Goal: Task Accomplishment & Management: Manage account settings

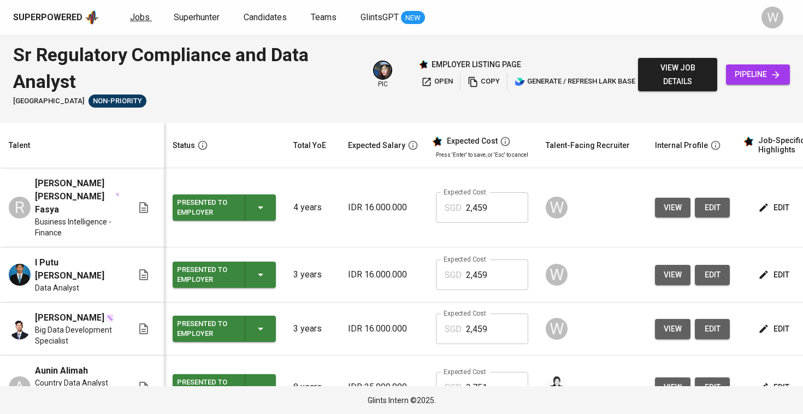
click at [135, 18] on span "Jobs" at bounding box center [140, 17] width 20 height 10
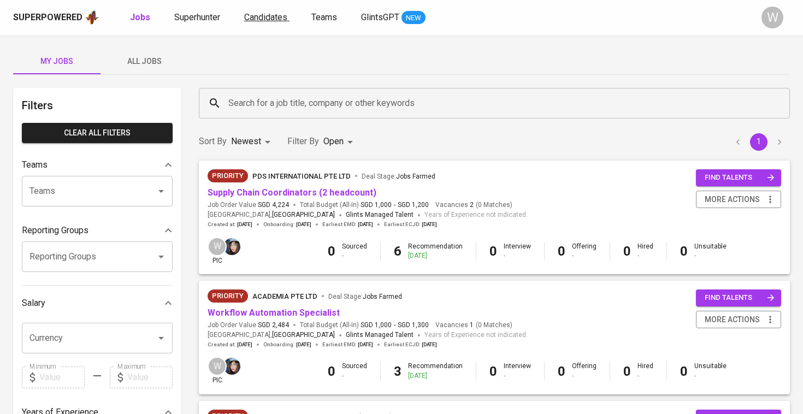
click at [274, 21] on span "Candidates" at bounding box center [265, 17] width 43 height 10
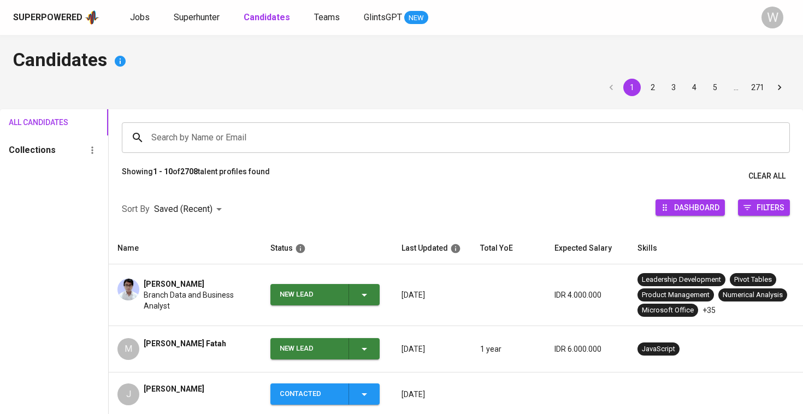
click at [211, 291] on span "Branch Data and Business Analyst" at bounding box center [198, 301] width 109 height 22
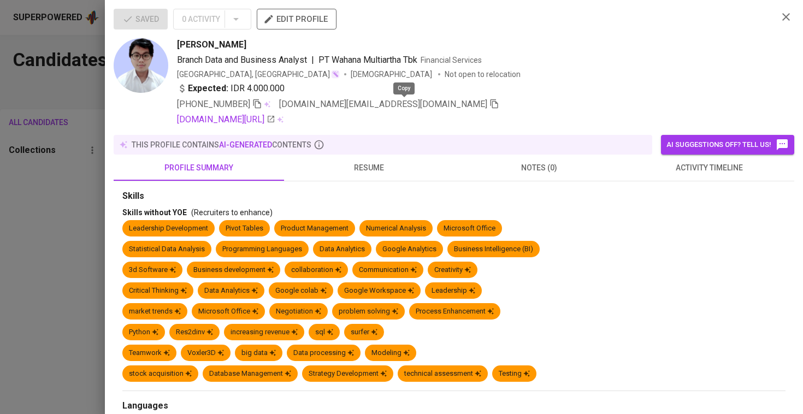
click at [489, 104] on icon "button" at bounding box center [494, 104] width 10 height 10
click at [111, 184] on div "Saved 0 Activity edit profile Sadan Rizqi Branch Data and Business Analyst | PT…" at bounding box center [454, 207] width 698 height 414
click at [69, 138] on div at bounding box center [401, 207] width 803 height 414
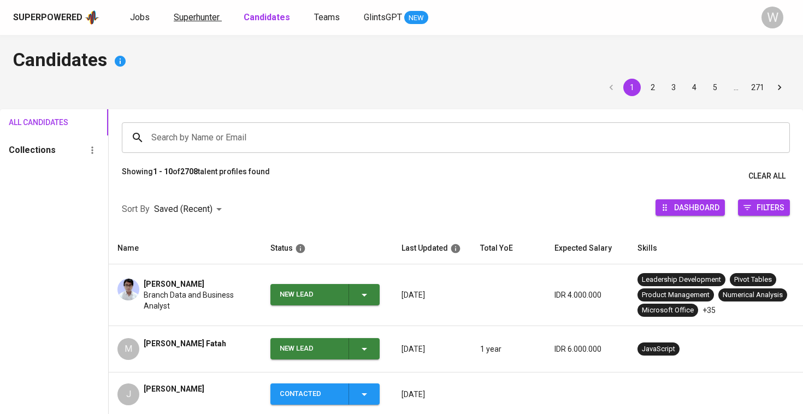
click at [210, 14] on span "Superhunter" at bounding box center [197, 17] width 46 height 10
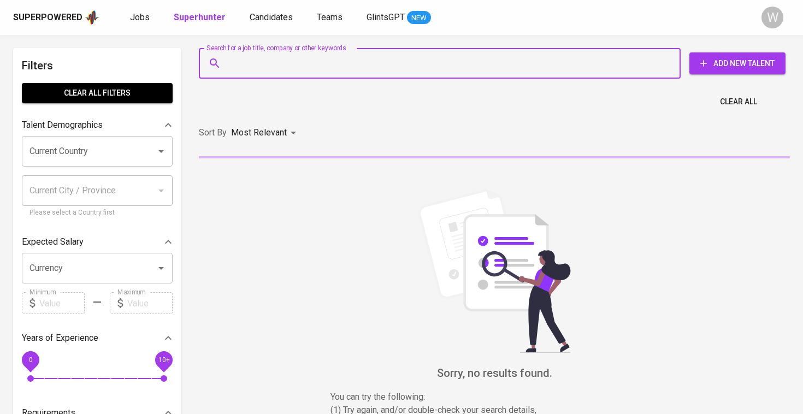
click at [261, 67] on input "Search for a job title, company or other keywords" at bounding box center [443, 63] width 434 height 21
paste input "sadanrizqi.career@gmail.com"
type input "sadanrizqi.career@gmail.com"
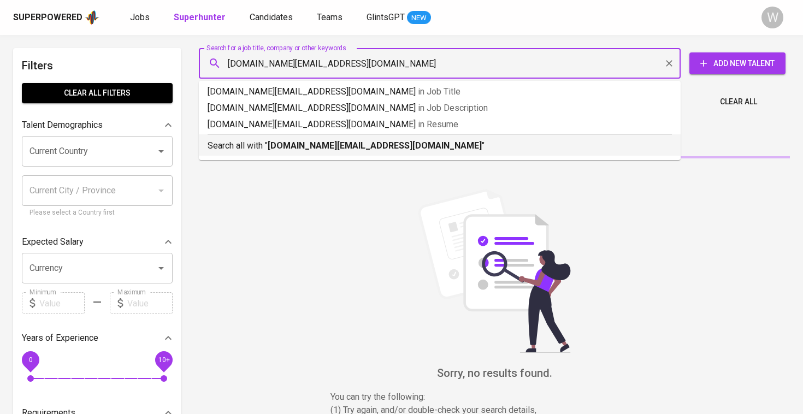
click at [302, 144] on b "sadanrizqi.career@gmail.com" at bounding box center [375, 145] width 214 height 10
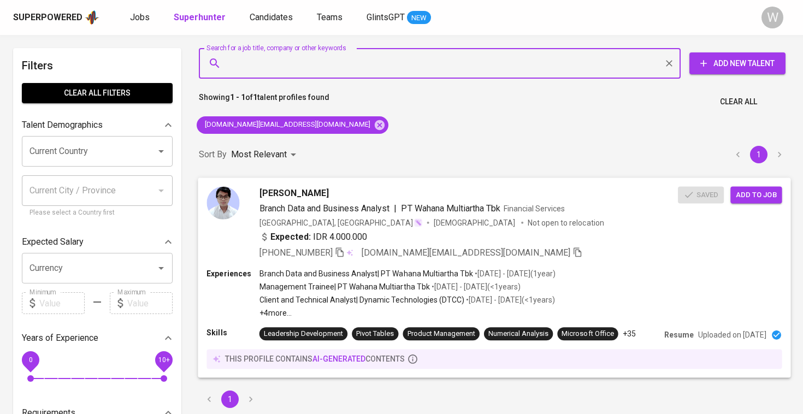
click at [734, 199] on button "Add to job" at bounding box center [755, 194] width 51 height 17
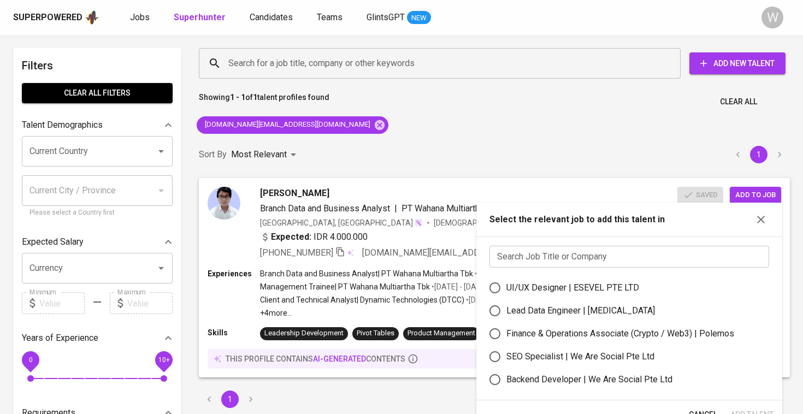
scroll to position [-1, 0]
click at [555, 255] on input "text" at bounding box center [629, 257] width 280 height 22
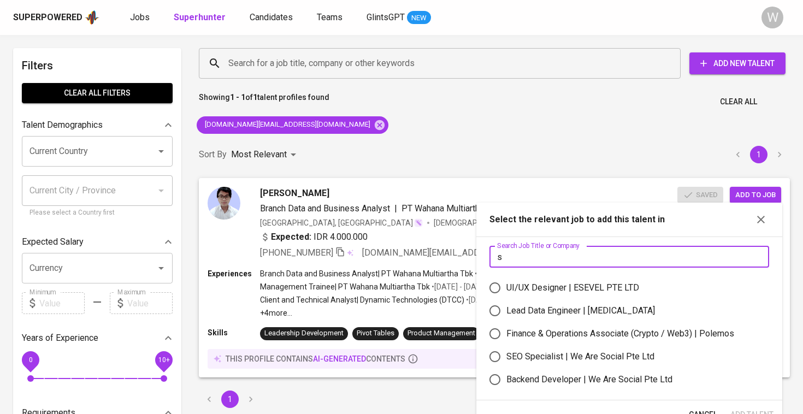
scroll to position [0, 0]
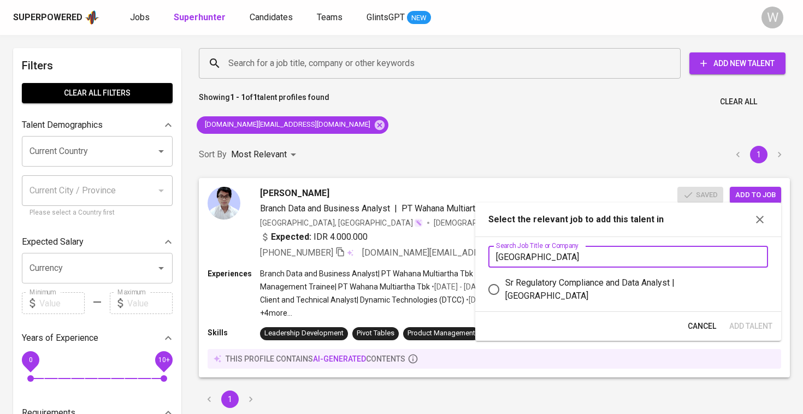
type input "[GEOGRAPHIC_DATA]"
click at [561, 294] on div "Sr Regulatory Compliance and Data Analyst | [GEOGRAPHIC_DATA]" at bounding box center [632, 289] width 254 height 26
click at [505, 294] on input "Sr Regulatory Compliance and Data Analyst | [GEOGRAPHIC_DATA]" at bounding box center [493, 289] width 23 height 23
radio input "true"
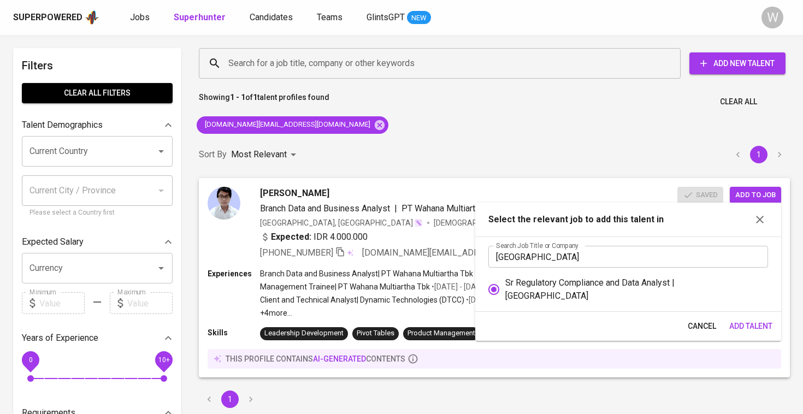
click at [734, 320] on span "Add Talent" at bounding box center [750, 327] width 43 height 14
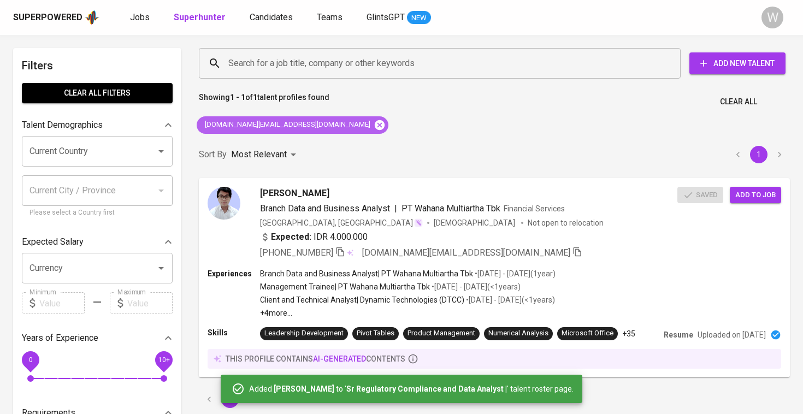
click at [374, 125] on icon at bounding box center [380, 125] width 12 height 12
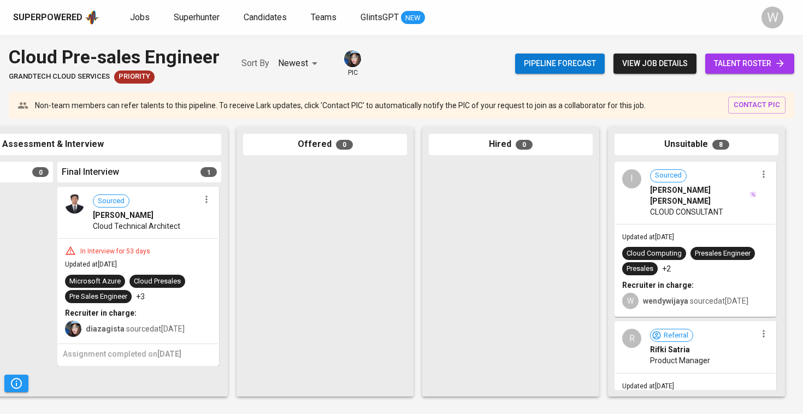
scroll to position [0, 498]
click at [101, 221] on span "Cloud Technical Architect" at bounding box center [136, 226] width 87 height 11
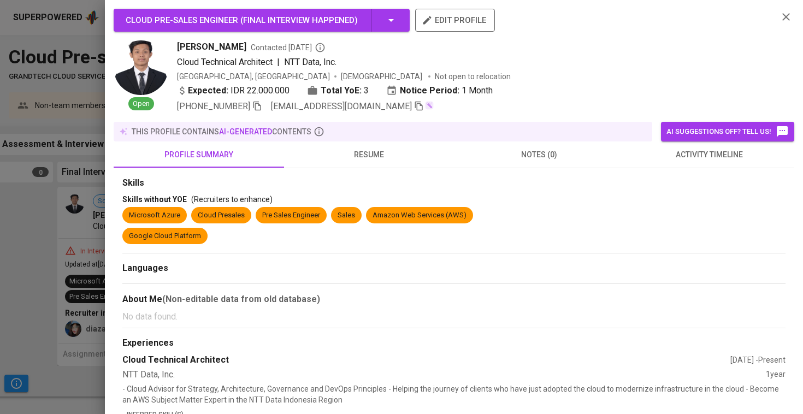
click at [328, 157] on span "resume" at bounding box center [369, 155] width 157 height 14
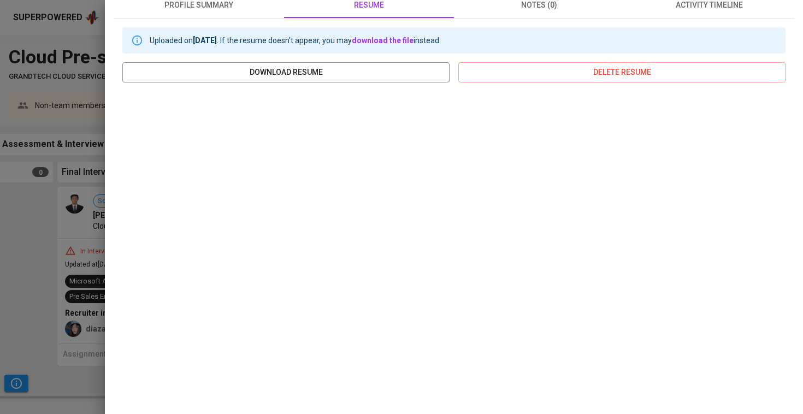
scroll to position [152, 0]
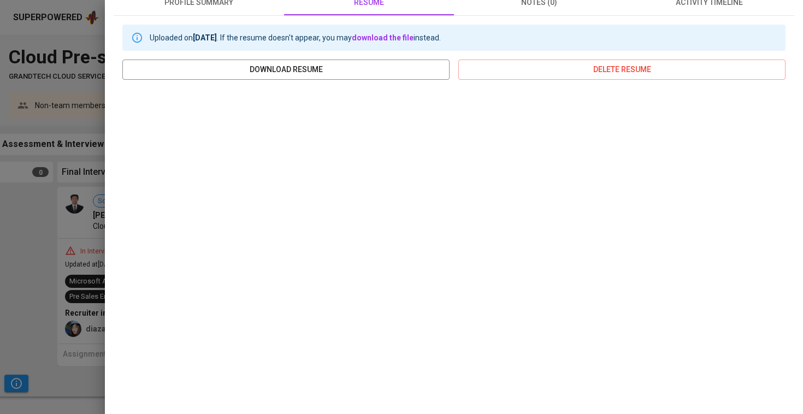
click at [57, 266] on div at bounding box center [401, 207] width 803 height 414
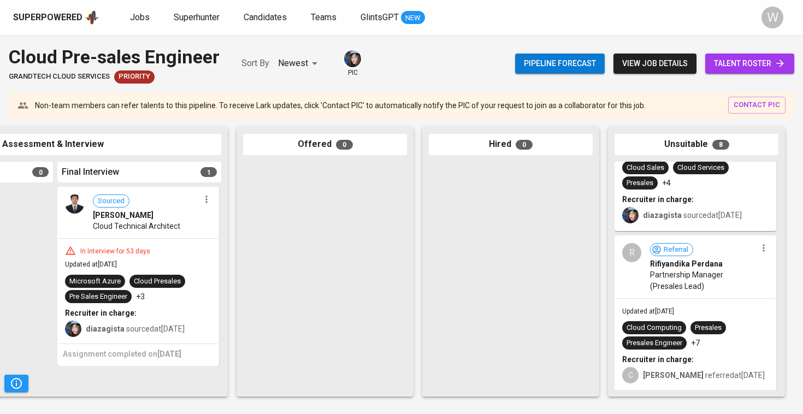
scroll to position [977, 0]
click at [751, 59] on span "talent roster" at bounding box center [750, 64] width 72 height 14
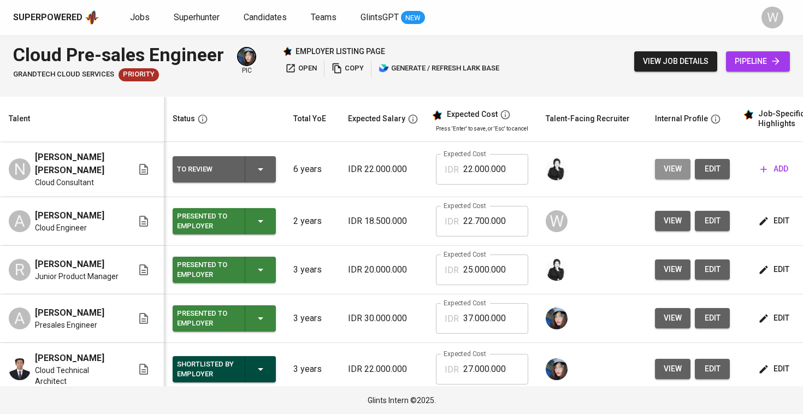
click at [655, 169] on button "view" at bounding box center [673, 169] width 36 height 20
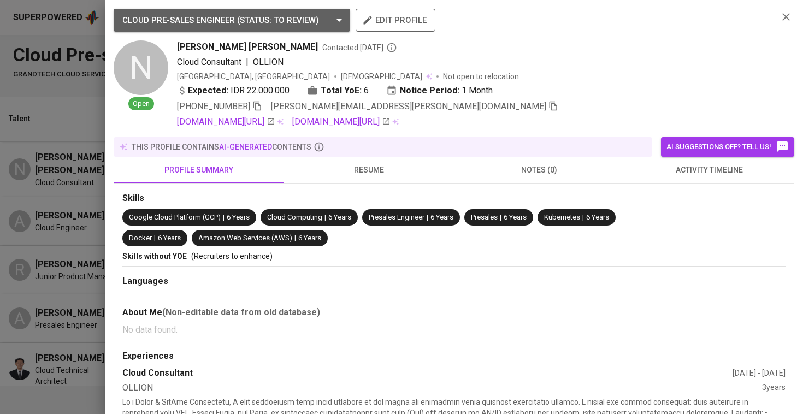
click at [375, 172] on span "resume" at bounding box center [369, 170] width 157 height 14
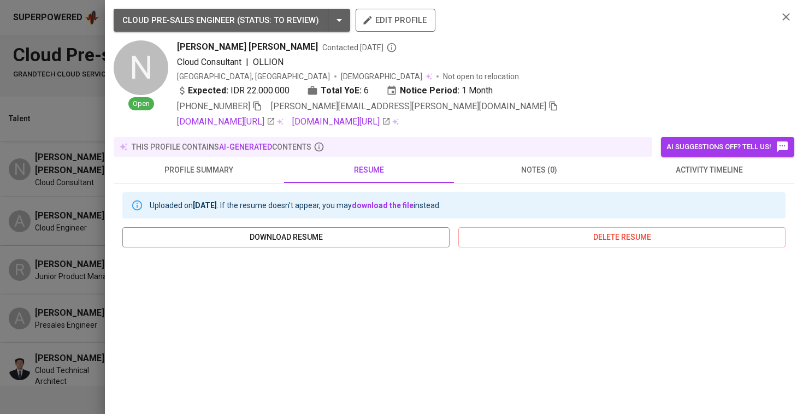
click at [663, 166] on span "activity timeline" at bounding box center [709, 170] width 157 height 14
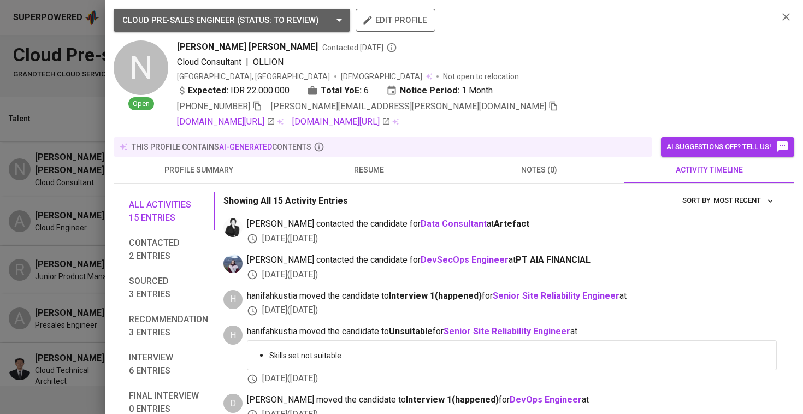
click at [11, 178] on div at bounding box center [401, 207] width 803 height 414
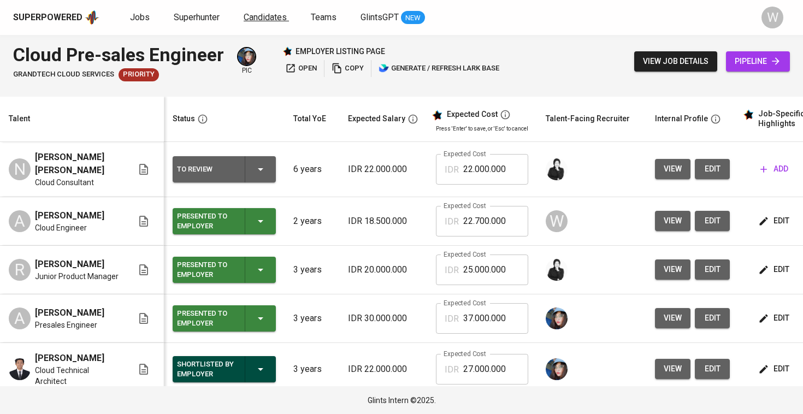
click at [278, 16] on span "Candidates" at bounding box center [265, 17] width 43 height 10
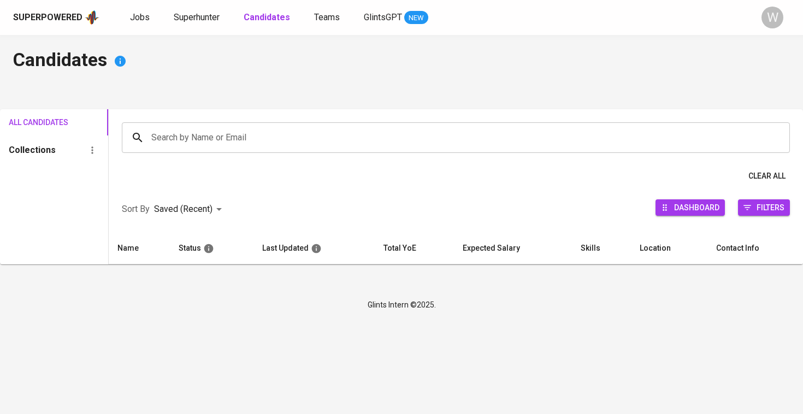
click at [194, 143] on input "Search by Name or Email" at bounding box center [459, 137] width 620 height 21
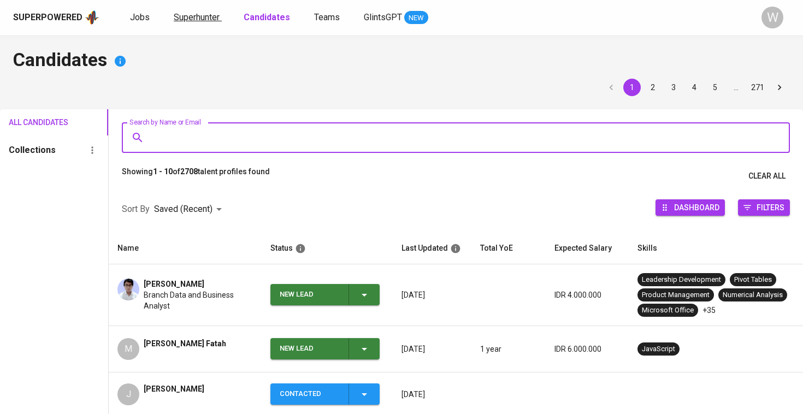
click at [210, 22] on span "Superhunter" at bounding box center [197, 17] width 46 height 10
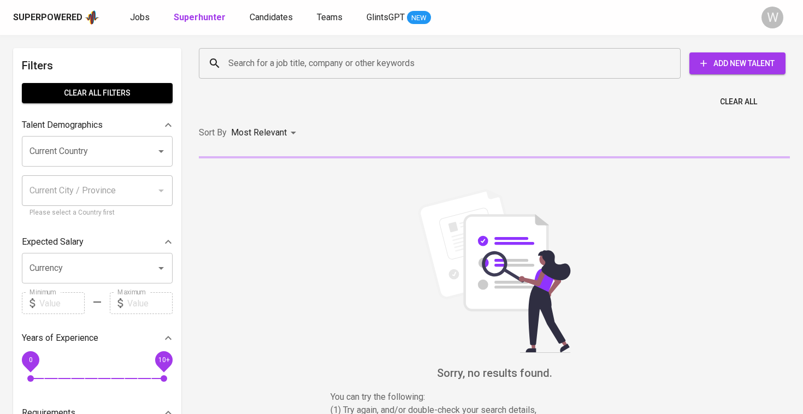
click at [271, 56] on input "Search for a job title, company or other keywords" at bounding box center [443, 63] width 434 height 21
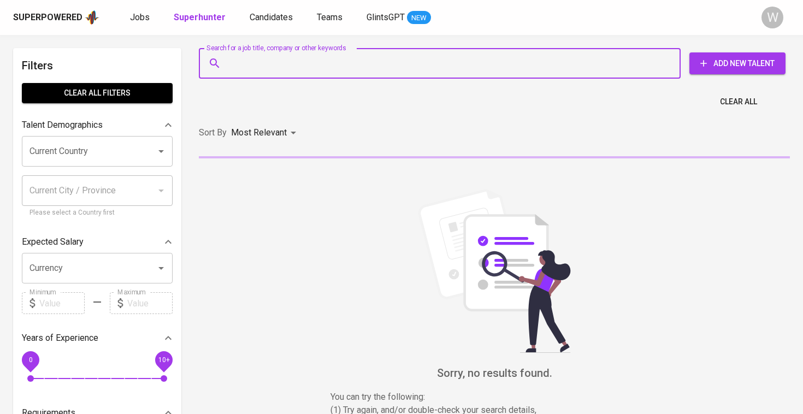
paste input "raymond.jonathan@rocketmail.com"
type input "raymond.jonathan@rocketmail.com"
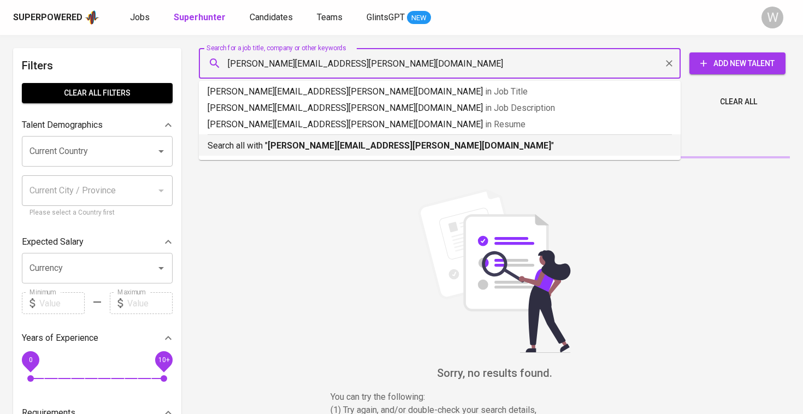
click at [300, 139] on p "Search all with " raymond.jonathan@rocketmail.com "" at bounding box center [440, 145] width 464 height 13
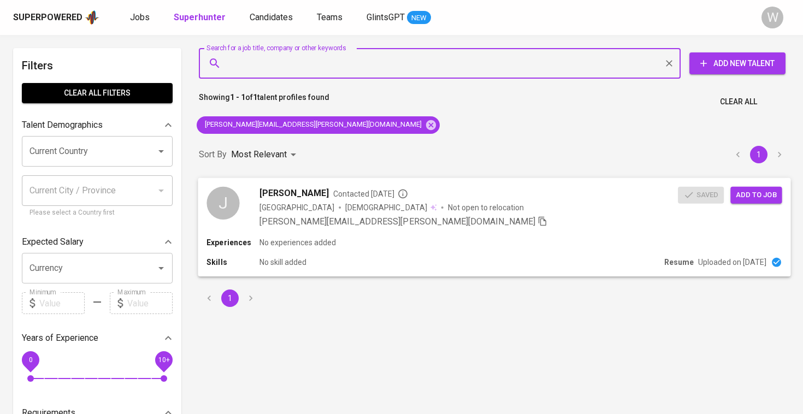
click at [757, 195] on span "Add to job" at bounding box center [756, 194] width 40 height 13
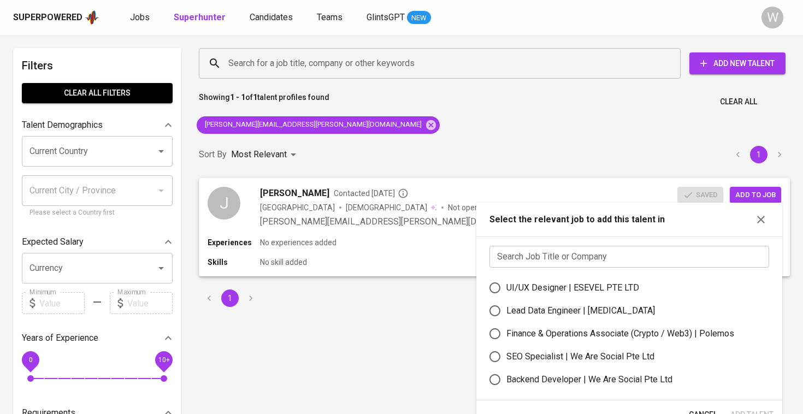
click at [586, 252] on input "text" at bounding box center [629, 257] width 280 height 22
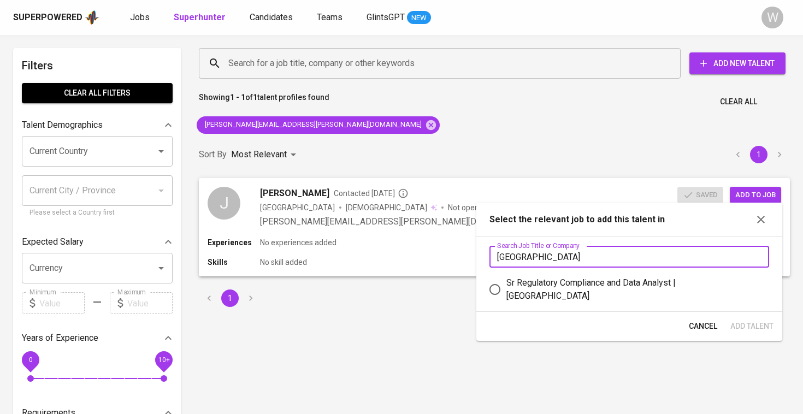
type input "stamford"
click at [586, 298] on div "Sr Regulatory Compliance and Data Analyst | Stamford American International Sch…" at bounding box center [633, 289] width 254 height 26
click at [506, 298] on input "Sr Regulatory Compliance and Data Analyst | Stamford American International Sch…" at bounding box center [494, 289] width 23 height 23
radio input "true"
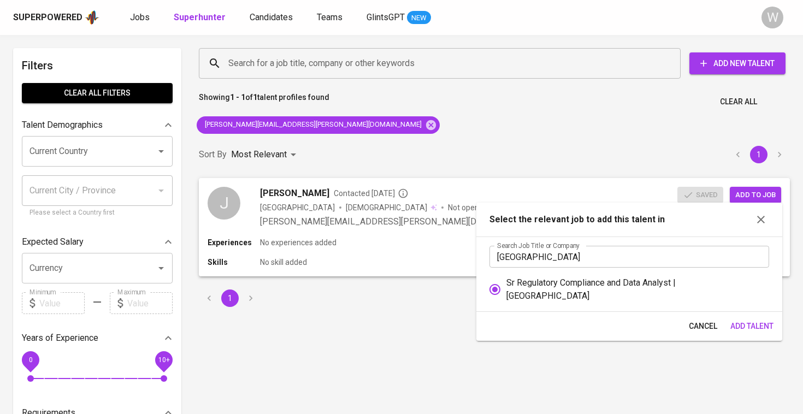
click at [761, 334] on button "Add Talent" at bounding box center [752, 326] width 52 height 20
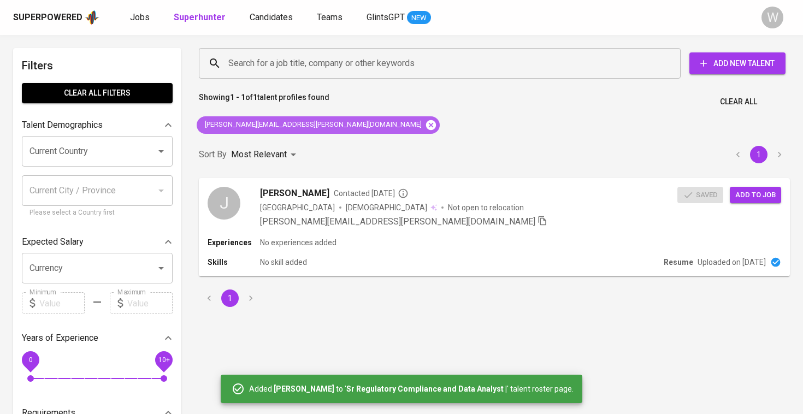
click at [425, 126] on icon at bounding box center [431, 125] width 12 height 12
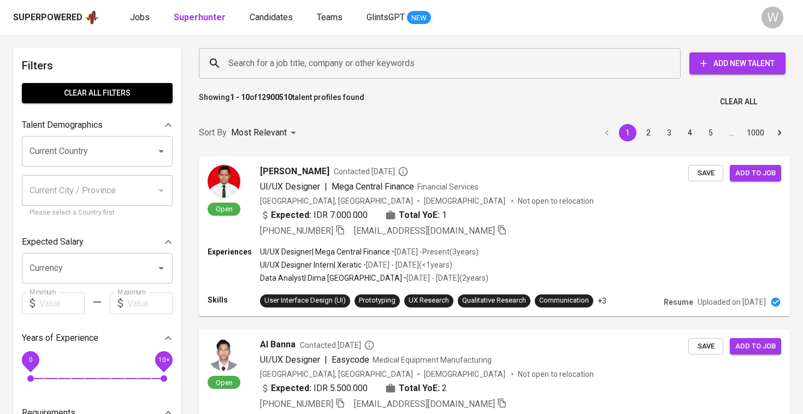
click at [304, 52] on div "Search for a job title, company or other keywords" at bounding box center [440, 63] width 482 height 31
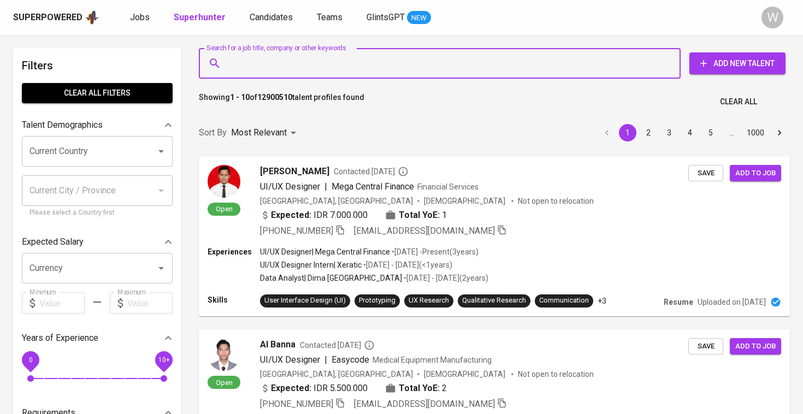
paste input "stefanuswillyp@gmail.com"
type input "stefanuswillyp@gmail.com"
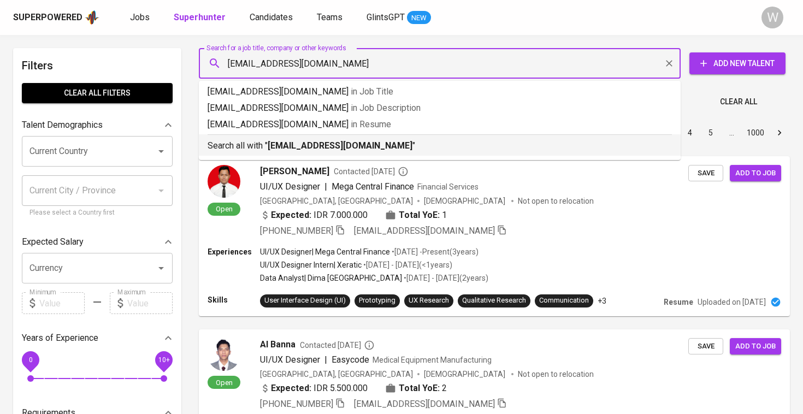
click at [336, 139] on div "Search all with " stefanuswillyp@gmail.com "" at bounding box center [440, 143] width 464 height 18
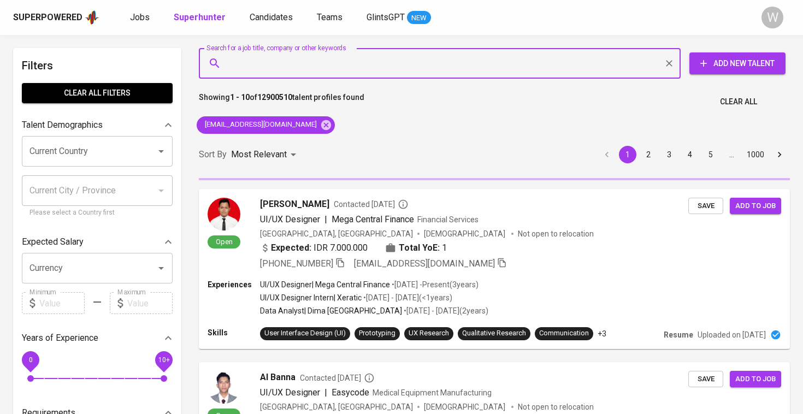
click at [336, 144] on div "Sort By Most Relevant MOST_RELEVANT 1 2 3 4 5 … 1000" at bounding box center [494, 154] width 604 height 33
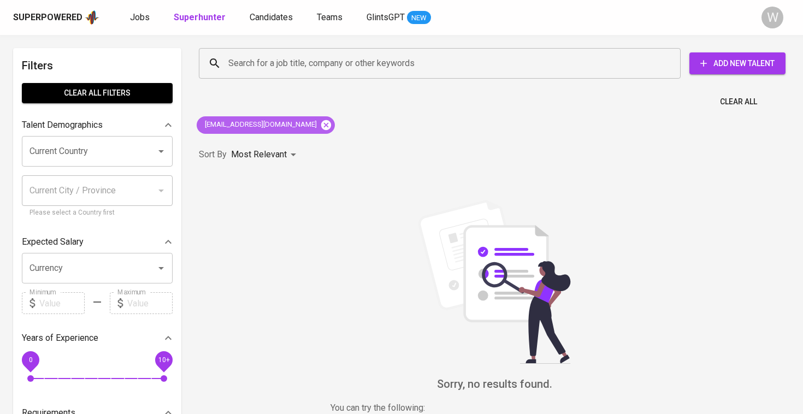
click at [320, 125] on icon at bounding box center [326, 125] width 12 height 12
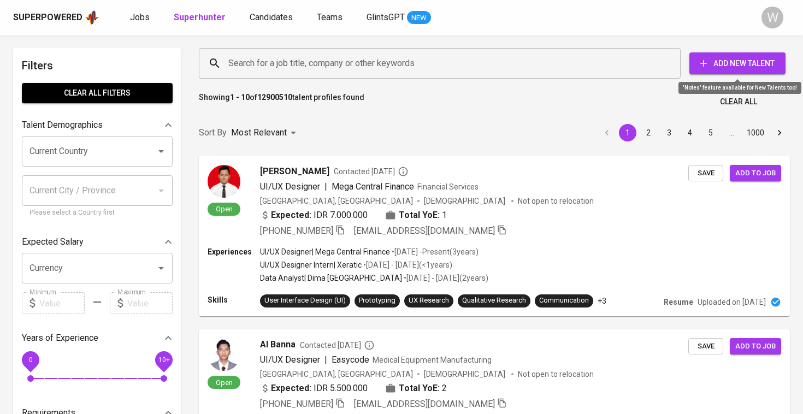
click at [746, 60] on span "Add New Talent" at bounding box center [737, 64] width 79 height 14
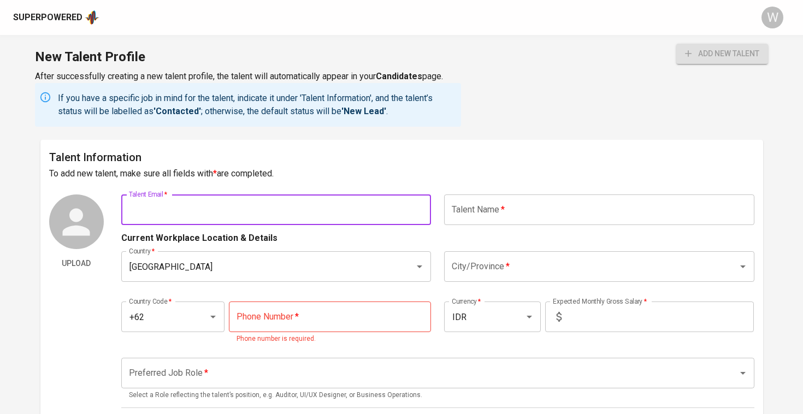
paste input "stefanuswillyp@gmail.com"
type input "stefanuswillyp@gmail.com"
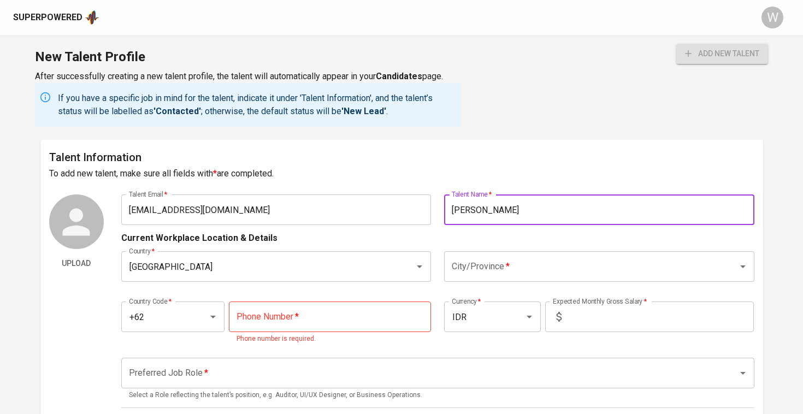
type input "Stefanus Willy"
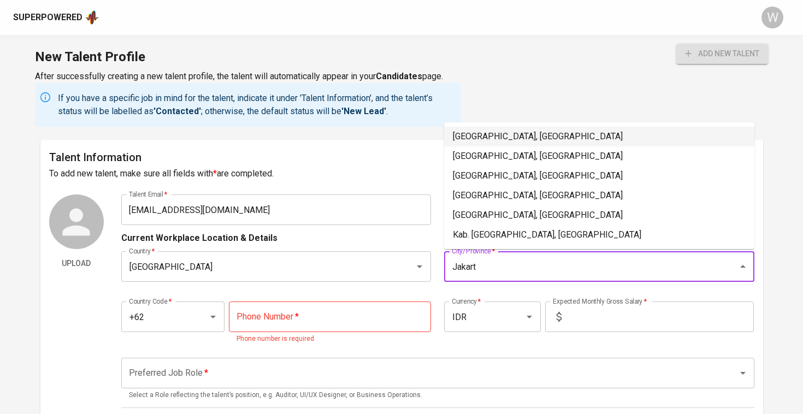
click at [507, 135] on li "Jakarta Selatan, DKI Jakarta" at bounding box center [599, 137] width 310 height 20
type input "Jakarta Selatan, DKI Jakarta"
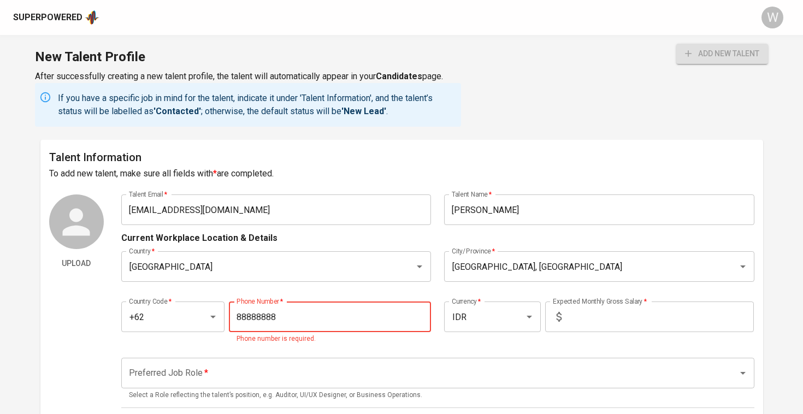
type input "888-888-888"
click at [606, 323] on input "text" at bounding box center [660, 317] width 188 height 31
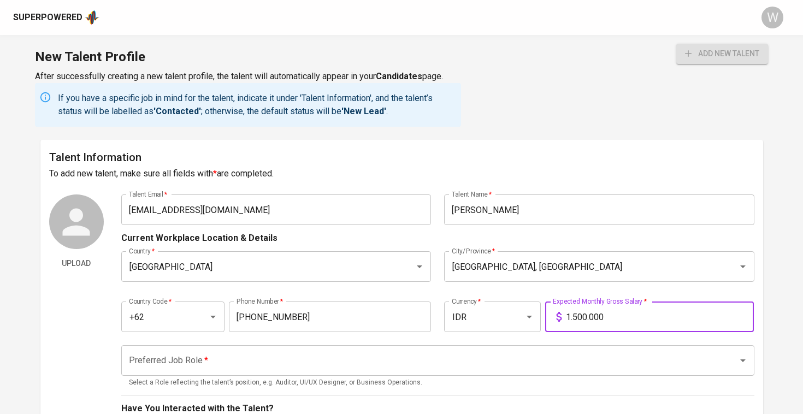
type input "15.000.000"
click at [744, 57] on span "add new talent" at bounding box center [722, 54] width 74 height 14
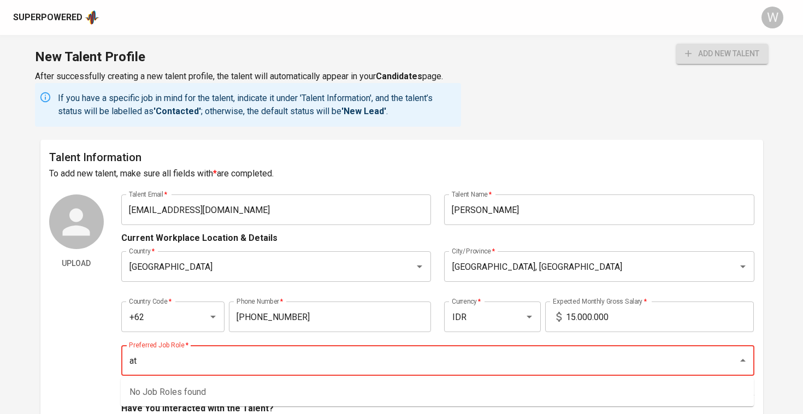
type input "a"
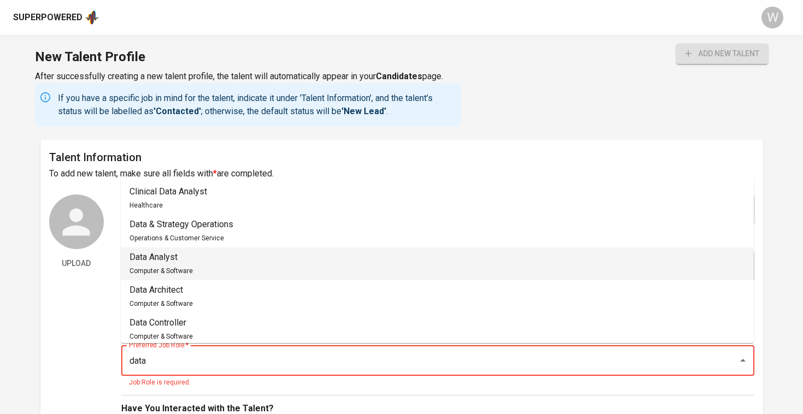
click at [157, 264] on div "Data Analyst Computer & Software" at bounding box center [160, 264] width 63 height 26
type input "Data Analyst"
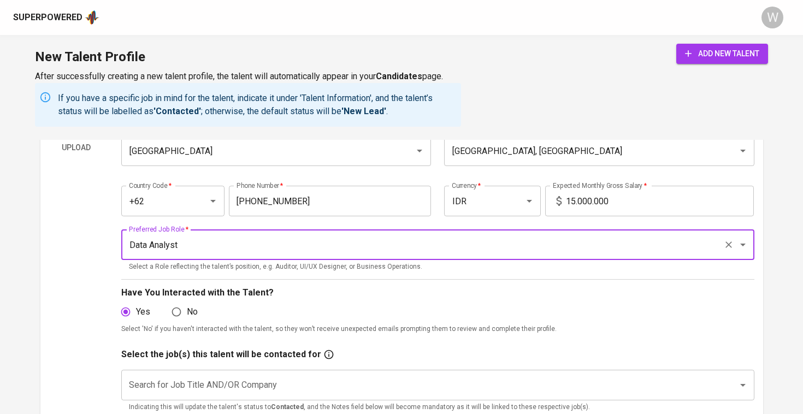
scroll to position [117, 0]
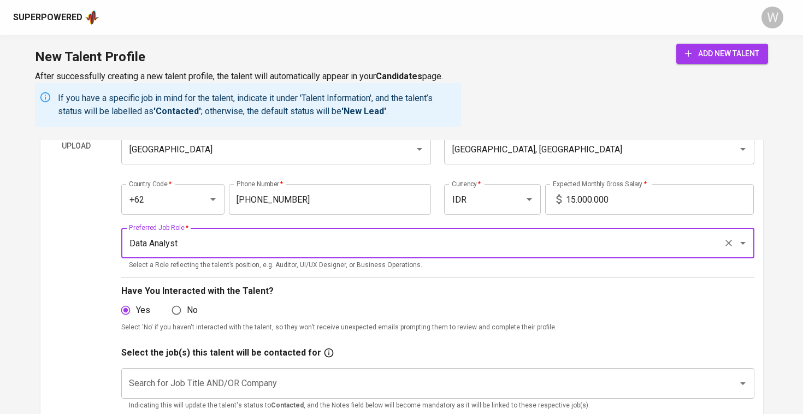
click at [168, 376] on input "Search for Job Title AND/OR Company" at bounding box center [422, 383] width 593 height 21
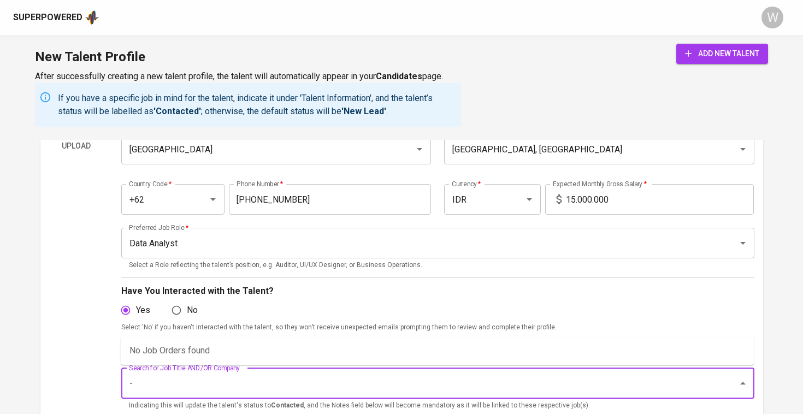
type input "-"
click at [63, 349] on div "Upload" at bounding box center [76, 306] width 55 height 458
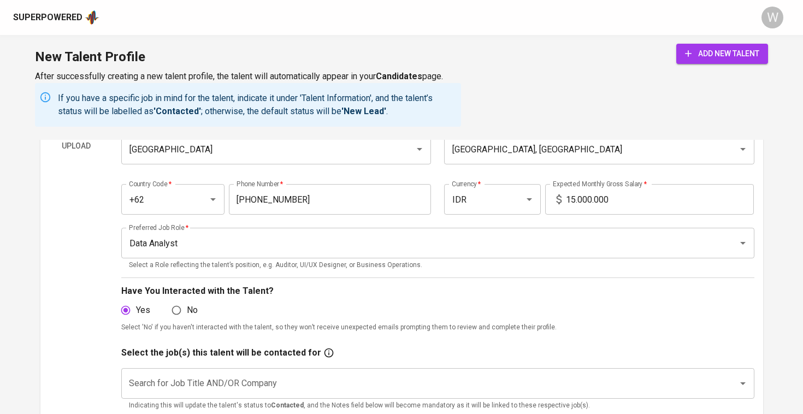
click at [170, 379] on input "Search for Job Title AND/OR Company" at bounding box center [422, 383] width 593 height 21
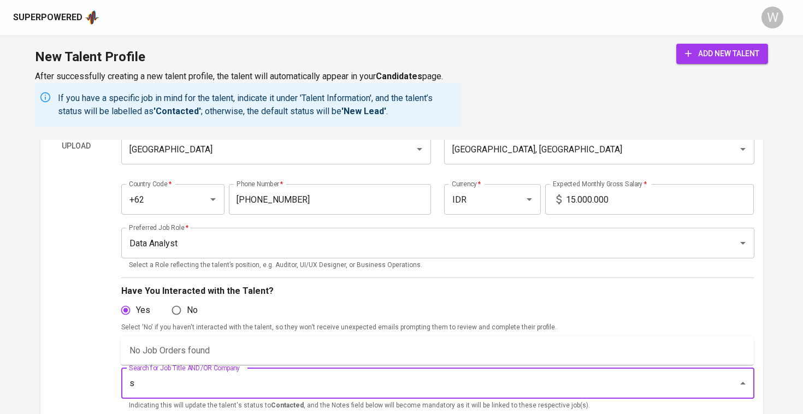
type input "sr"
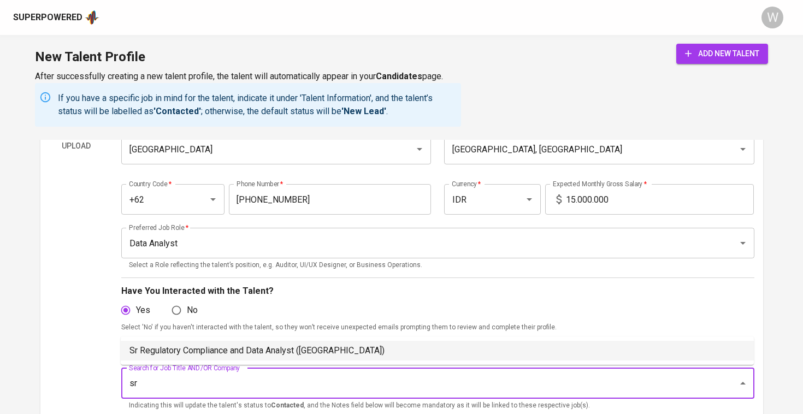
click at [172, 347] on li "Sr Regulatory Compliance and Data Analyst (Stamford American International Scho…" at bounding box center [437, 351] width 633 height 20
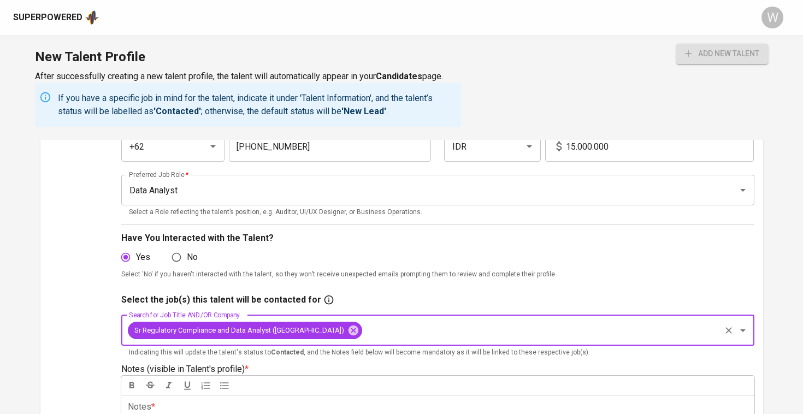
scroll to position [188, 0]
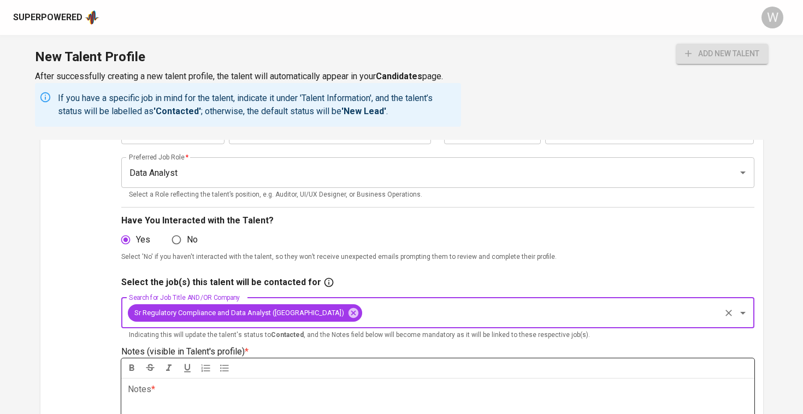
click at [182, 391] on p "Notes * ﻿" at bounding box center [438, 389] width 620 height 13
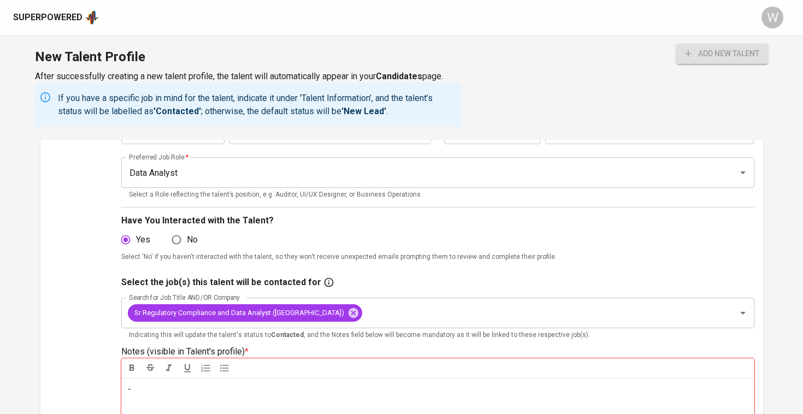
click at [457, 260] on p "Select 'No' if you haven't interacted with the talent, so they won’t receive un…" at bounding box center [437, 257] width 633 height 11
click at [702, 44] on button "add new talent" at bounding box center [722, 54] width 92 height 20
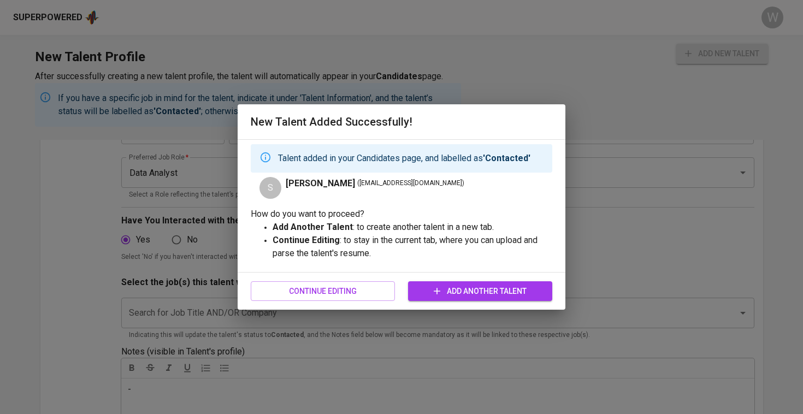
click at [477, 293] on span "Add Another Talent" at bounding box center [480, 292] width 127 height 14
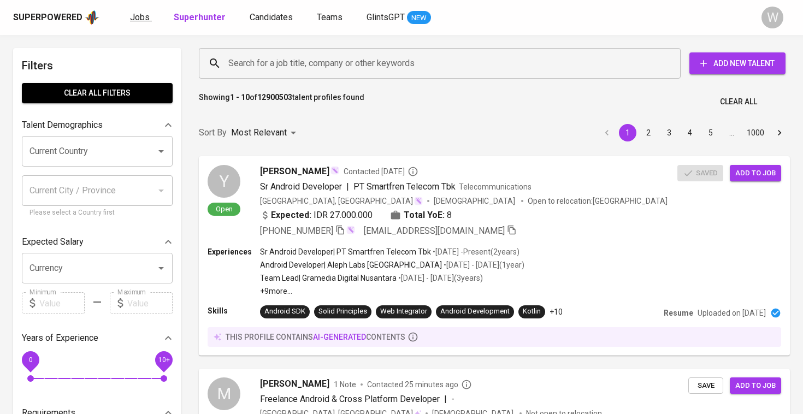
click at [141, 15] on span "Jobs" at bounding box center [140, 17] width 20 height 10
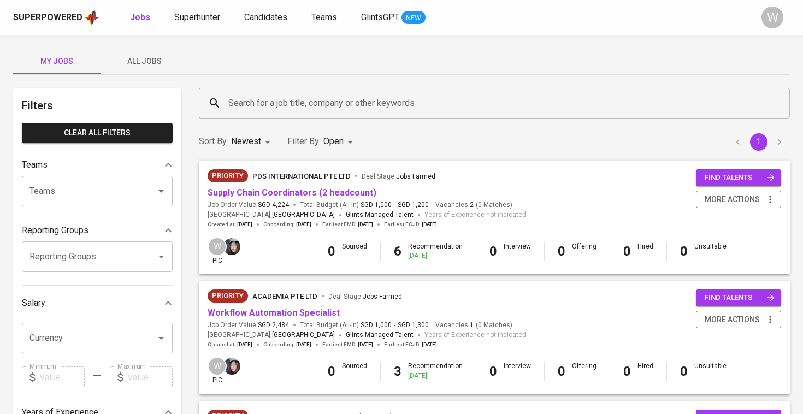
click at [128, 53] on button "All Jobs" at bounding box center [144, 61] width 87 height 26
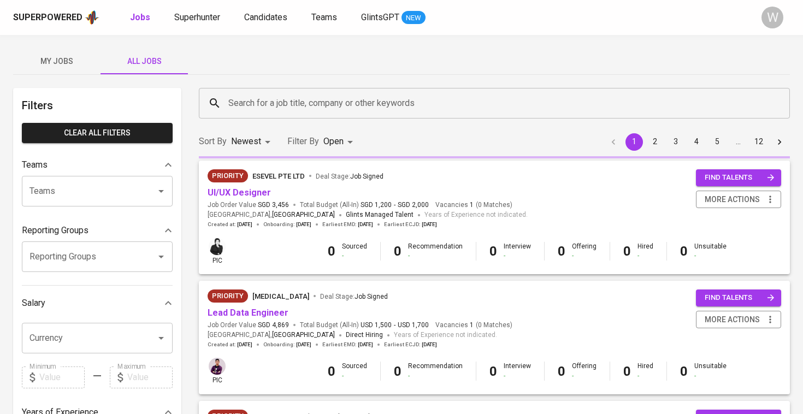
click at [131, 60] on span "All Jobs" at bounding box center [144, 62] width 74 height 14
click at [244, 100] on input "Search for a job title, company or other keywords" at bounding box center [497, 103] width 543 height 21
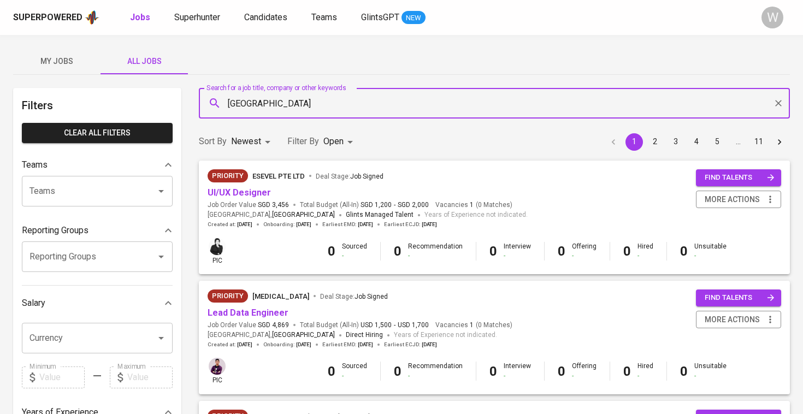
type input "stamford"
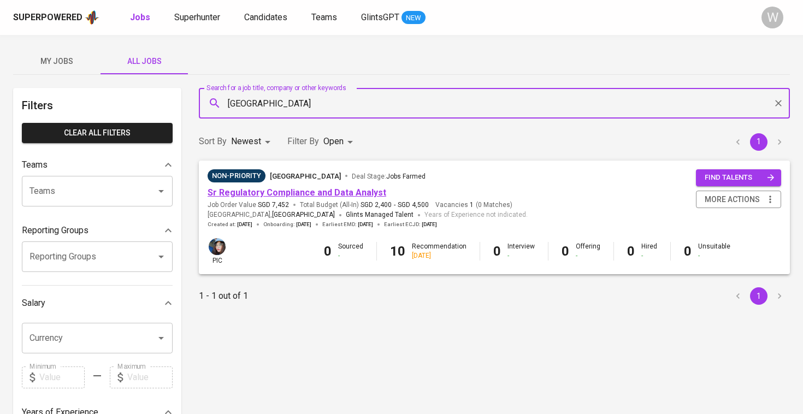
click at [306, 190] on link "Sr Regulatory Compliance and Data Analyst" at bounding box center [297, 192] width 179 height 10
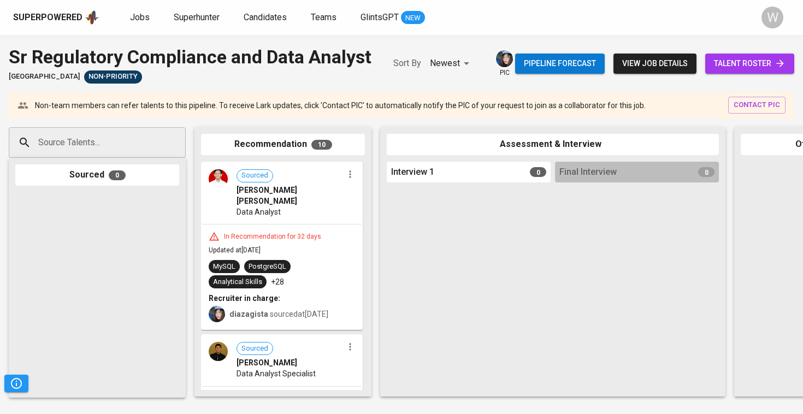
click at [716, 70] on span "talent roster" at bounding box center [750, 64] width 72 height 14
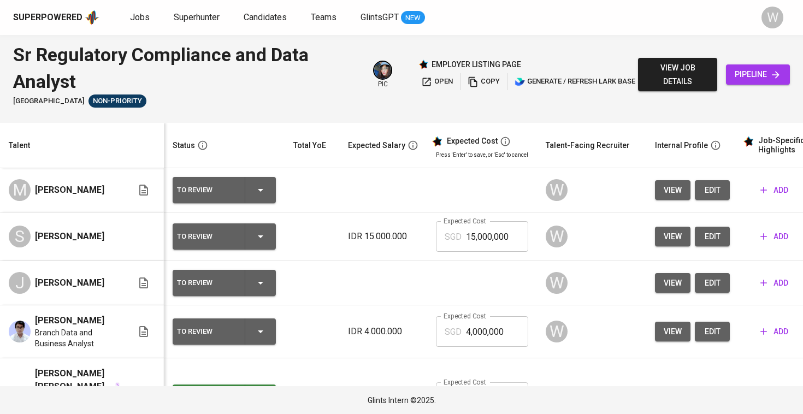
click at [708, 327] on span "edit" at bounding box center [712, 332] width 17 height 14
click at [720, 277] on button "edit" at bounding box center [712, 283] width 35 height 20
click at [699, 231] on button "edit" at bounding box center [712, 237] width 35 height 20
click at [716, 185] on span "edit" at bounding box center [712, 191] width 17 height 14
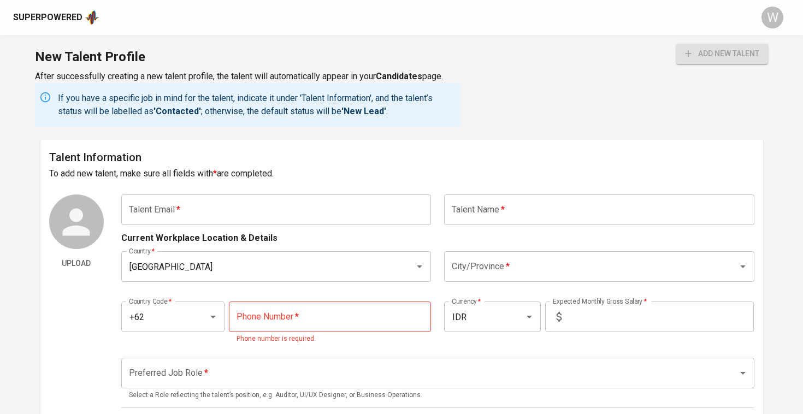
click at [40, 20] on div "Superpowered" at bounding box center [47, 17] width 69 height 13
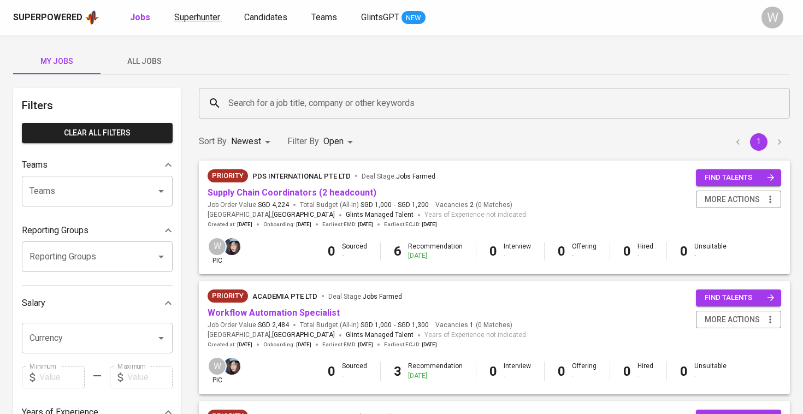
click at [216, 19] on span "Superhunter" at bounding box center [197, 17] width 46 height 10
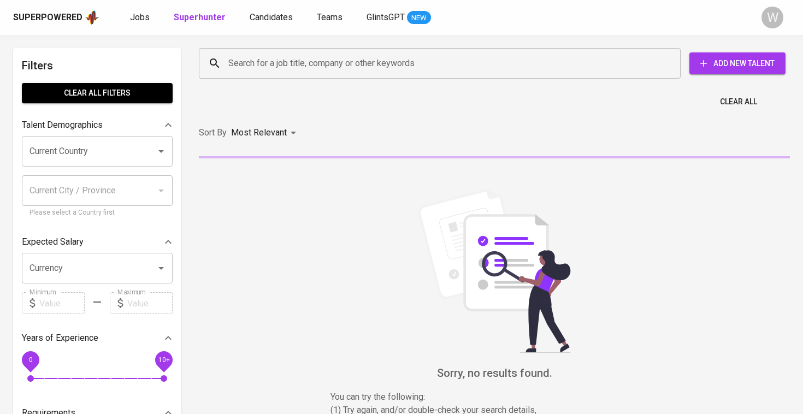
click at [332, 70] on input "Search for a job title, company or other keywords" at bounding box center [443, 63] width 434 height 21
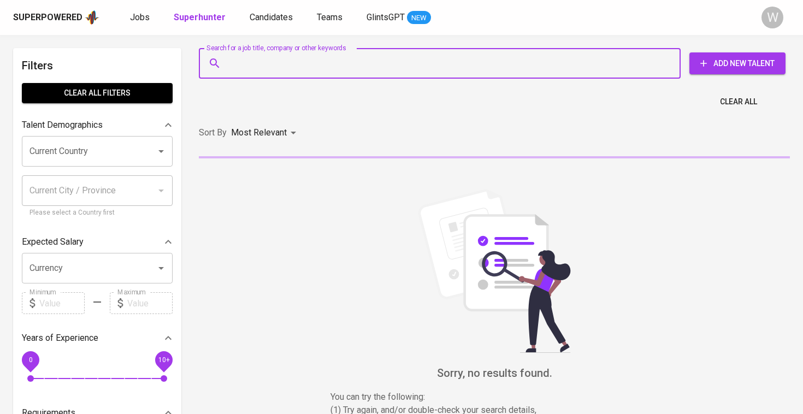
paste input "[EMAIL_ADDRESS][DOMAIN_NAME]"
type input "[EMAIL_ADDRESS][DOMAIN_NAME]"
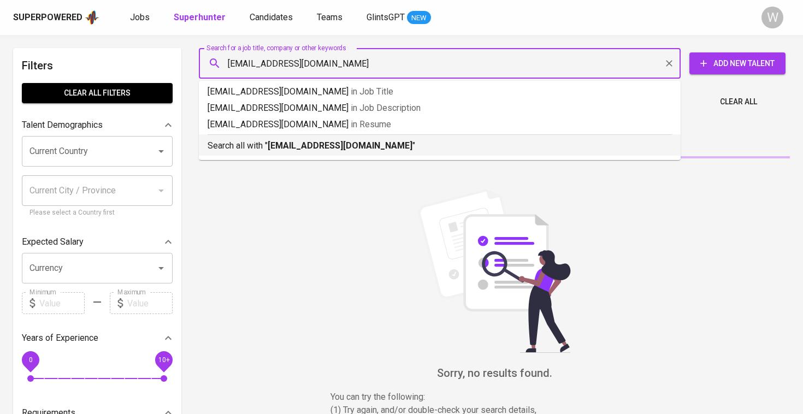
click at [337, 152] on li "Search all with " [EMAIL_ADDRESS][DOMAIN_NAME] "" at bounding box center [440, 144] width 482 height 21
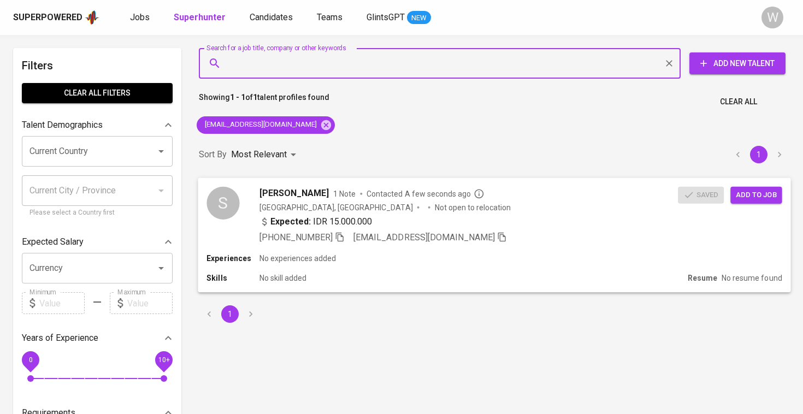
click at [747, 184] on div "Saved Add to job" at bounding box center [732, 192] width 109 height 21
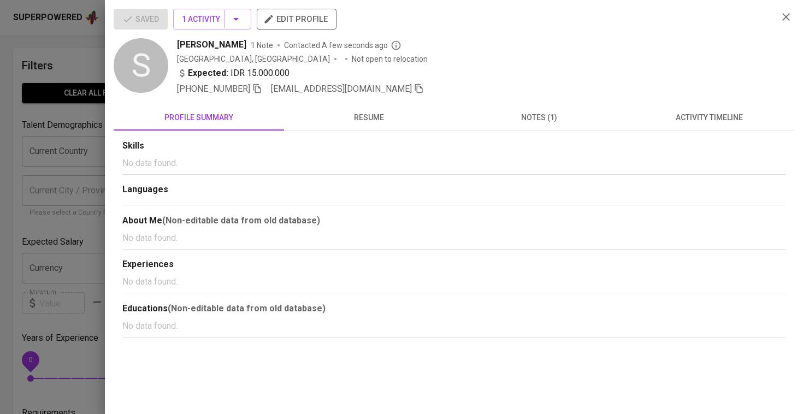
click at [72, 197] on div at bounding box center [401, 207] width 803 height 414
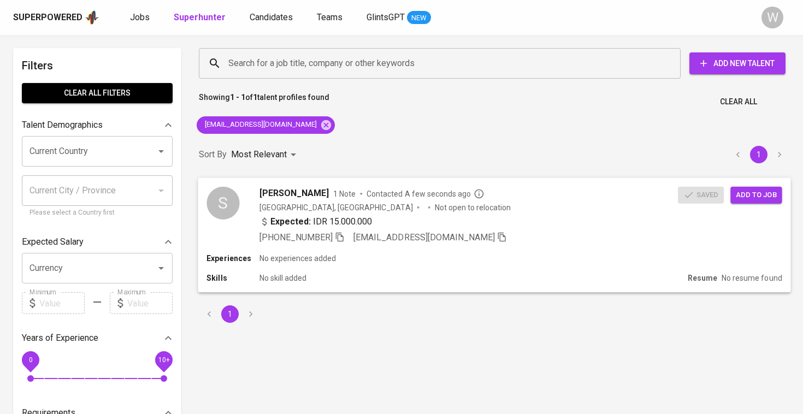
click at [742, 199] on span "Add to job" at bounding box center [756, 194] width 40 height 13
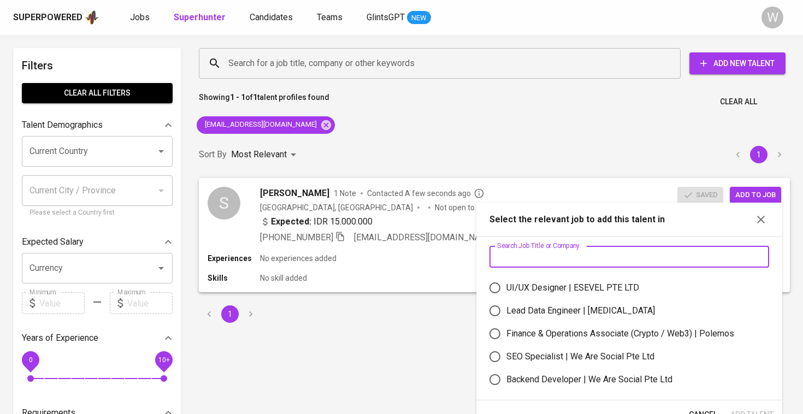
click at [562, 259] on input "text" at bounding box center [629, 257] width 280 height 22
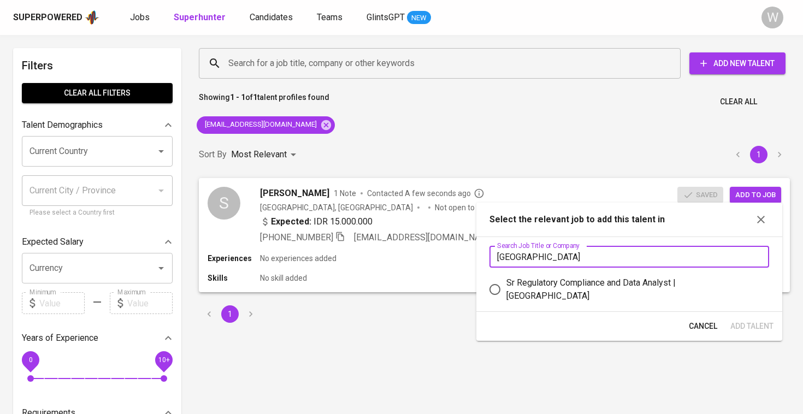
type input "[GEOGRAPHIC_DATA]"
click at [553, 297] on div "Sr Regulatory Compliance and Data Analyst | [GEOGRAPHIC_DATA]" at bounding box center [633, 289] width 254 height 26
click at [506, 297] on input "Sr Regulatory Compliance and Data Analyst | [GEOGRAPHIC_DATA]" at bounding box center [494, 289] width 23 height 23
radio input "true"
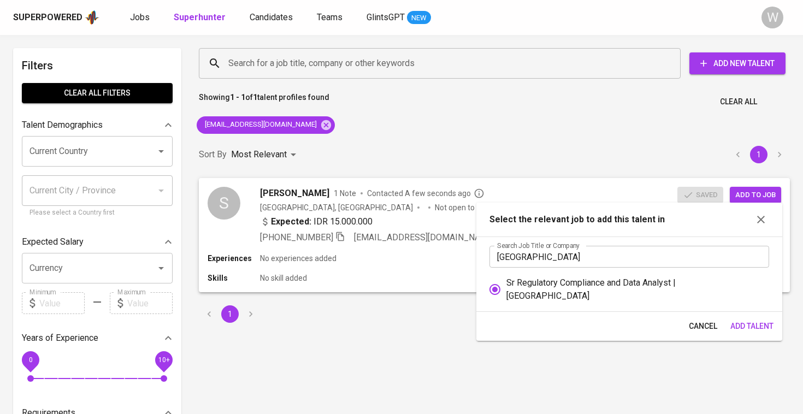
click at [755, 325] on span "Add Talent" at bounding box center [751, 327] width 43 height 14
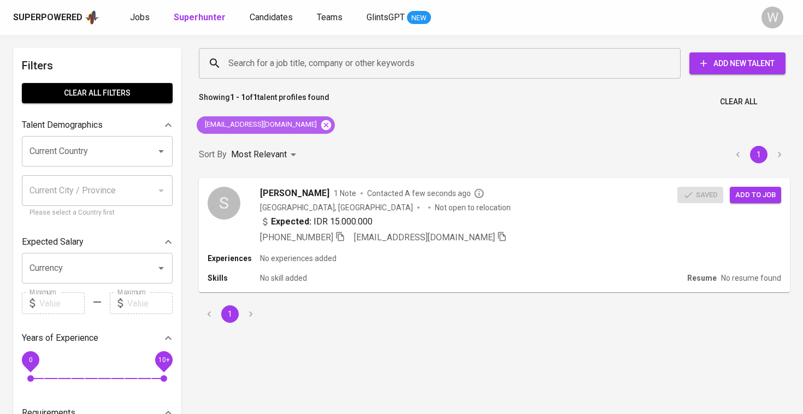
click at [321, 126] on icon at bounding box center [326, 125] width 10 height 10
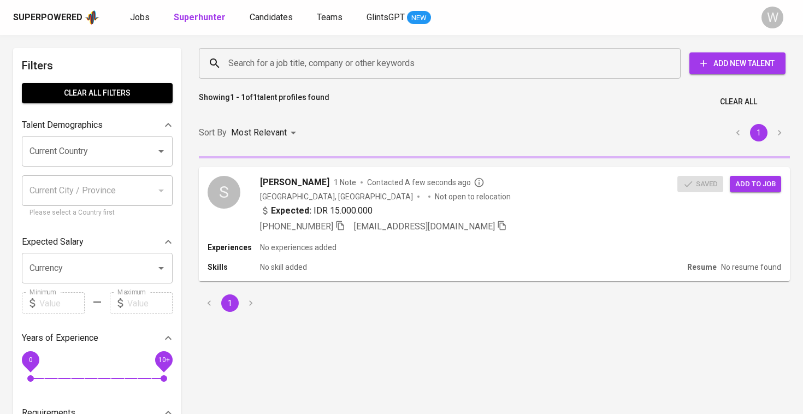
click at [293, 65] on input "Search for a job title, company or other keywords" at bounding box center [443, 63] width 434 height 21
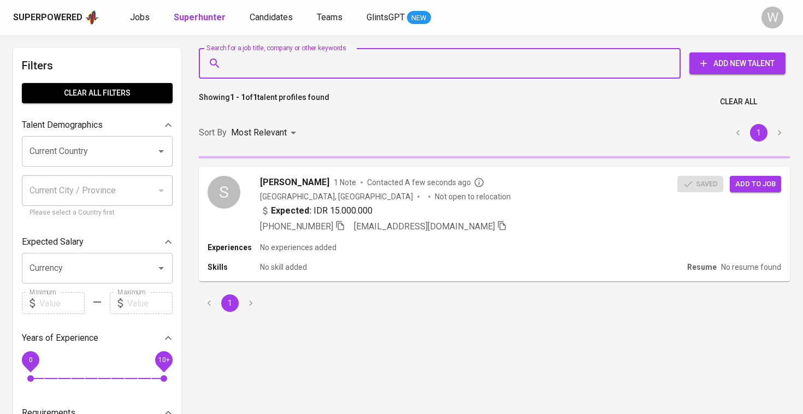
paste input "[EMAIL_ADDRESS][DOMAIN_NAME]"
type input "[EMAIL_ADDRESS][DOMAIN_NAME]"
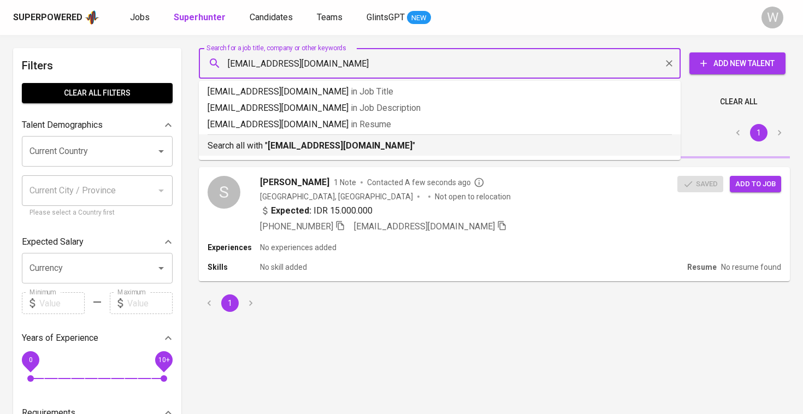
click at [308, 155] on li "Search all with " [EMAIL_ADDRESS][DOMAIN_NAME] "" at bounding box center [440, 144] width 482 height 21
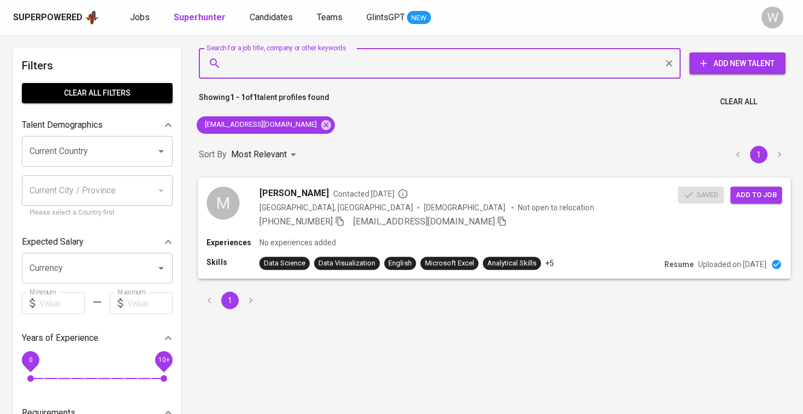
click at [761, 196] on span "Add to job" at bounding box center [756, 194] width 40 height 13
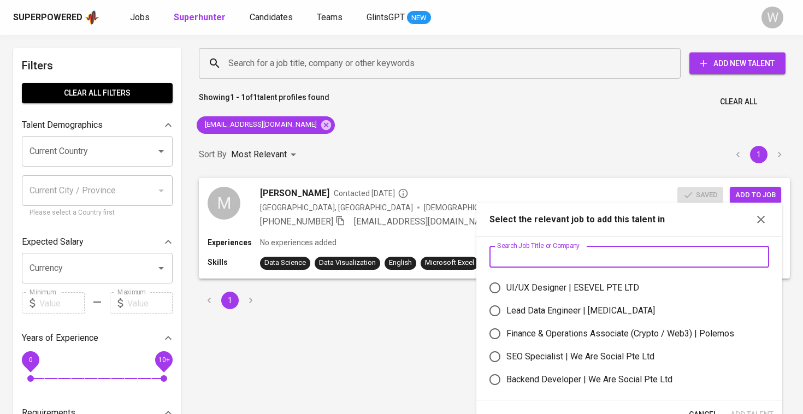
click at [602, 262] on input "text" at bounding box center [629, 257] width 280 height 22
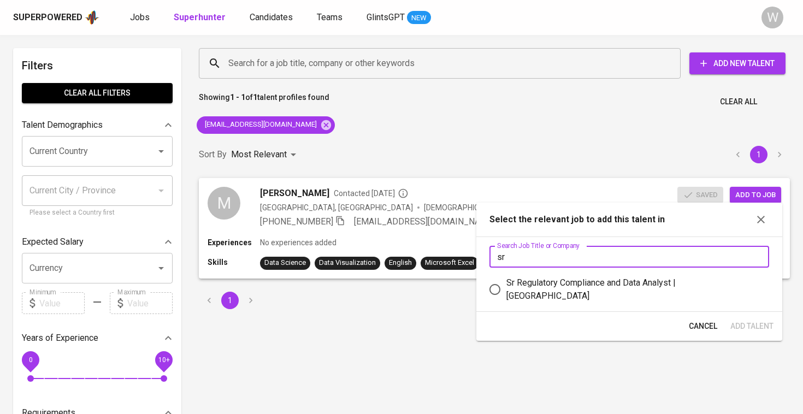
type input "sr"
click at [584, 297] on div "Sr Regulatory Compliance and Data Analyst | [GEOGRAPHIC_DATA]" at bounding box center [633, 289] width 254 height 26
click at [506, 297] on input "Sr Regulatory Compliance and Data Analyst | [GEOGRAPHIC_DATA]" at bounding box center [494, 289] width 23 height 23
radio input "true"
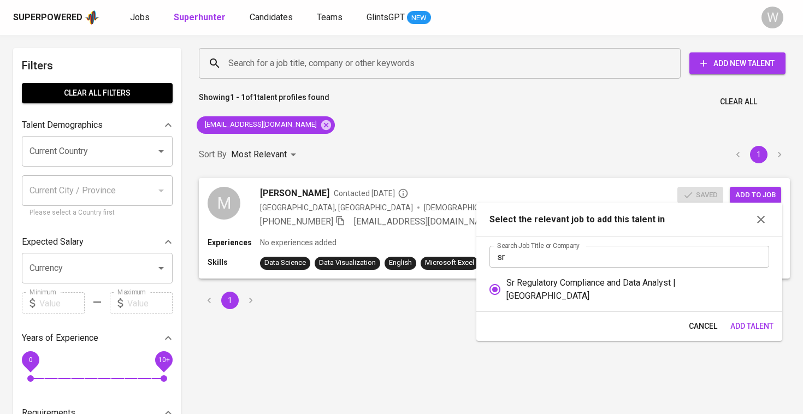
click at [750, 327] on span "Add Talent" at bounding box center [751, 327] width 43 height 14
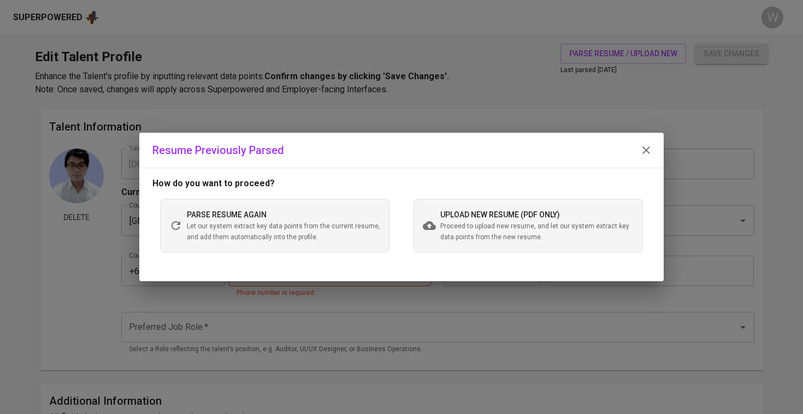
click at [509, 278] on div "How do you want to proceed? parse resume again Let our system extract key data …" at bounding box center [401, 225] width 524 height 114
click at [507, 244] on div "upload new resume (pdf only) Proceed to upload new resume, and let our system e…" at bounding box center [528, 226] width 229 height 54
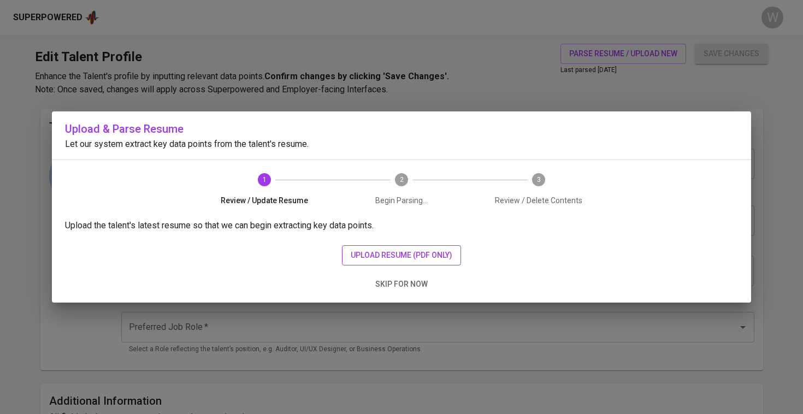
click at [417, 254] on span "upload resume (pdf only)" at bounding box center [402, 256] width 102 height 14
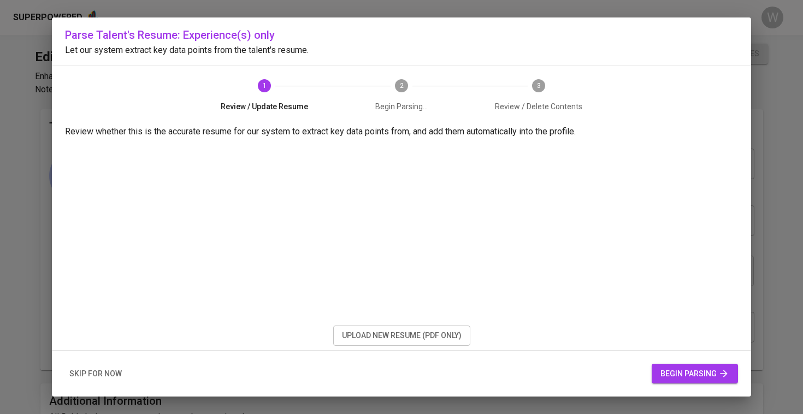
click at [677, 373] on span "begin parsing" at bounding box center [694, 374] width 69 height 14
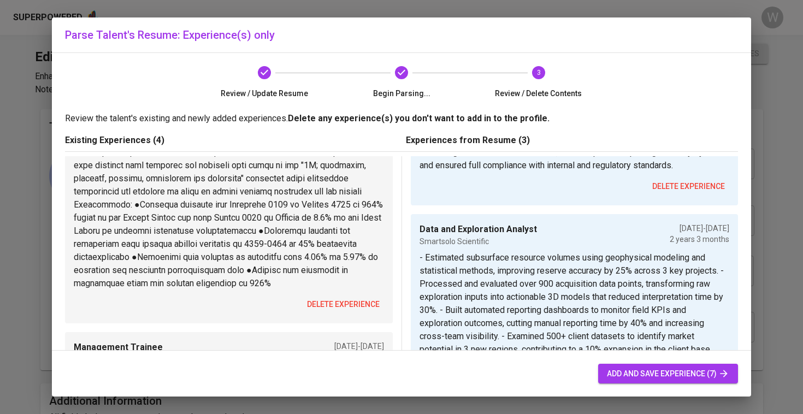
scroll to position [287, 0]
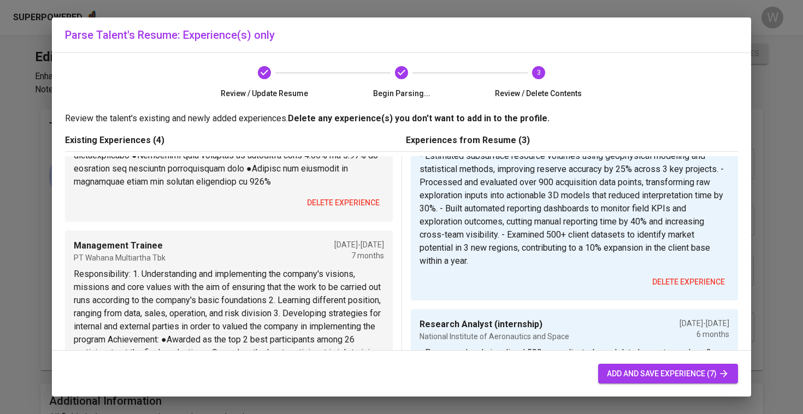
click at [359, 197] on span "delete experience" at bounding box center [343, 203] width 73 height 14
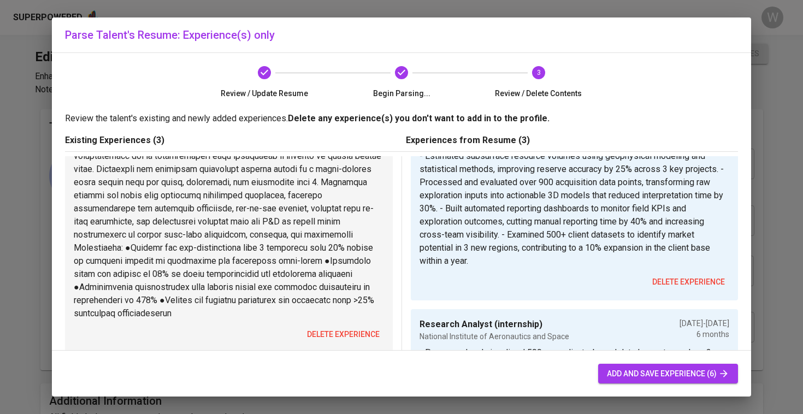
click at [342, 328] on span "delete experience" at bounding box center [343, 335] width 73 height 14
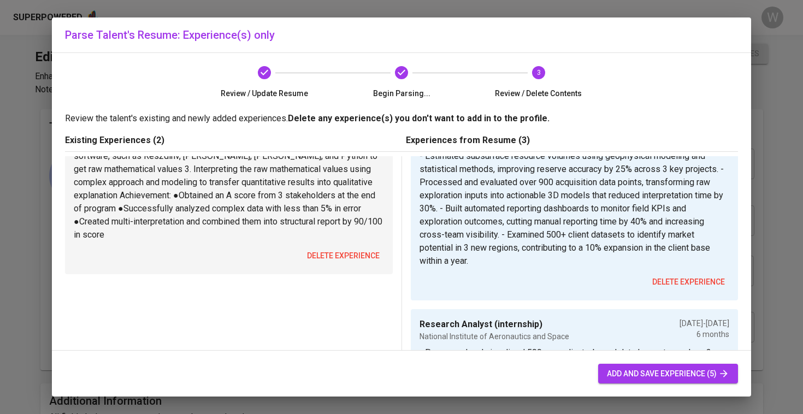
click at [341, 249] on span "delete experience" at bounding box center [343, 256] width 73 height 14
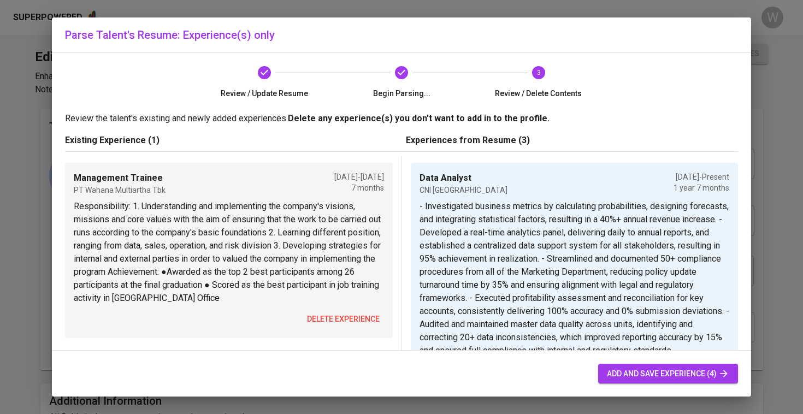
scroll to position [0, 0]
click at [342, 312] on span "delete experience" at bounding box center [343, 319] width 73 height 14
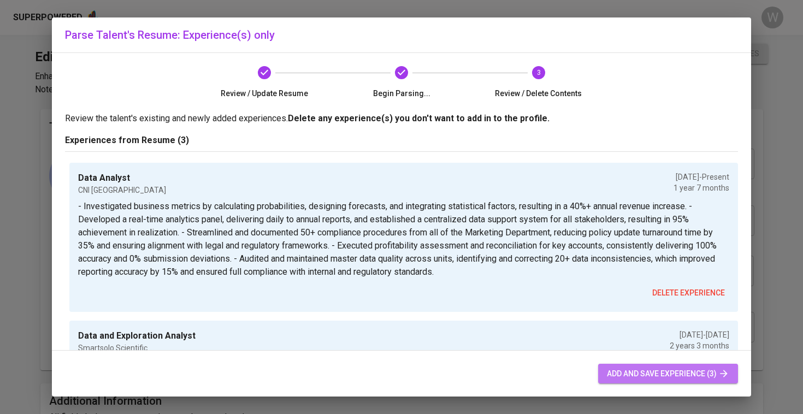
click at [642, 375] on span "add and save experience (3)" at bounding box center [668, 374] width 122 height 14
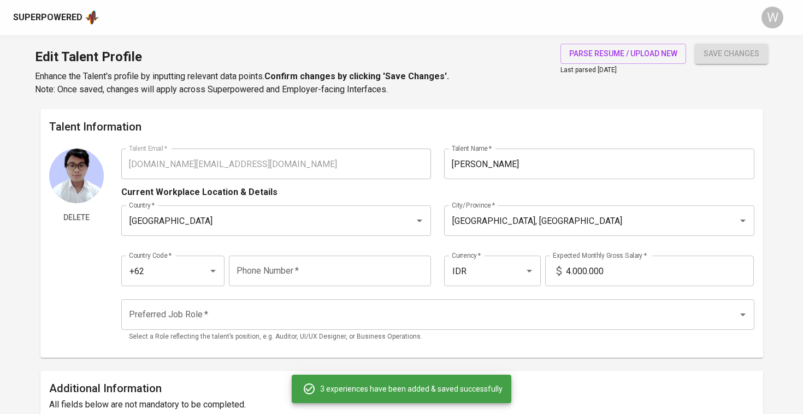
type input "Data Analyst"
type input "CNI Indonesia"
checkbox input "true"
type input "01/01/2024"
type textarea "- Investigated business metrics by calculating probabilities, designing forecas…"
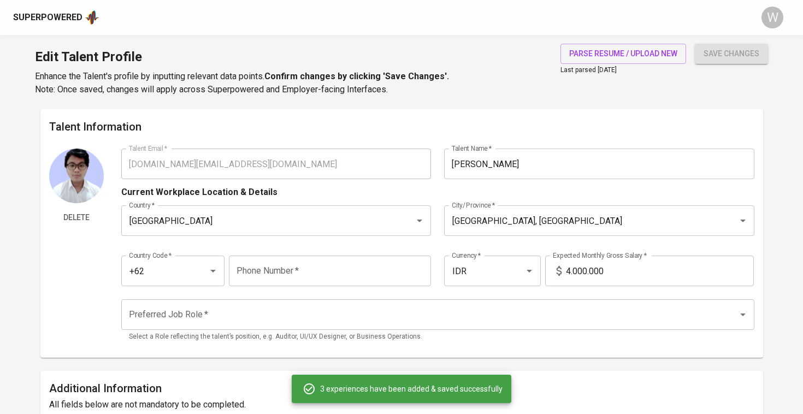
type input "Data and Exploration Analyst"
type input "Smartsolo Scientific"
type input "07/01/2021"
type input "10/01/2023"
type textarea "- Estimated subsurface resource volumes using geophysical modeling and statisti…"
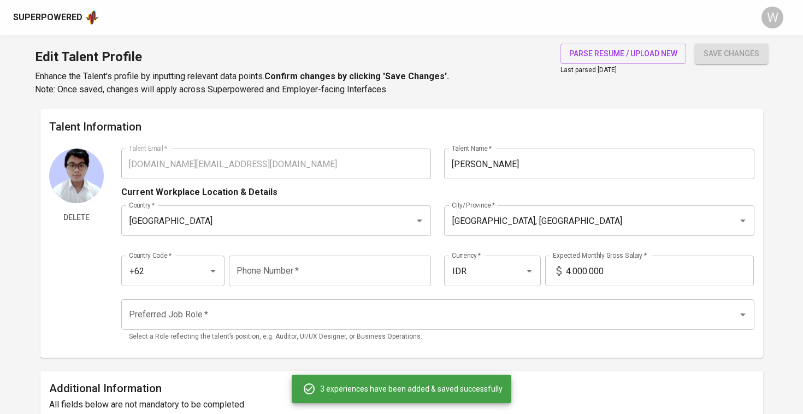
type input "Research Analyst (internship)"
type input "National Institute of Aeronautics and Space"
type input "02/01/2020"
type input "08/01/2020"
type textarea "- Processed and visualized 500+ coordinate-based data layers to produce 3+ high…"
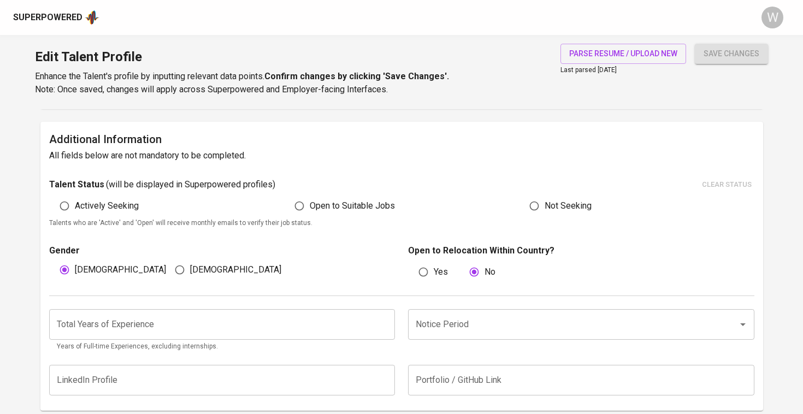
scroll to position [244, 0]
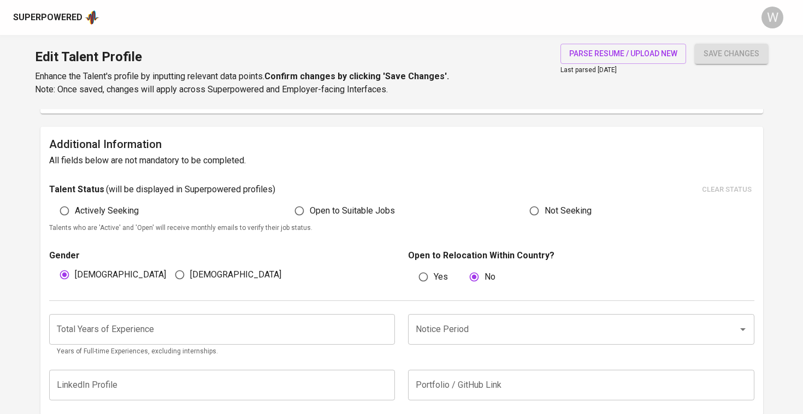
click at [271, 321] on input "number" at bounding box center [222, 329] width 346 height 31
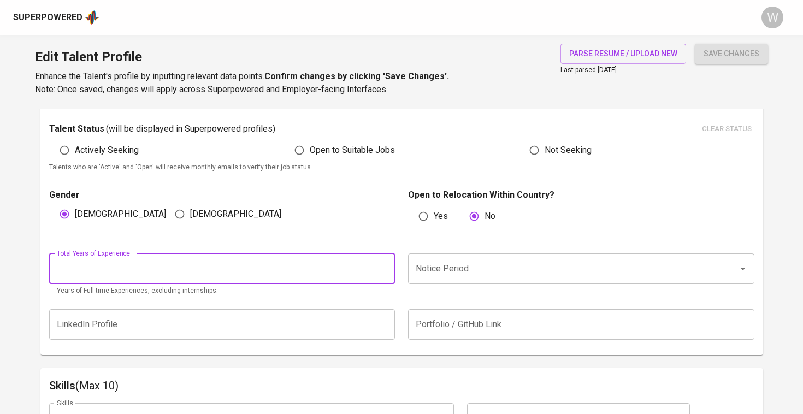
scroll to position [344, 0]
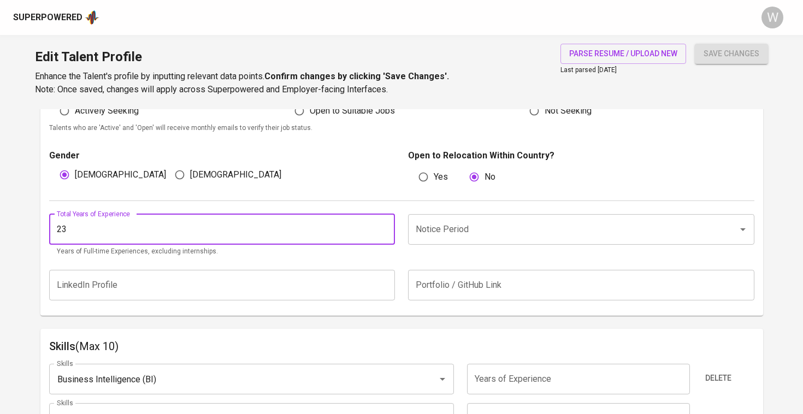
type input "2"
click at [438, 239] on div "Notice Period" at bounding box center [581, 229] width 346 height 31
type input "3"
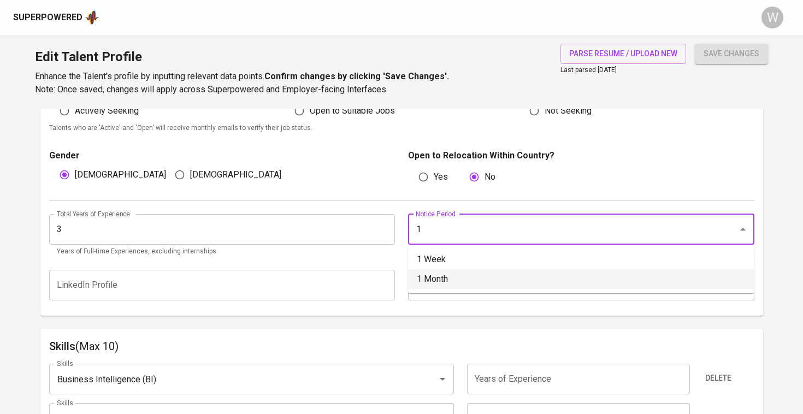
click at [418, 279] on li "1 Month" at bounding box center [581, 279] width 346 height 20
type input "1 Month"
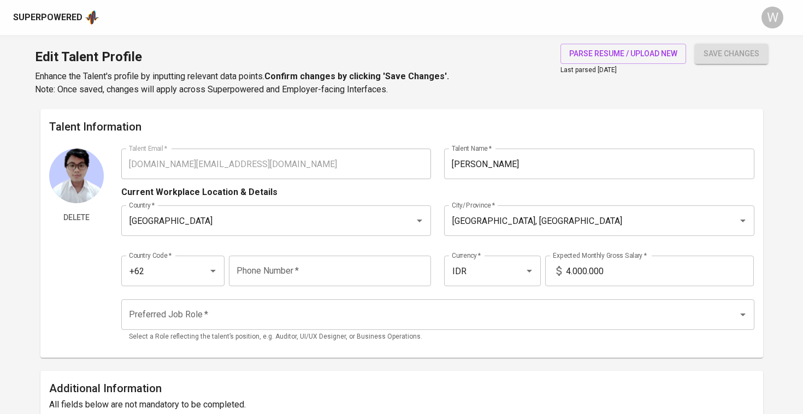
scroll to position [0, 0]
click at [569, 272] on input "4.000.000" at bounding box center [660, 271] width 188 height 31
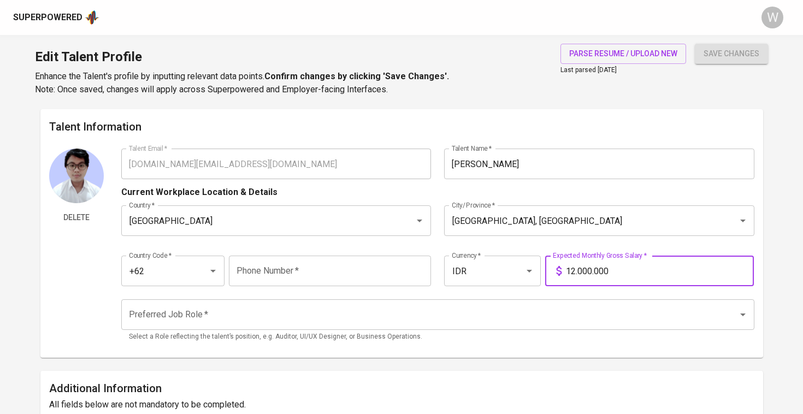
click at [529, 327] on div "Preferred Job Role *" at bounding box center [437, 314] width 633 height 31
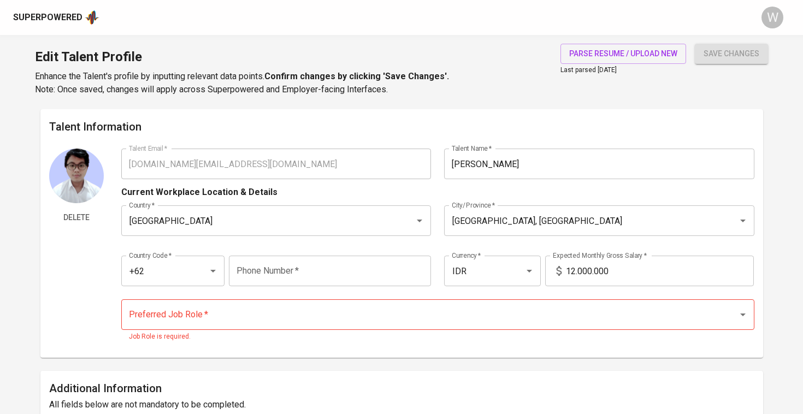
click at [573, 268] on input "12.000.000" at bounding box center [660, 271] width 188 height 31
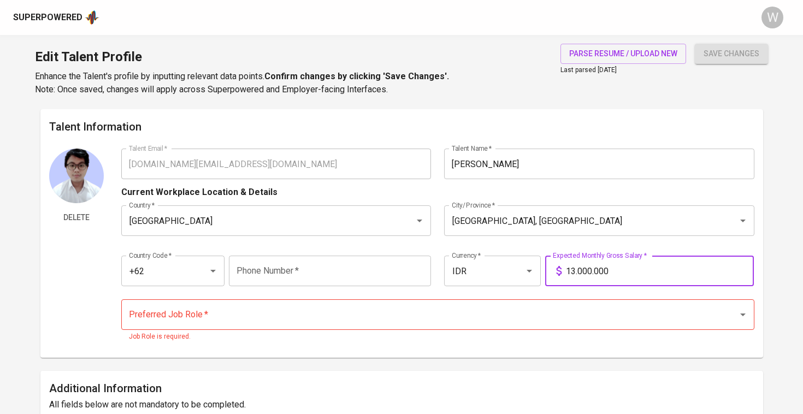
type input "13.000.000"
click at [489, 315] on input "Preferred Job Role   *" at bounding box center [422, 314] width 593 height 21
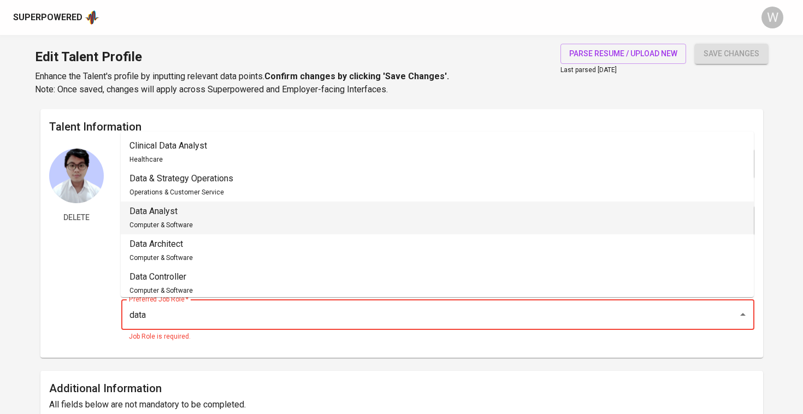
click at [377, 215] on li "Data Analyst Computer & Software" at bounding box center [437, 218] width 633 height 33
type input "Data Analyst"
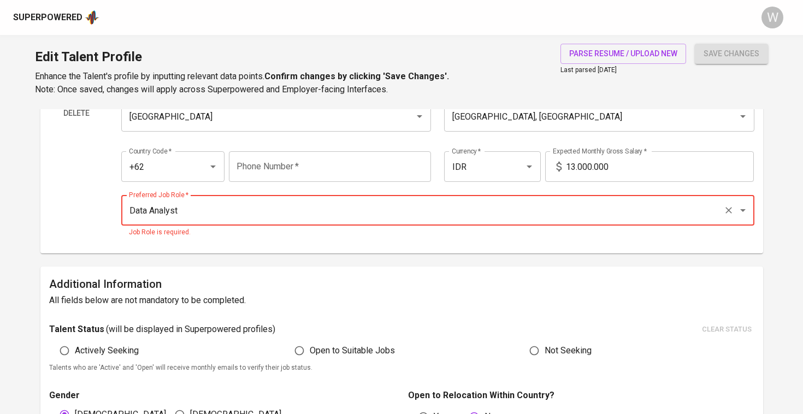
scroll to position [107, 0]
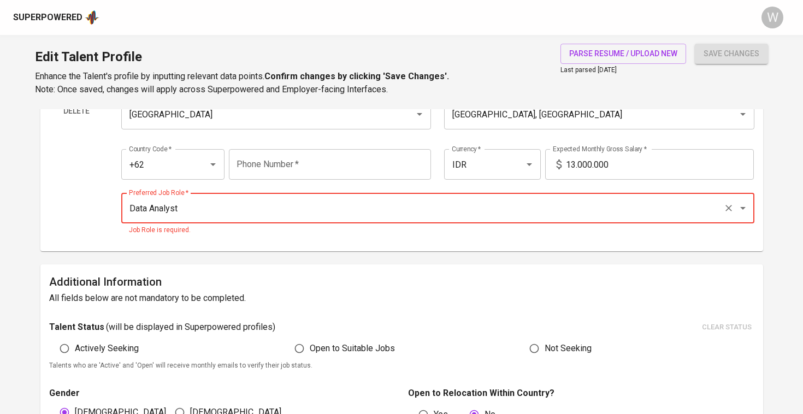
click at [371, 234] on p "Job Role is required." at bounding box center [438, 230] width 618 height 11
click at [731, 54] on button "save changes" at bounding box center [731, 54] width 73 height 20
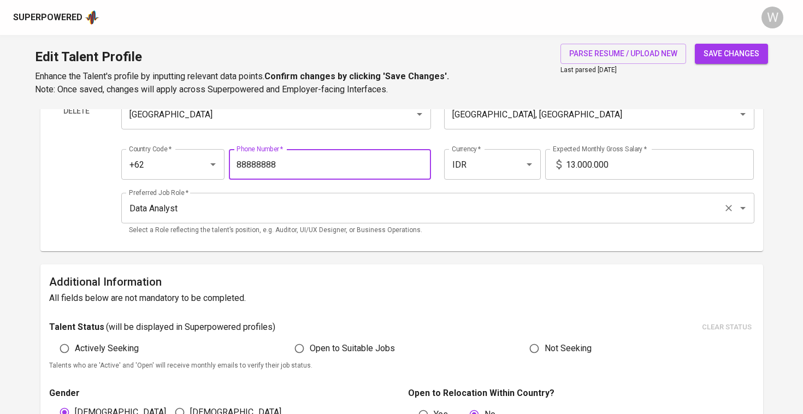
click at [298, 225] on p "Select a Role reflecting the talent’s position, e.g. Auditor, UI/UX Designer, o…" at bounding box center [438, 230] width 618 height 11
type input "88888888"
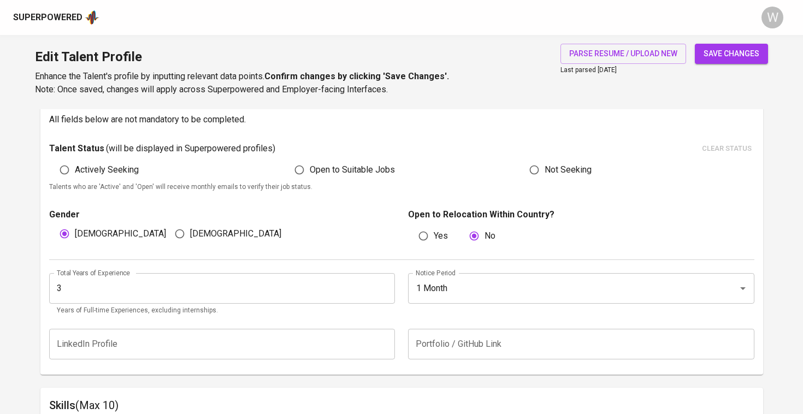
scroll to position [288, 0]
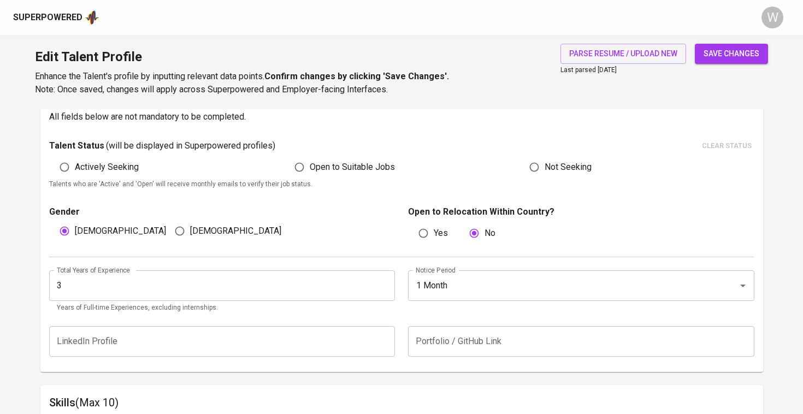
click at [315, 166] on span "Open to Suitable Jobs" at bounding box center [352, 167] width 85 height 13
click at [310, 166] on input "Open to Suitable Jobs" at bounding box center [299, 167] width 21 height 21
radio input "true"
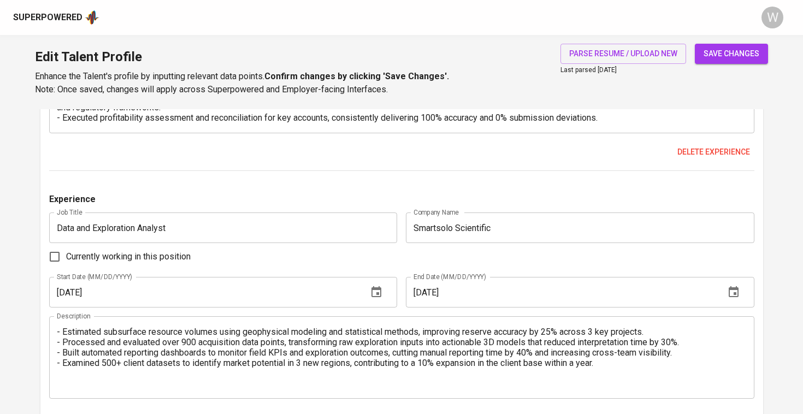
scroll to position [1263, 0]
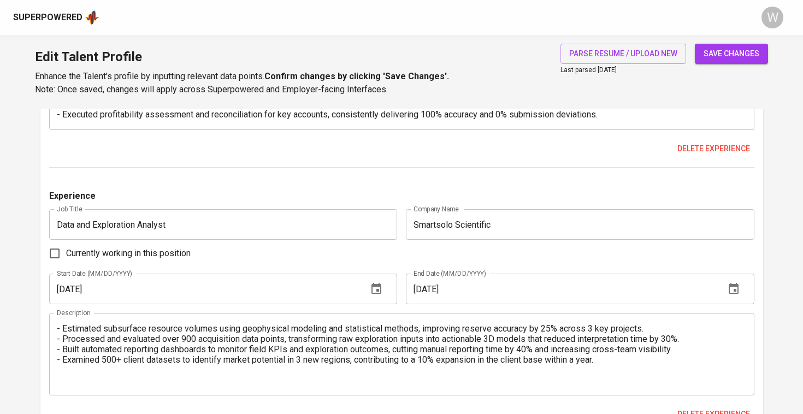
click at [723, 51] on span "save changes" at bounding box center [732, 54] width 56 height 14
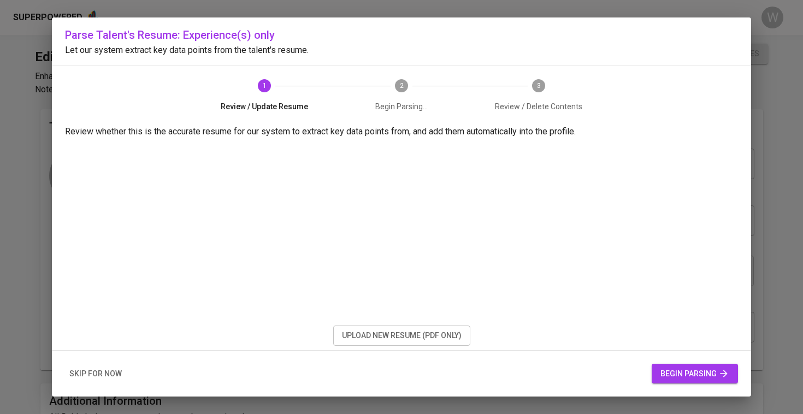
click at [339, 337] on button "upload new resume (pdf only)" at bounding box center [401, 336] width 137 height 20
click at [665, 377] on span "begin parsing" at bounding box center [694, 374] width 69 height 14
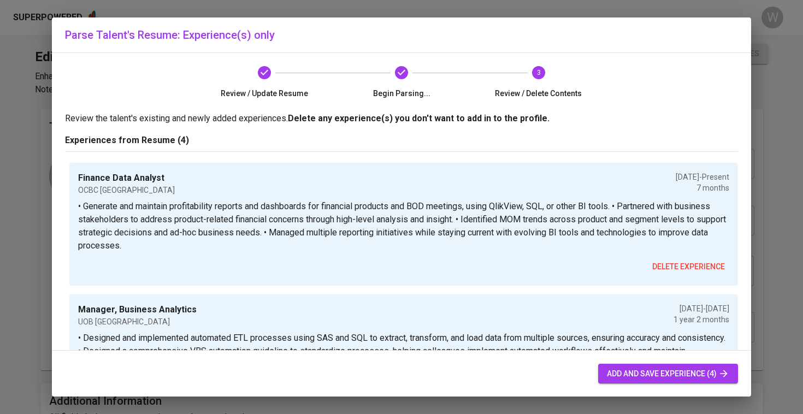
click at [637, 375] on span "add and save experience (4)" at bounding box center [668, 374] width 122 height 14
type input "+62"
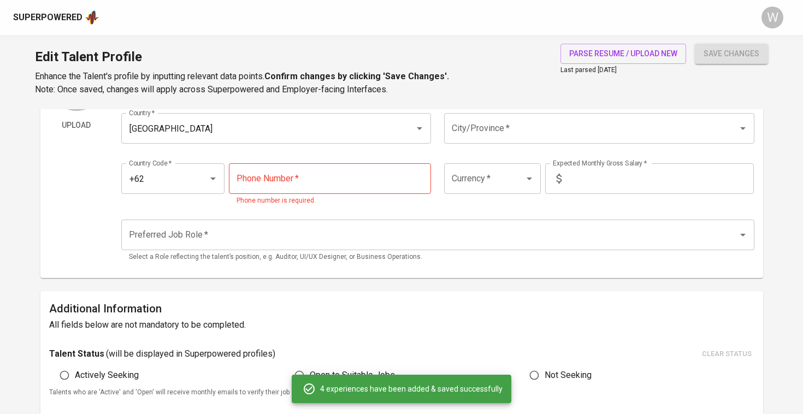
scroll to position [91, 0]
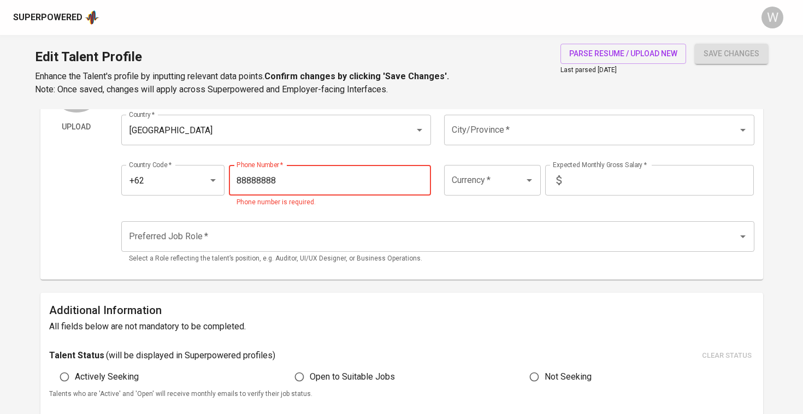
type input "[PHONE_NUMBER]"
click at [368, 211] on div "Talent Email   * [PERSON_NAME][EMAIL_ADDRESS][PERSON_NAME][DOMAIN_NAME] Talent …" at bounding box center [437, 164] width 633 height 213
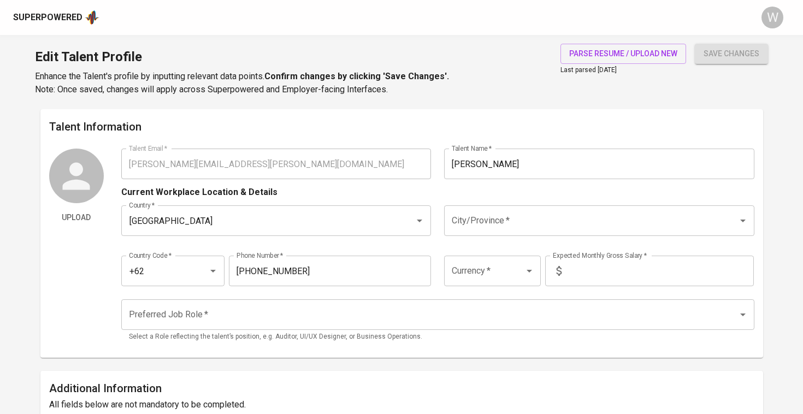
scroll to position [0, 0]
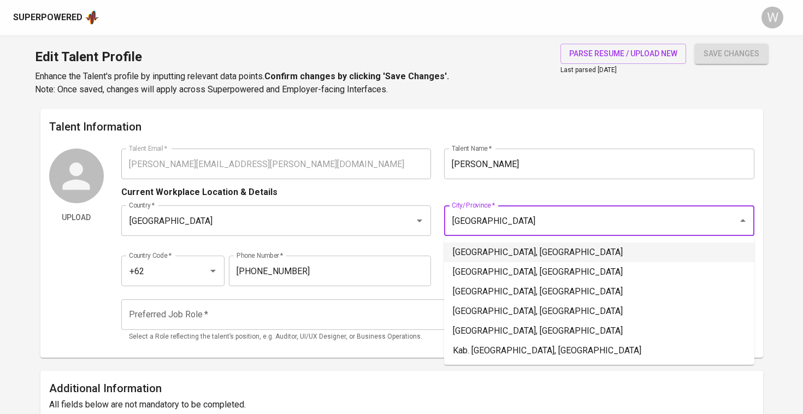
click at [491, 254] on li "[GEOGRAPHIC_DATA], [GEOGRAPHIC_DATA]" at bounding box center [599, 253] width 310 height 20
type input "[GEOGRAPHIC_DATA], [GEOGRAPHIC_DATA]"
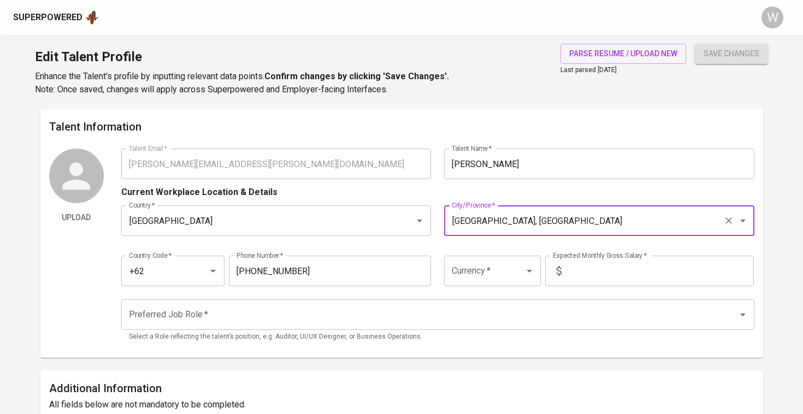
click at [514, 269] on div at bounding box center [521, 270] width 28 height 15
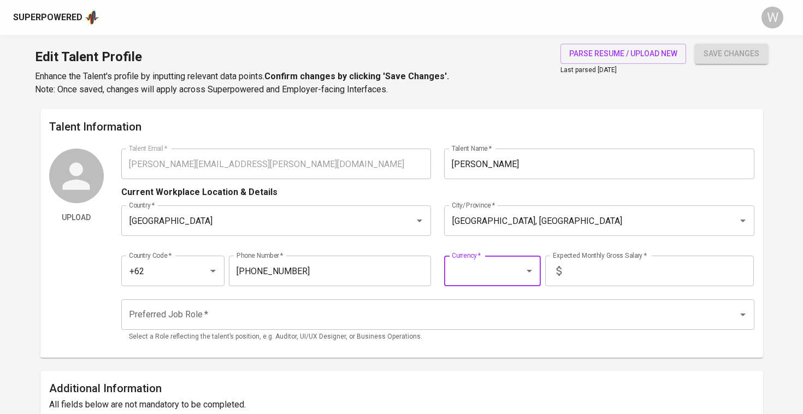
click at [534, 268] on icon "Open" at bounding box center [529, 270] width 13 height 13
click at [501, 108] on li "IDR" at bounding box center [492, 102] width 97 height 20
type input "IDR"
click at [646, 274] on input "text" at bounding box center [660, 271] width 188 height 31
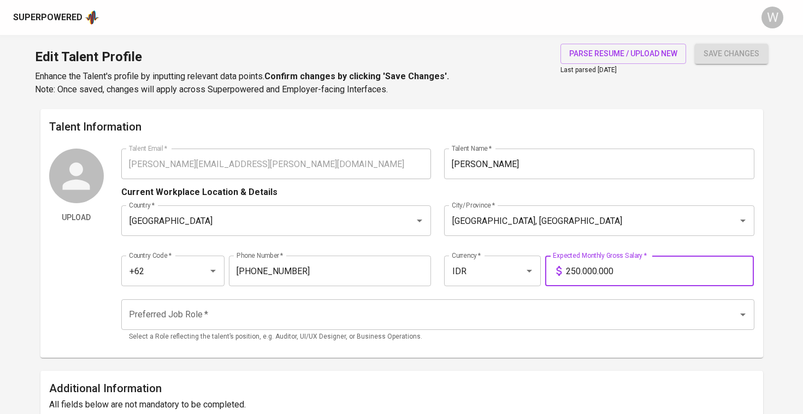
type input "25.000.000"
click at [607, 300] on div "Preferred Job Role *" at bounding box center [437, 314] width 633 height 31
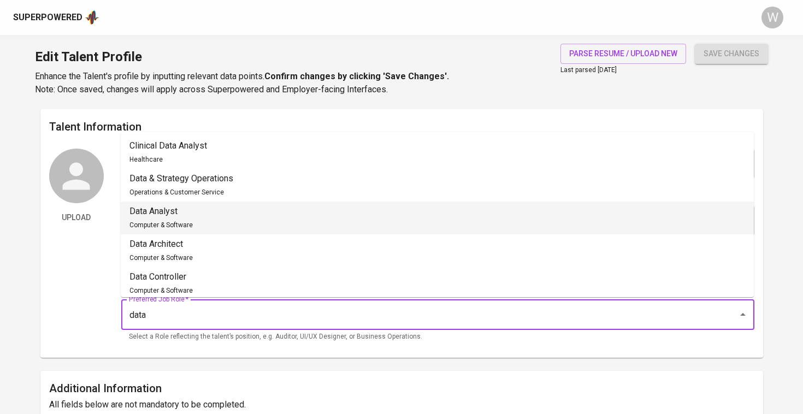
click at [505, 211] on li "Data Analyst Computer & Software" at bounding box center [437, 218] width 633 height 33
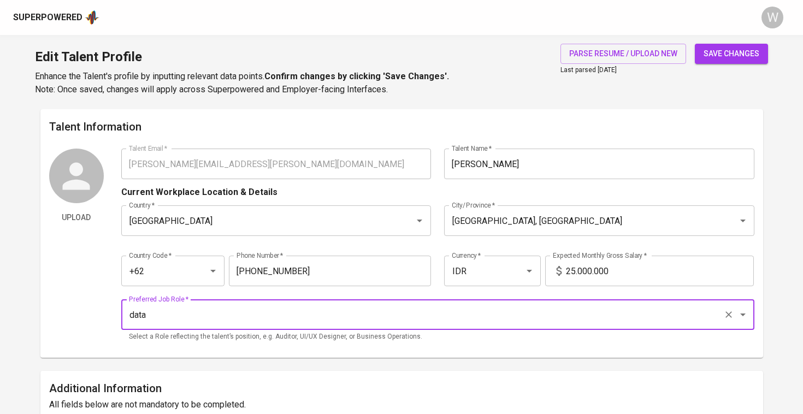
type input "Data Analyst"
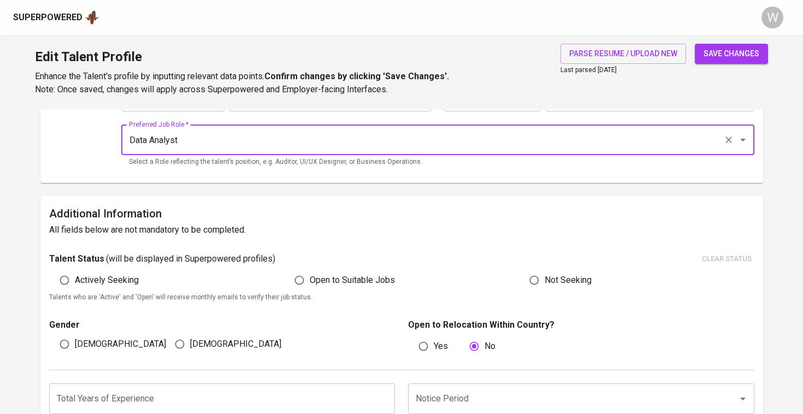
scroll to position [226, 0]
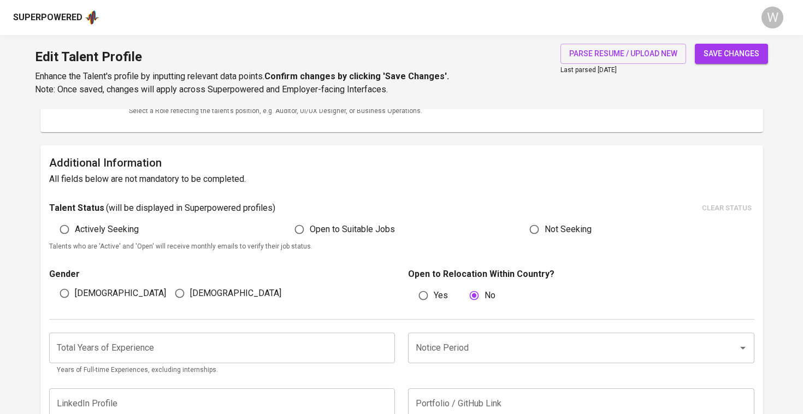
click at [329, 226] on span "Open to Suitable Jobs" at bounding box center [352, 229] width 85 height 13
click at [310, 226] on input "Open to Suitable Jobs" at bounding box center [299, 229] width 21 height 21
radio input "true"
click at [94, 297] on div "Male" at bounding box center [106, 293] width 115 height 21
click at [93, 288] on span "Male" at bounding box center [120, 293] width 91 height 13
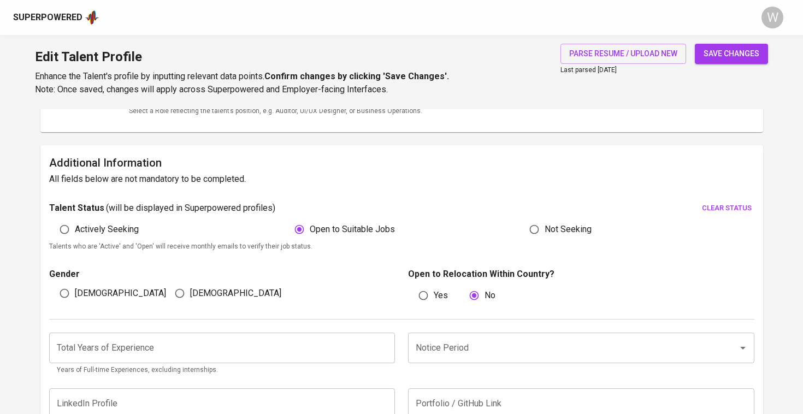
click at [75, 288] on input "Male" at bounding box center [64, 293] width 21 height 21
radio input "true"
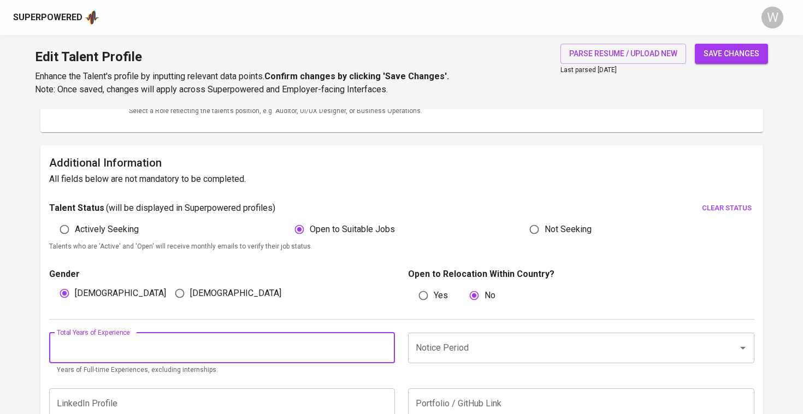
click at [184, 356] on input "number" at bounding box center [222, 348] width 346 height 31
click at [247, 324] on div "Total Years of Experience 10 Total Years of Experience Years of Full-time Exper…" at bounding box center [401, 351] width 705 height 63
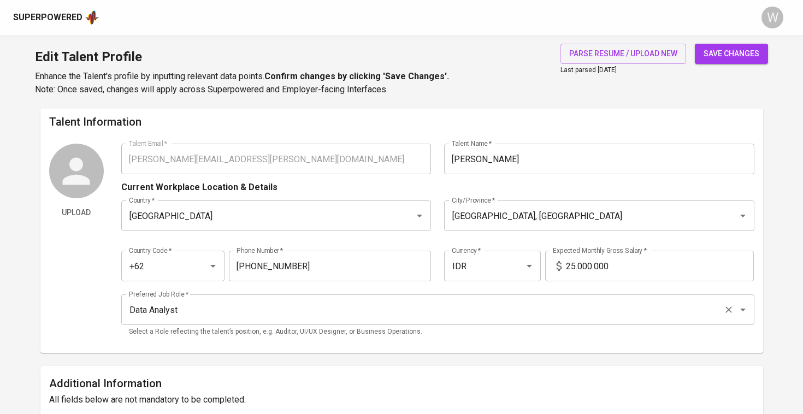
scroll to position [369, 0]
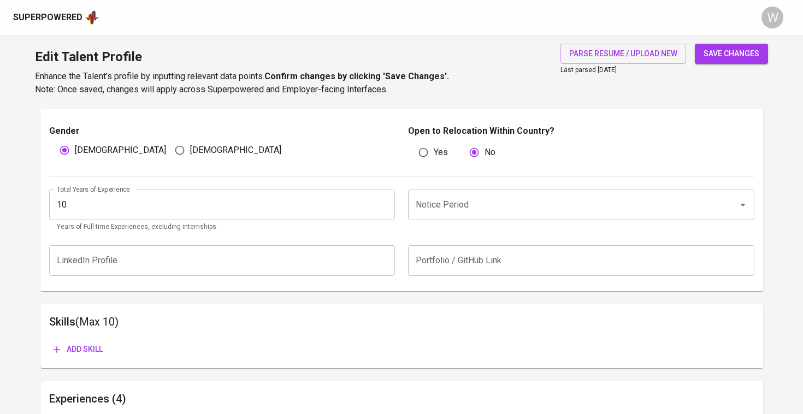
click at [174, 196] on input "10" at bounding box center [222, 205] width 346 height 31
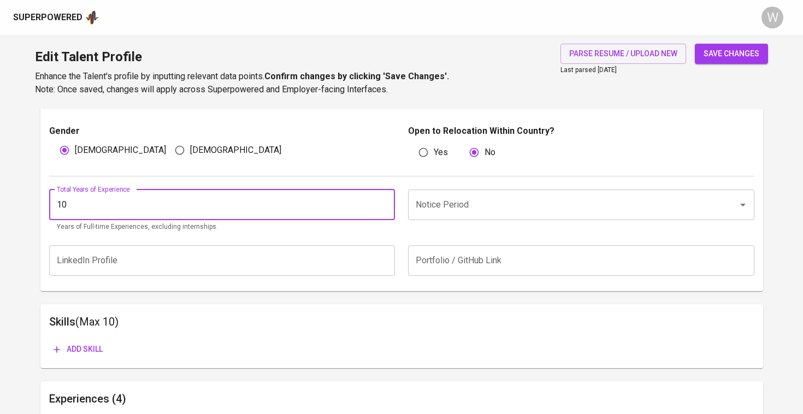
type input "1"
type input "5"
click at [436, 205] on input "Notice Period" at bounding box center [566, 204] width 306 height 21
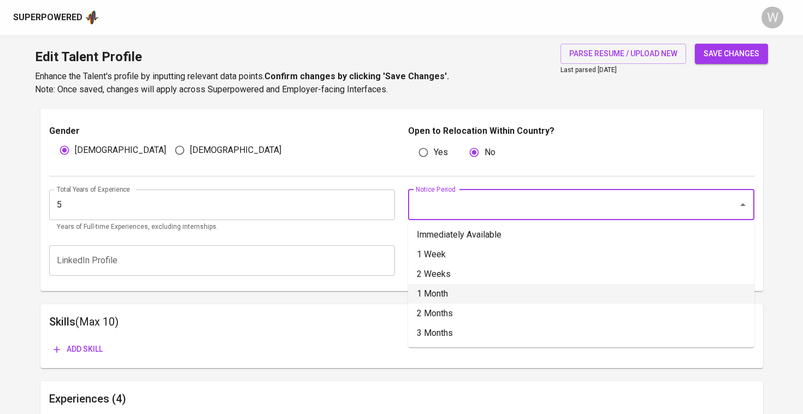
click at [445, 292] on li "1 Month" at bounding box center [581, 294] width 346 height 20
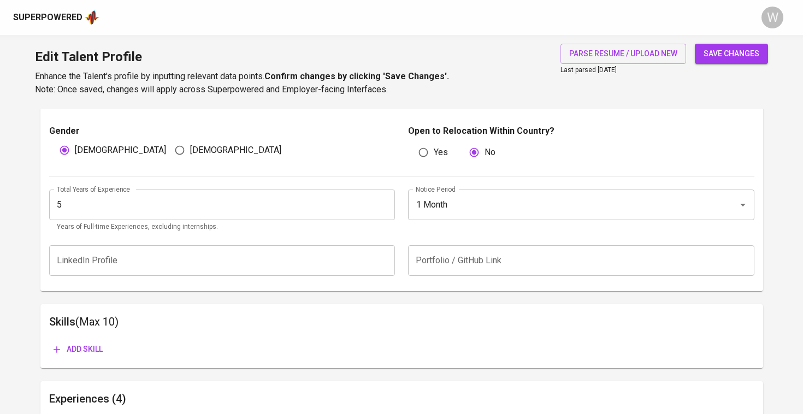
type input "1 Month"
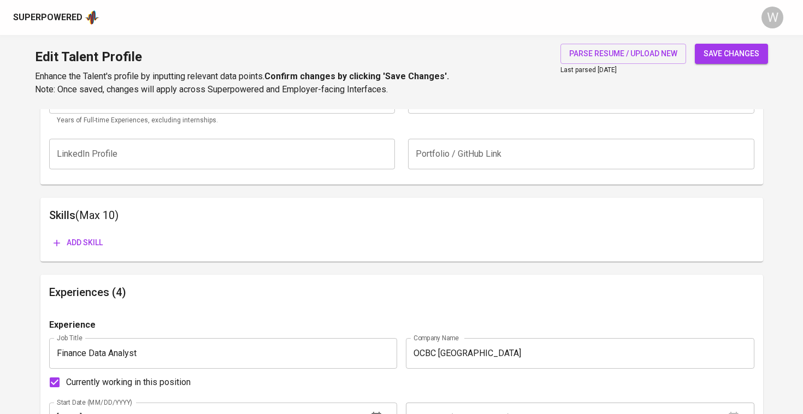
scroll to position [476, 0]
click at [728, 54] on span "save changes" at bounding box center [732, 54] width 56 height 14
type input "888888888"
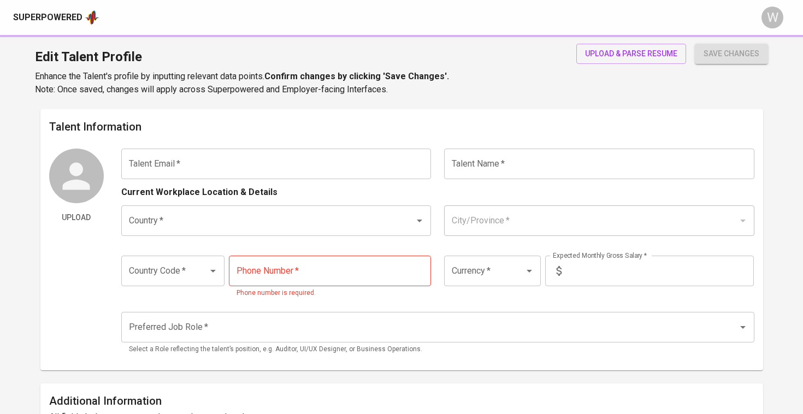
type input "[EMAIL_ADDRESS][DOMAIN_NAME]"
type input "[PERSON_NAME]"
type input "[GEOGRAPHIC_DATA]"
type input "[GEOGRAPHIC_DATA], [GEOGRAPHIC_DATA]"
type input "+62"
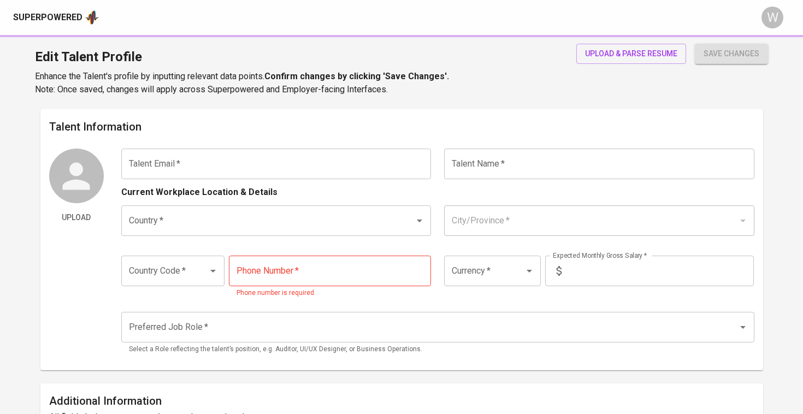
type input "[PHONE_NUMBER]"
type input "IDR"
type input "Data Analyst"
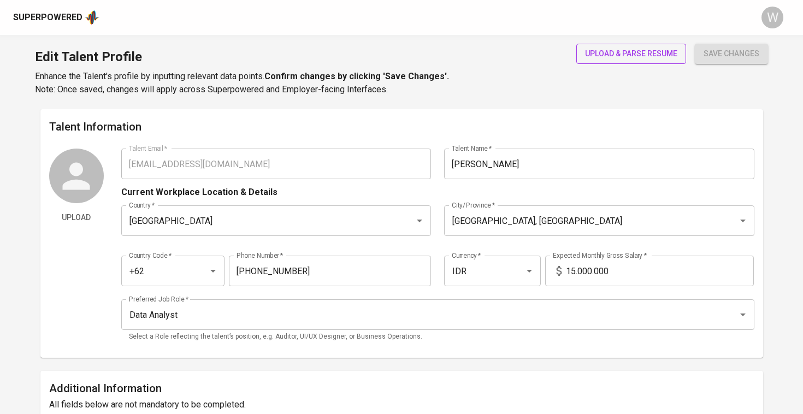
click at [603, 54] on span "upload & parse resume" at bounding box center [631, 54] width 92 height 14
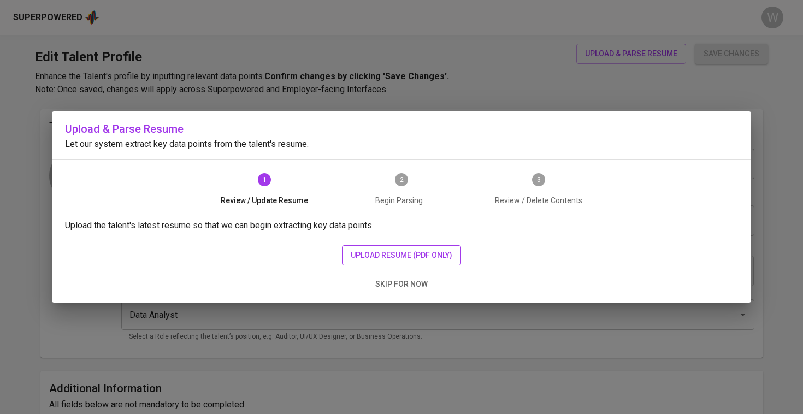
click at [406, 252] on span "upload resume (pdf only)" at bounding box center [402, 256] width 102 height 14
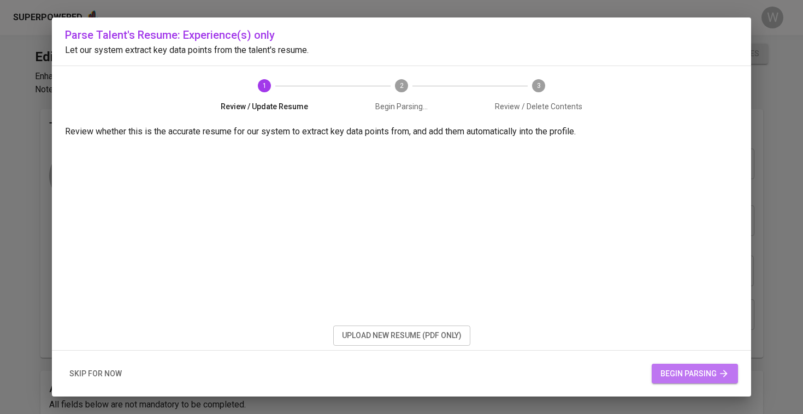
click at [661, 377] on span "begin parsing" at bounding box center [694, 374] width 69 height 14
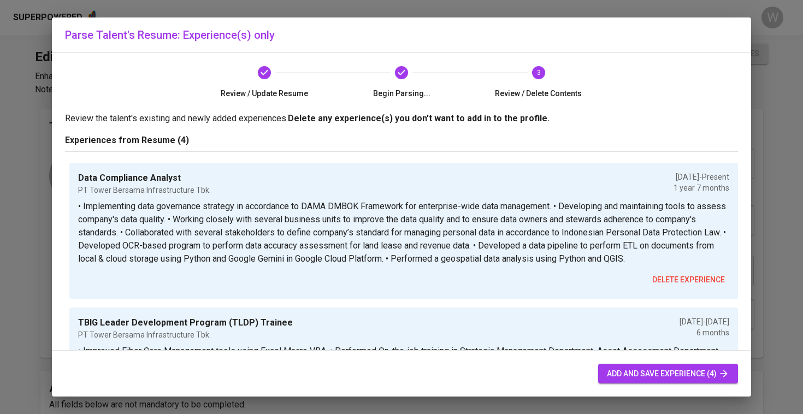
click at [611, 375] on span "add and save experience (4)" at bounding box center [668, 374] width 122 height 14
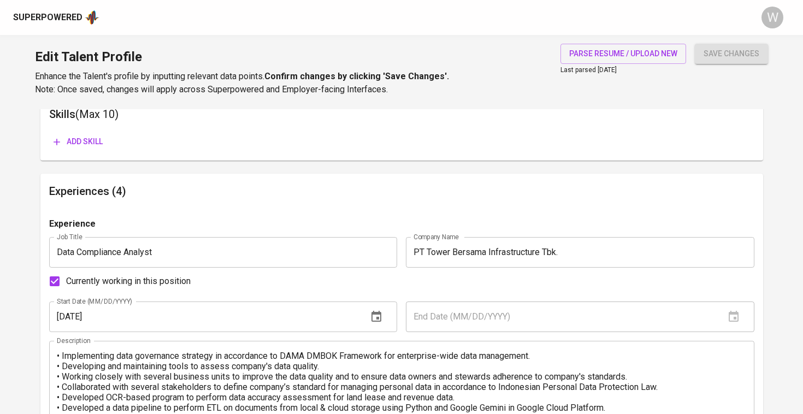
scroll to position [328, 0]
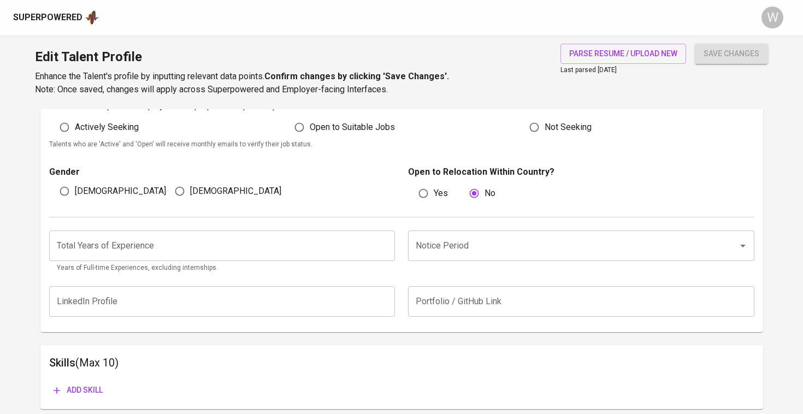
click at [186, 234] on input "number" at bounding box center [222, 246] width 346 height 31
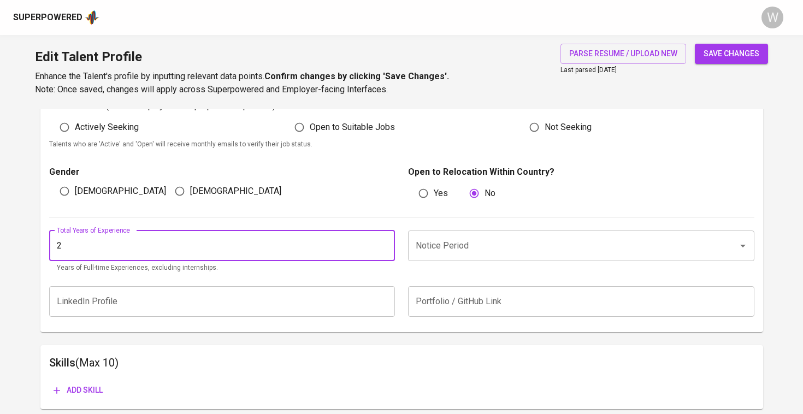
click at [438, 233] on div "Notice Period" at bounding box center [581, 246] width 346 height 31
type input "2"
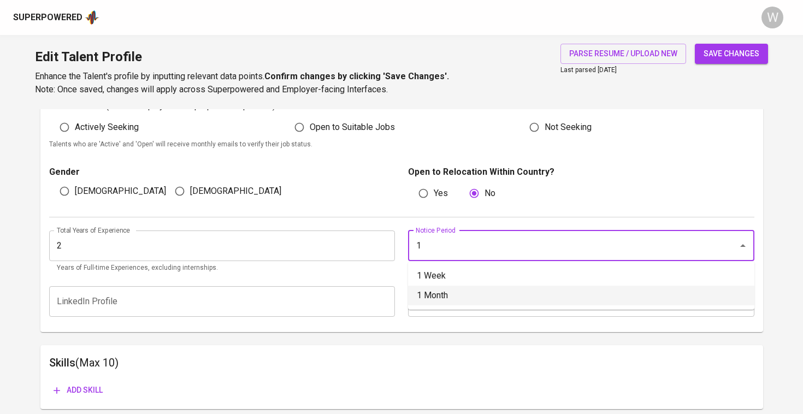
click at [444, 287] on li "1 Month" at bounding box center [581, 296] width 346 height 20
type input "1 Month"
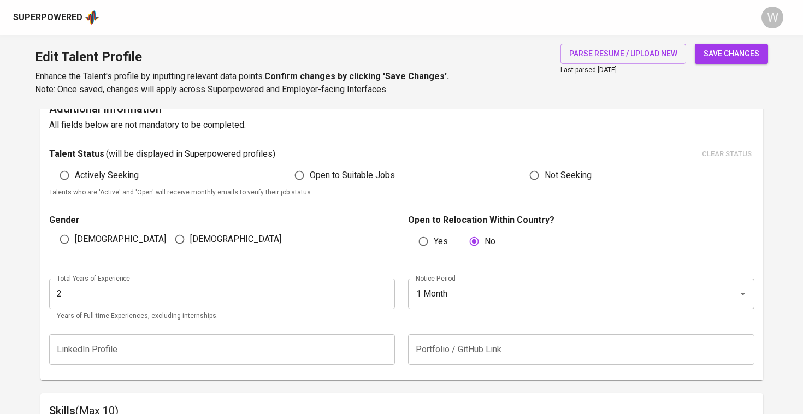
scroll to position [228, 0]
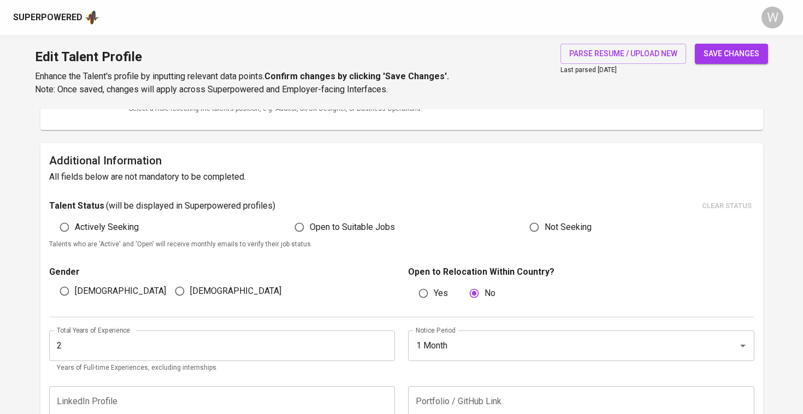
click at [92, 276] on p "Gender" at bounding box center [222, 271] width 346 height 13
click at [87, 281] on label "[DEMOGRAPHIC_DATA]" at bounding box center [110, 291] width 112 height 21
click at [75, 281] on input "[DEMOGRAPHIC_DATA]" at bounding box center [64, 291] width 21 height 21
radio input "true"
click at [326, 228] on span "Open to Suitable Jobs" at bounding box center [352, 227] width 85 height 13
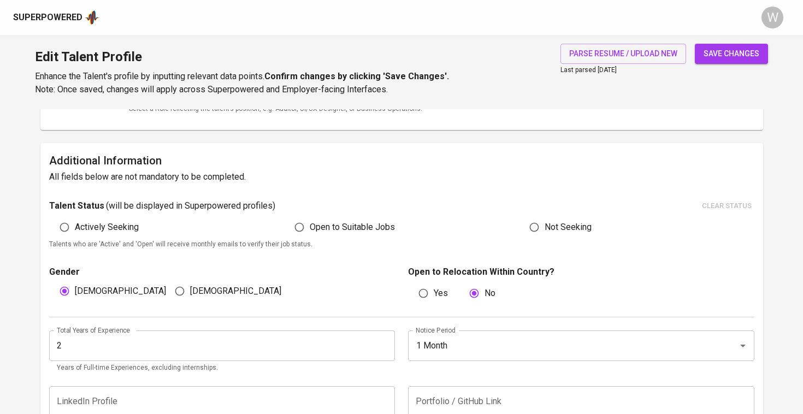
click at [310, 228] on input "Open to Suitable Jobs" at bounding box center [299, 227] width 21 height 21
radio input "true"
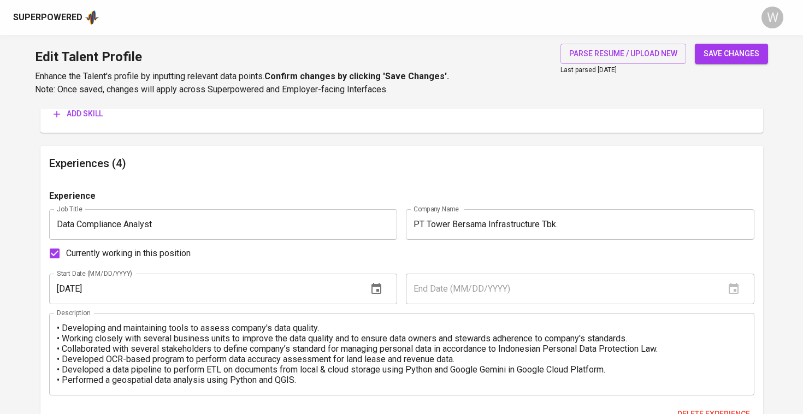
scroll to position [10, 0]
click at [717, 55] on span "save changes" at bounding box center [732, 54] width 56 height 14
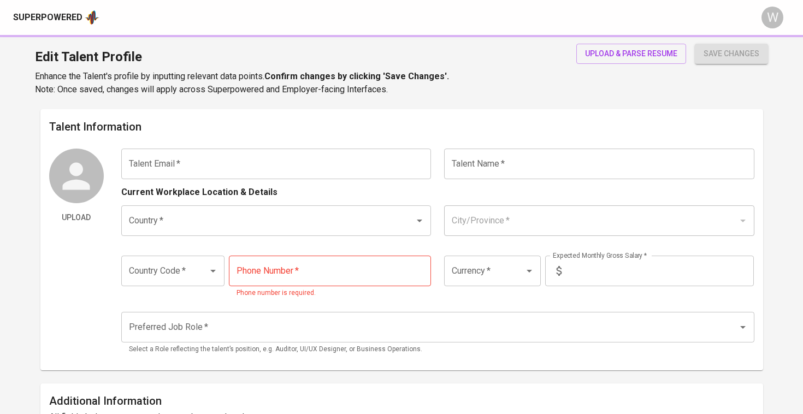
type input "[EMAIL_ADDRESS][DOMAIN_NAME]"
type input "[PERSON_NAME]"
type input "[GEOGRAPHIC_DATA]"
type input "[GEOGRAPHIC_DATA], [GEOGRAPHIC_DATA]"
type input "+62"
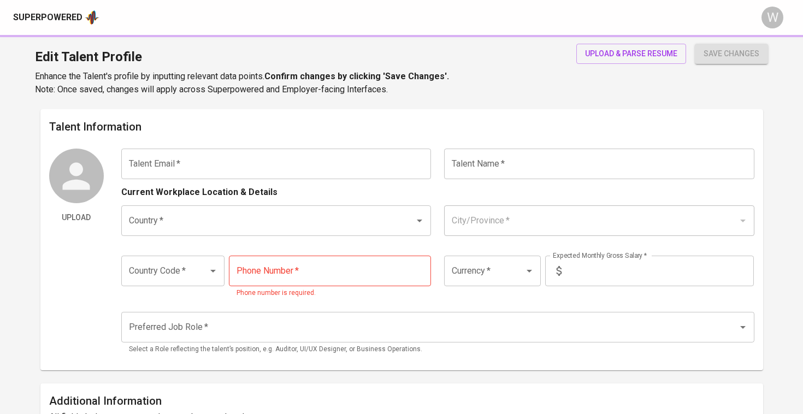
type input "[PHONE_NUMBER]"
type input "MYR"
radio input "true"
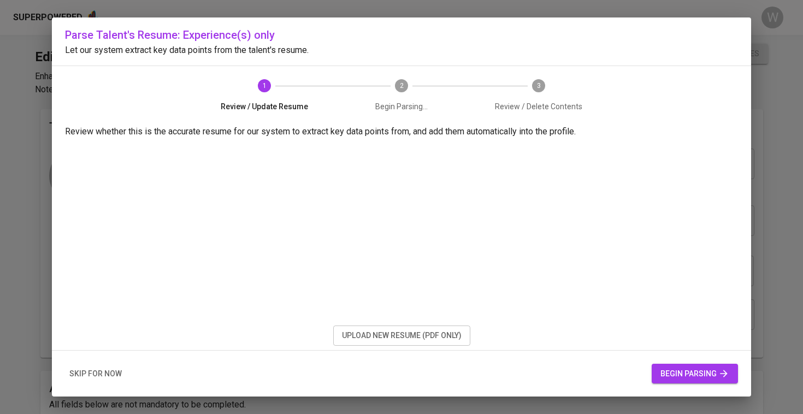
click at [344, 334] on span "upload new resume (pdf only)" at bounding box center [402, 336] width 120 height 14
click at [695, 385] on div "skip for now begin parsing" at bounding box center [401, 374] width 699 height 46
click at [696, 376] on span "begin parsing" at bounding box center [694, 374] width 69 height 14
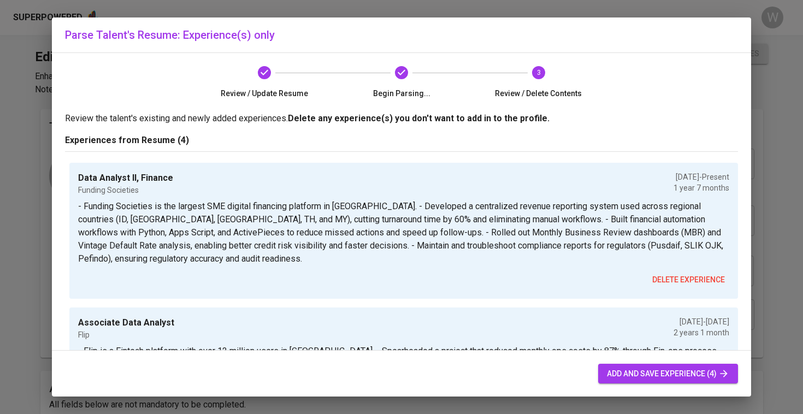
click at [637, 367] on button "add and save experience (4)" at bounding box center [668, 374] width 140 height 20
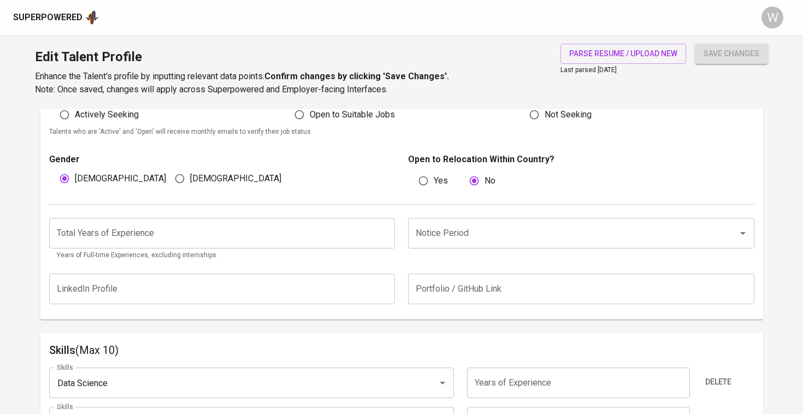
scroll to position [336, 0]
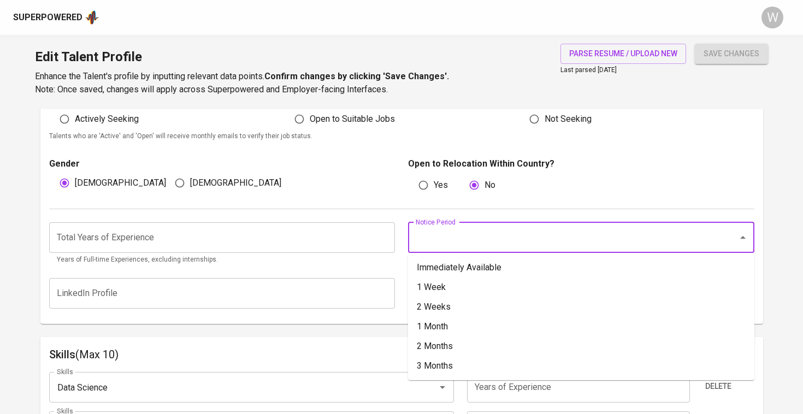
click at [465, 235] on input "Notice Period" at bounding box center [566, 237] width 306 height 21
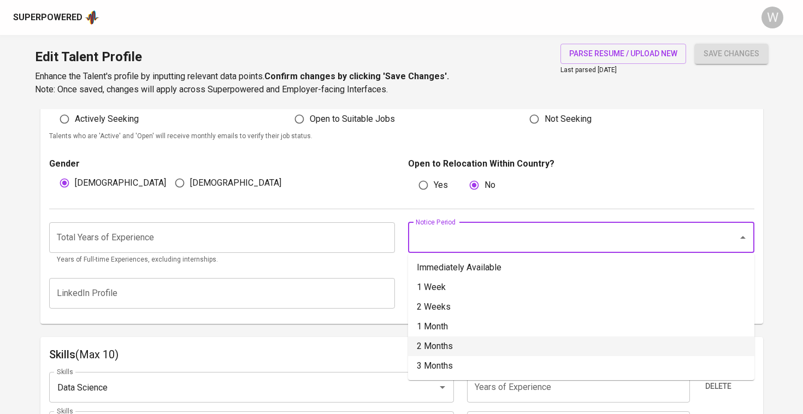
click at [454, 352] on li "2 Months" at bounding box center [581, 346] width 346 height 20
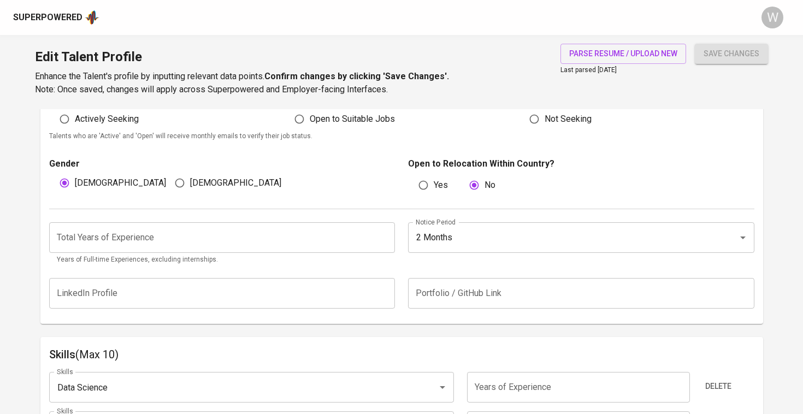
type input "2 Months"
click at [255, 242] on input "number" at bounding box center [222, 237] width 346 height 31
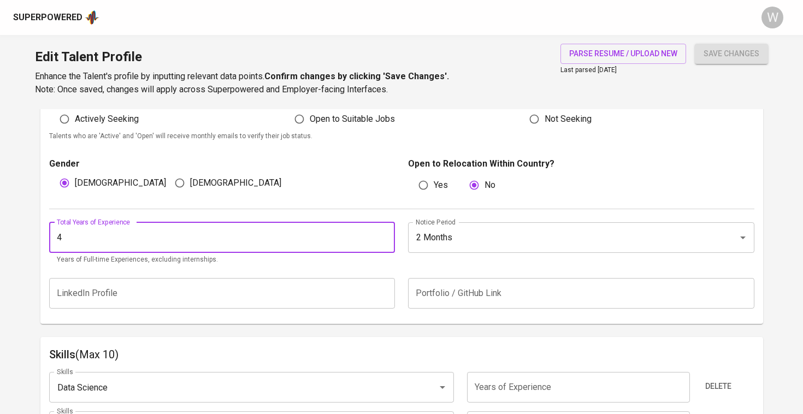
type input "4"
click at [224, 179] on div "[DEMOGRAPHIC_DATA]" at bounding box center [221, 183] width 115 height 21
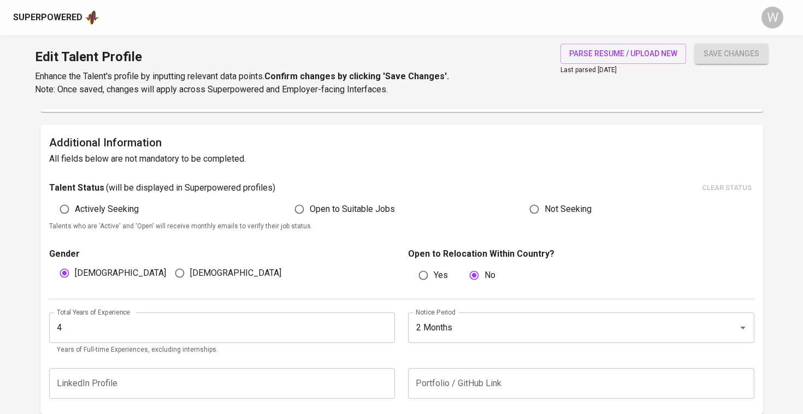
click at [331, 206] on span "Open to Suitable Jobs" at bounding box center [352, 209] width 85 height 13
click at [310, 206] on input "Open to Suitable Jobs" at bounding box center [299, 209] width 21 height 21
radio input "true"
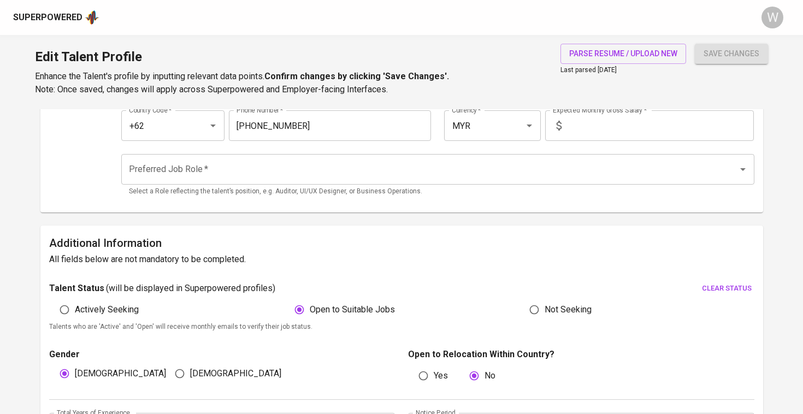
scroll to position [81, 0]
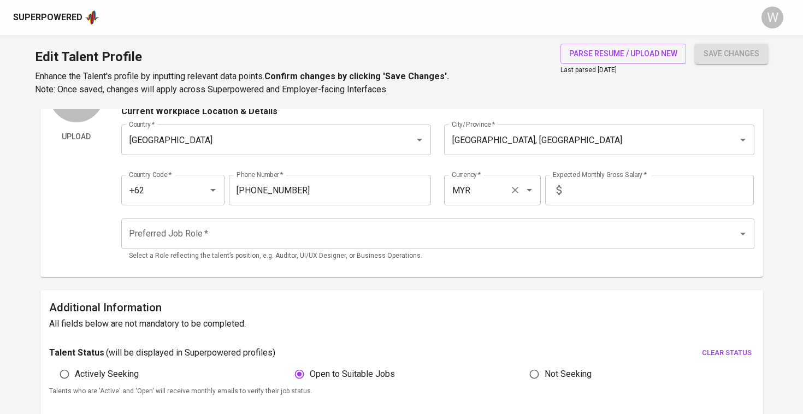
click at [527, 192] on icon "Open" at bounding box center [529, 190] width 13 height 13
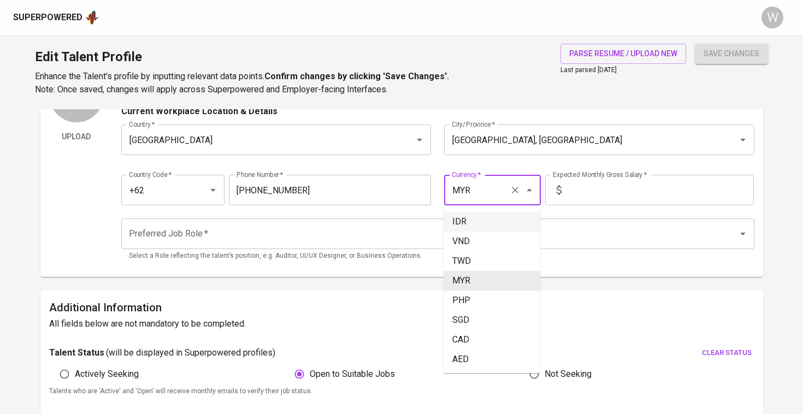
click at [507, 218] on li "IDR" at bounding box center [492, 222] width 97 height 20
type input "IDR"
click at [646, 182] on input "text" at bounding box center [660, 190] width 188 height 31
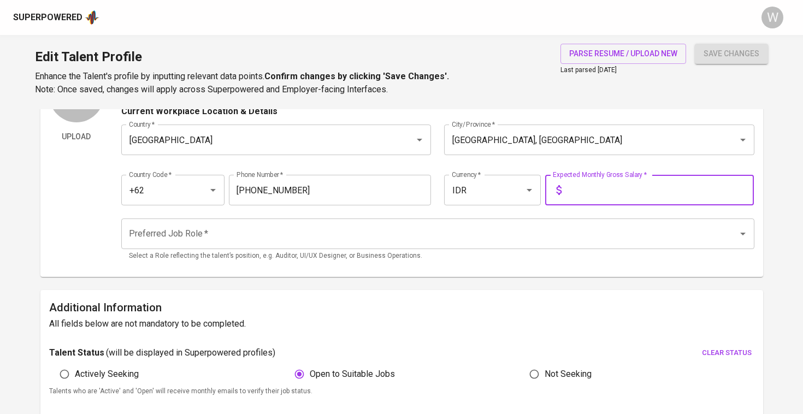
type input "2"
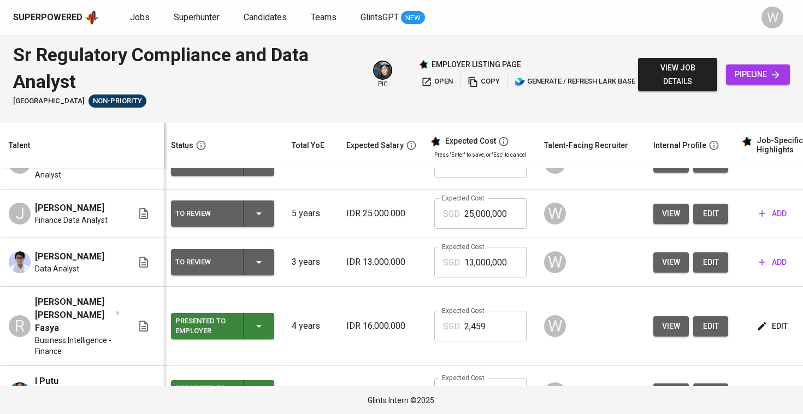
scroll to position [85, 2]
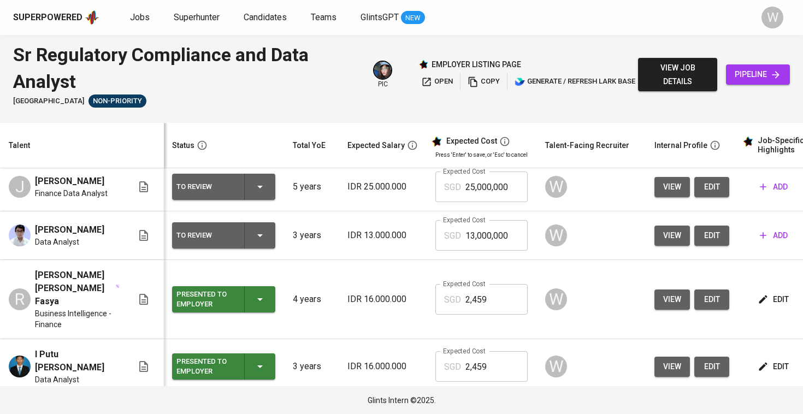
scroll to position [119, 1]
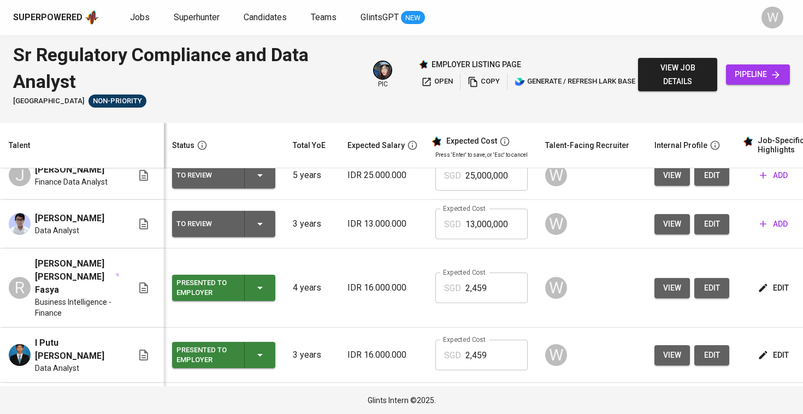
click at [675, 229] on span "view" at bounding box center [672, 224] width 18 height 14
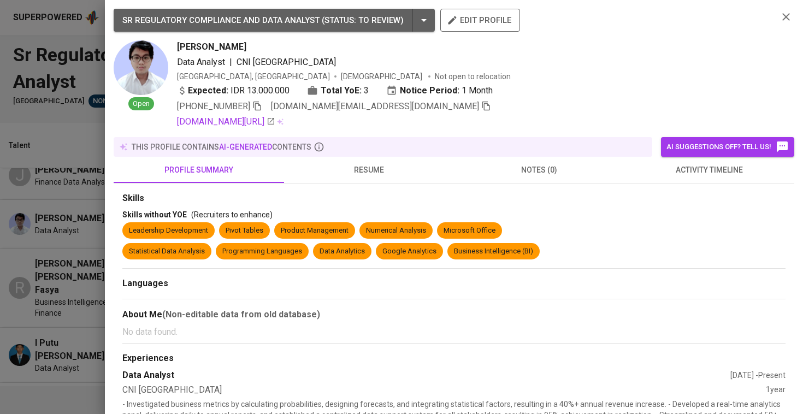
click at [392, 172] on span "resume" at bounding box center [369, 170] width 157 height 14
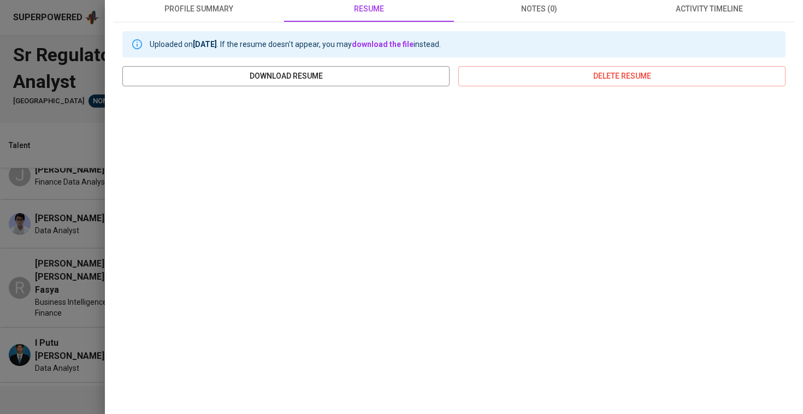
scroll to position [163, 0]
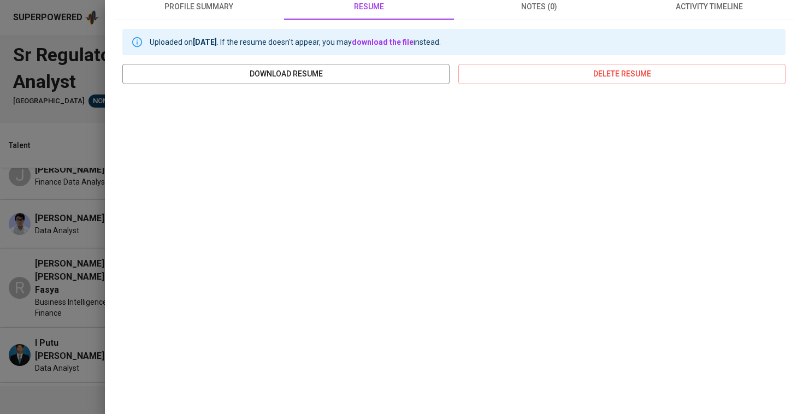
click at [32, 216] on div at bounding box center [401, 207] width 803 height 414
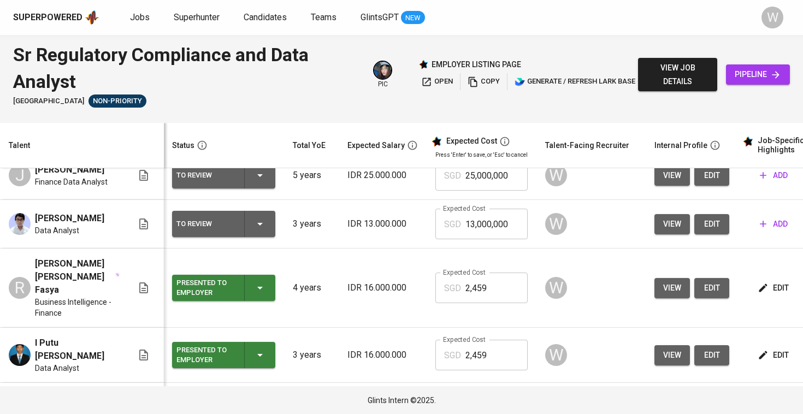
click at [763, 224] on icon "button" at bounding box center [763, 223] width 11 height 11
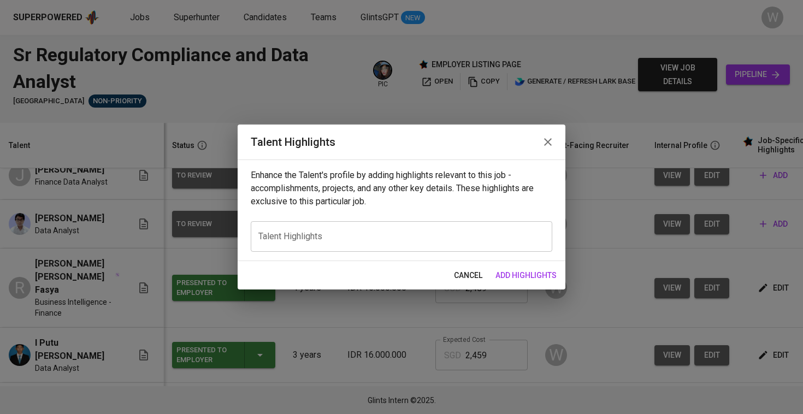
click at [449, 238] on textarea at bounding box center [401, 236] width 286 height 10
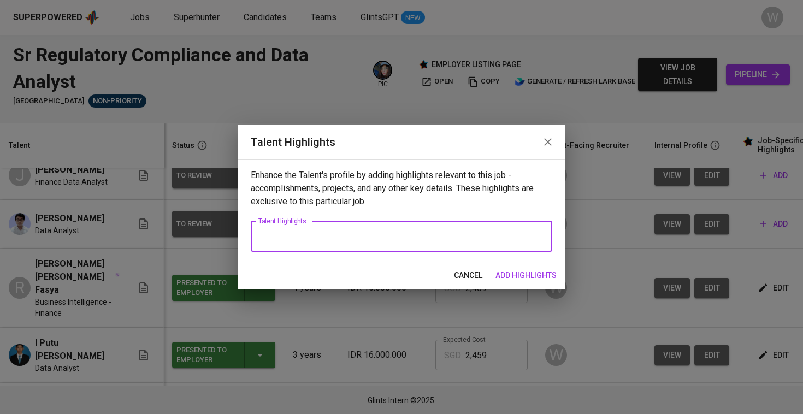
paste textarea "[PERSON_NAME] has over two years of experience combining data analytics with re…"
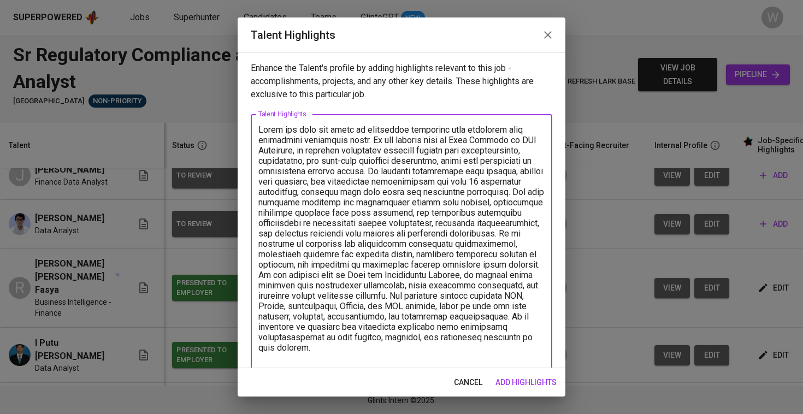
scroll to position [6, 0]
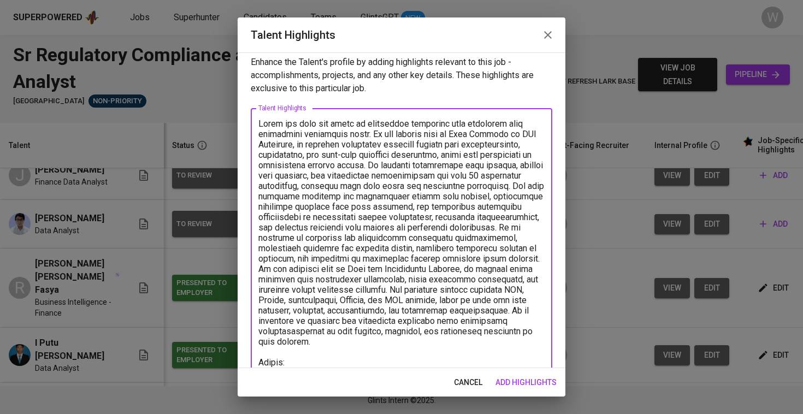
paste textarea "[URL][DOMAIN_NAME]"
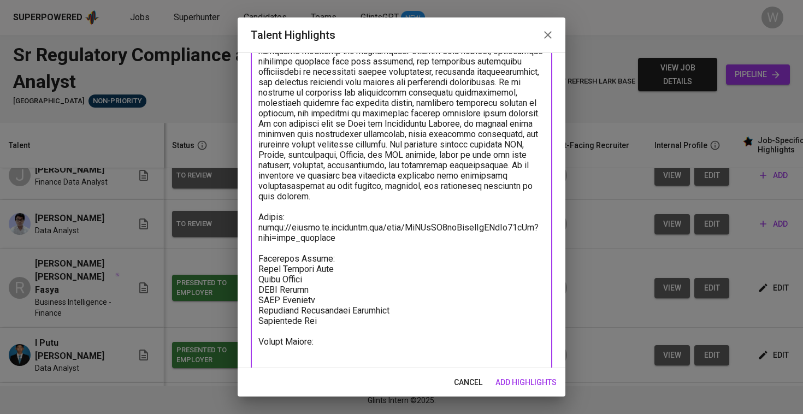
scroll to position [162, 0]
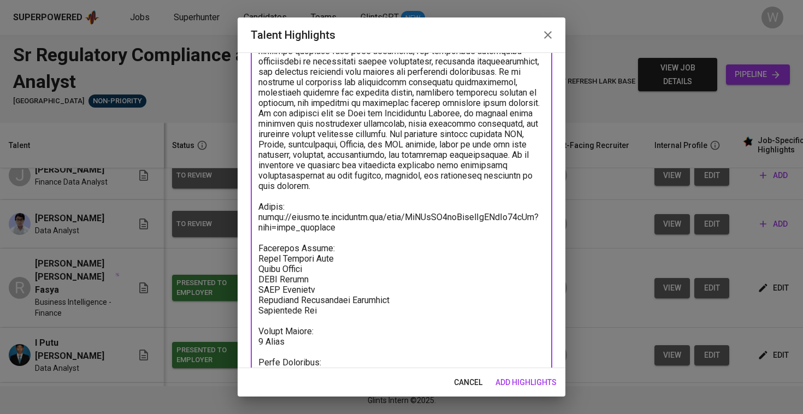
click at [350, 362] on textarea at bounding box center [401, 165] width 286 height 405
paste textarea "[URL][DOMAIN_NAME]"
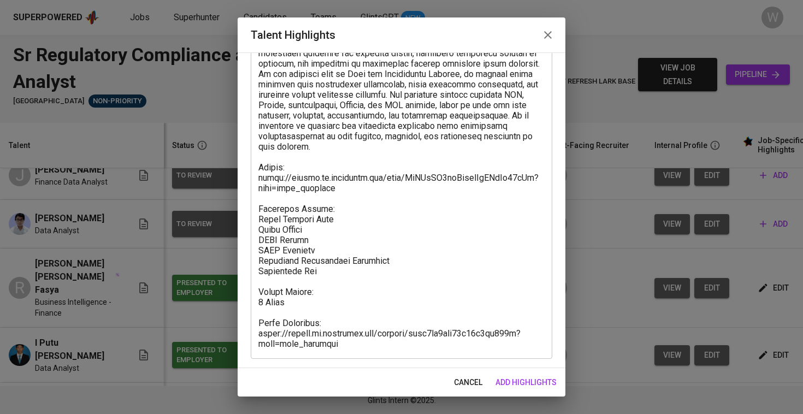
drag, startPoint x: 486, startPoint y: 41, endPoint x: 710, endPoint y: 129, distance: 240.8
click at [710, 129] on div "Talent Highlights Enhance the Talent's profile by adding highlights relevant to…" at bounding box center [401, 207] width 803 height 414
click at [331, 294] on textarea at bounding box center [401, 137] width 286 height 426
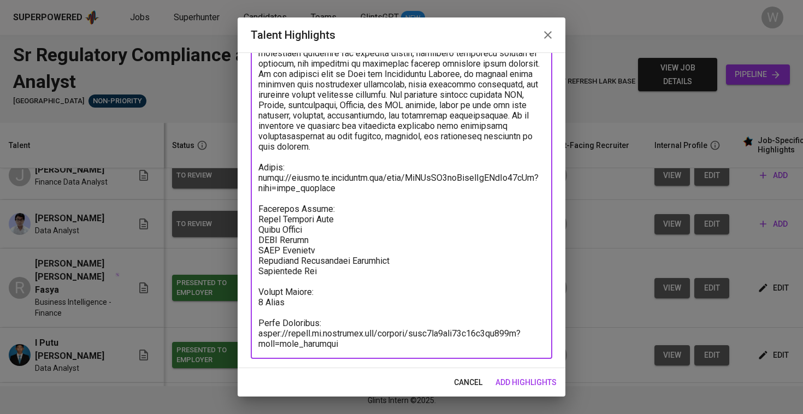
click at [320, 237] on textarea at bounding box center [401, 137] width 286 height 426
click at [316, 230] on textarea at bounding box center [401, 137] width 286 height 426
paste textarea "1,680.98"
paste textarea "92.37"
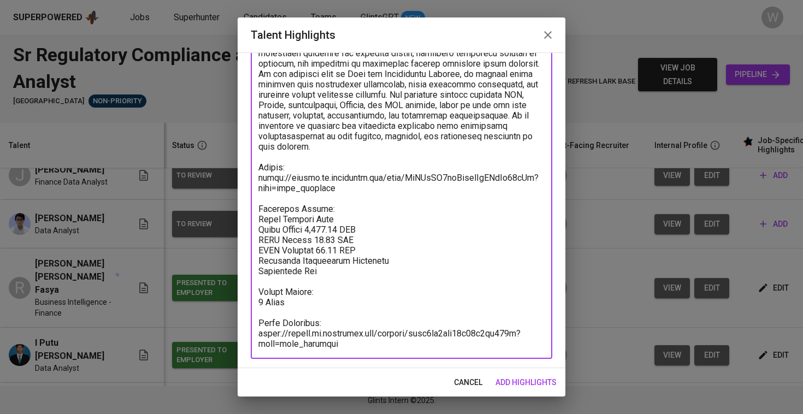
paste textarea "140.08"
click at [341, 221] on textarea at bounding box center [401, 137] width 286 height 426
type textarea "[PERSON_NAME] has over two years of experience combining data analytics with re…"
click at [526, 385] on span "add highlights" at bounding box center [525, 383] width 61 height 14
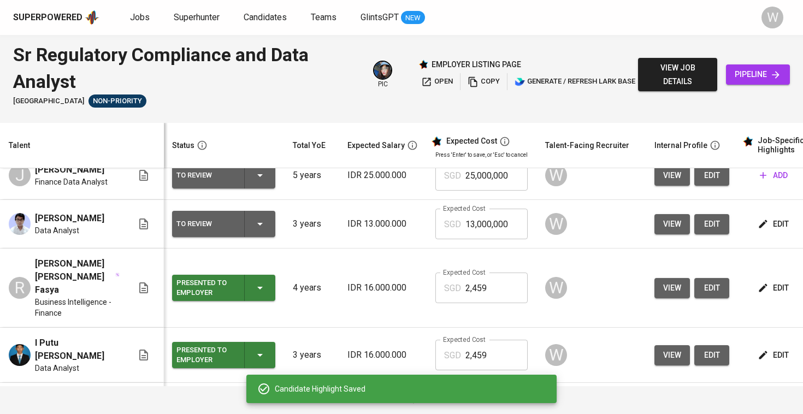
click at [518, 388] on div "Candidate Highlight Saved" at bounding box center [411, 388] width 273 height 11
click at [498, 225] on input "13,000,000" at bounding box center [496, 224] width 62 height 31
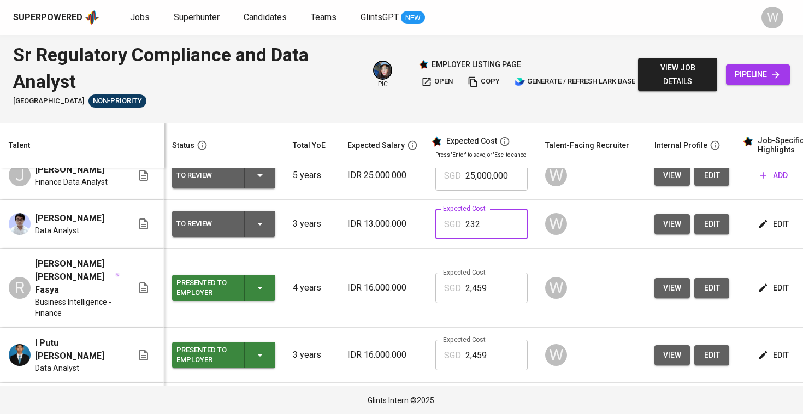
type input "2,324"
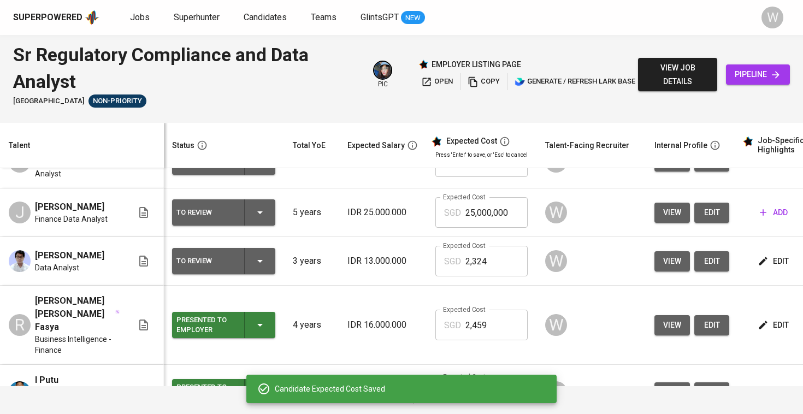
scroll to position [69, 1]
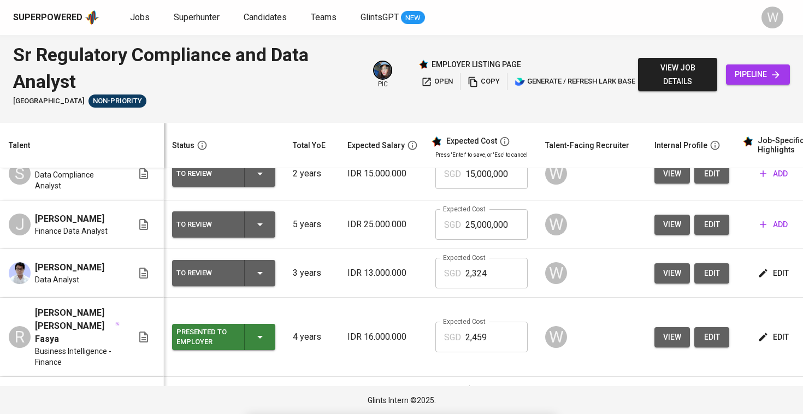
click at [758, 222] on icon "button" at bounding box center [763, 224] width 11 height 11
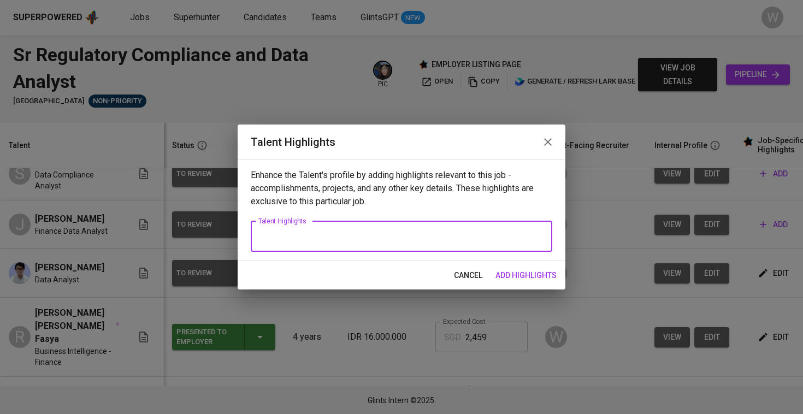
click at [472, 233] on textarea at bounding box center [401, 236] width 286 height 10
paste textarea "Jonathan has four years of experience as a data analyst in the banking sector, …"
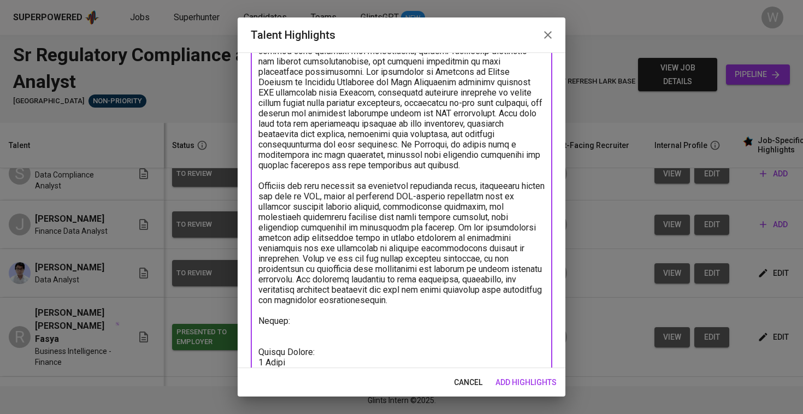
scroll to position [224, 0]
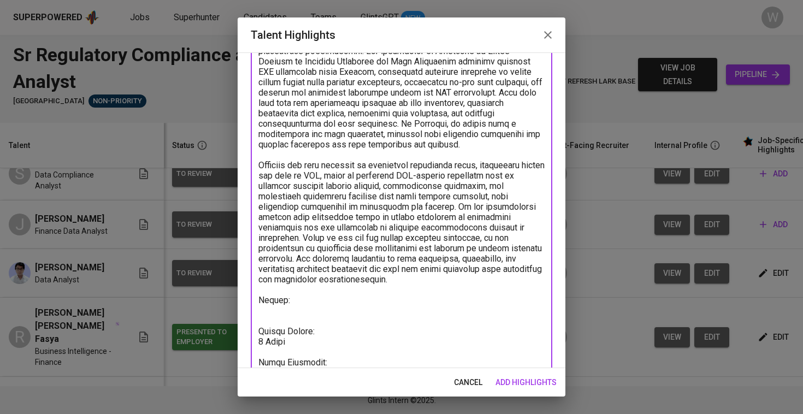
paste textarea "https://glints.sg.larksuite.com/minutes/obsg8o2v5bsc791821cbnks8?from=from_copy…"
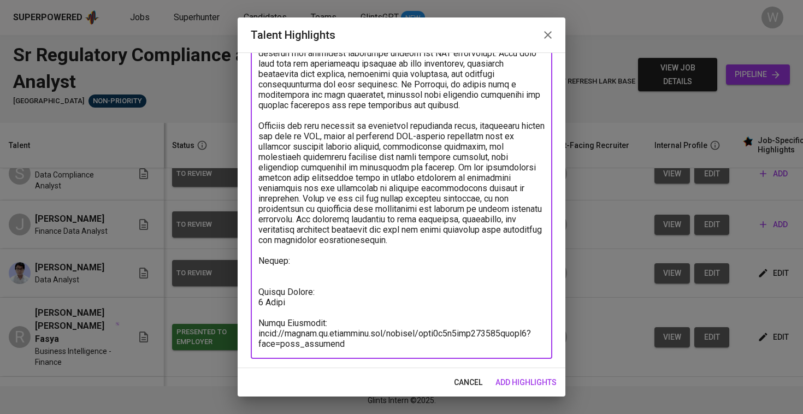
click at [305, 262] on textarea at bounding box center [401, 105] width 286 height 488
paste textarea "https://glints.sg.larksuite.com/file/BjIKbw6pAohZxlxER0illSDMgB5?from=from_copy…"
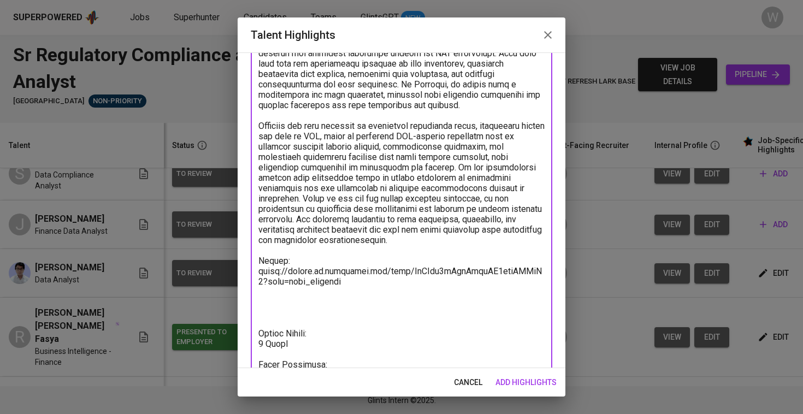
type textarea "Jonathan has four years of experience as a data analyst in the banking sector, …"
click at [560, 381] on button "add highlights" at bounding box center [526, 383] width 70 height 20
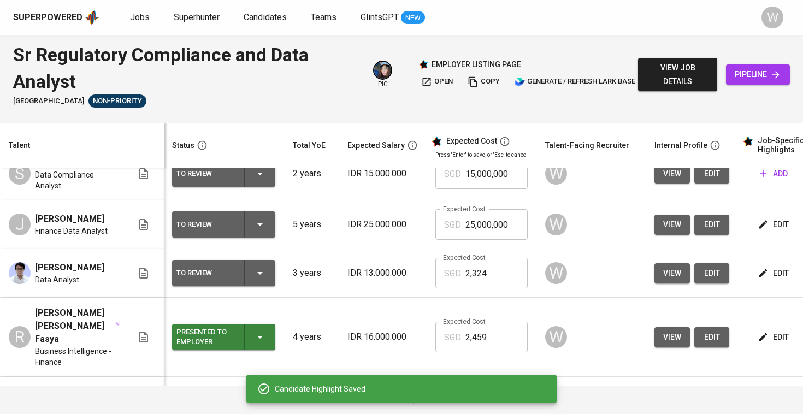
click at [772, 274] on span "edit" at bounding box center [774, 274] width 29 height 14
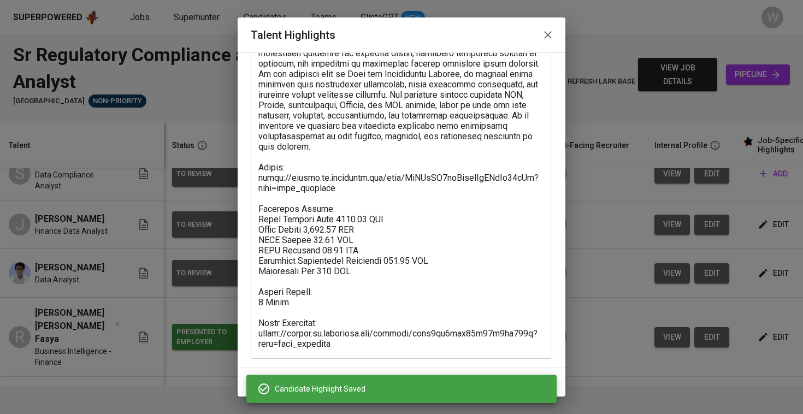
scroll to position [201, 0]
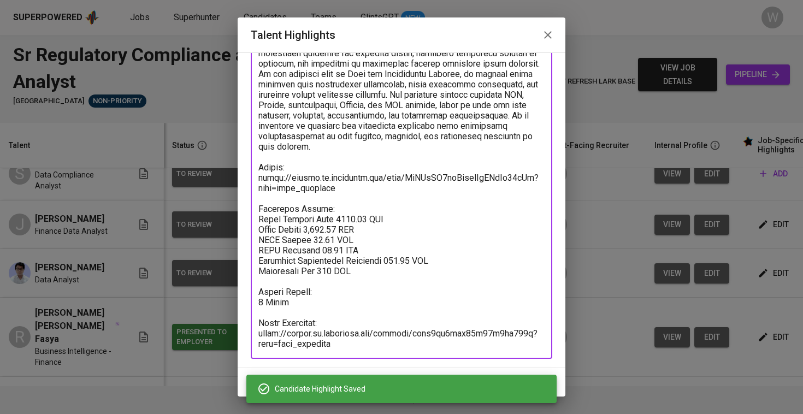
drag, startPoint x: 369, startPoint y: 276, endPoint x: 255, endPoint y: 207, distance: 133.8
click at [255, 207] on div "x Talent Highlights" at bounding box center [402, 136] width 302 height 446
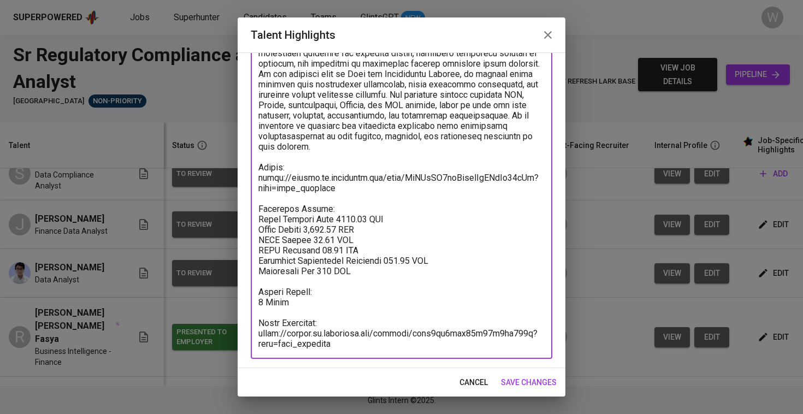
click at [541, 374] on button "save changes" at bounding box center [529, 383] width 64 height 20
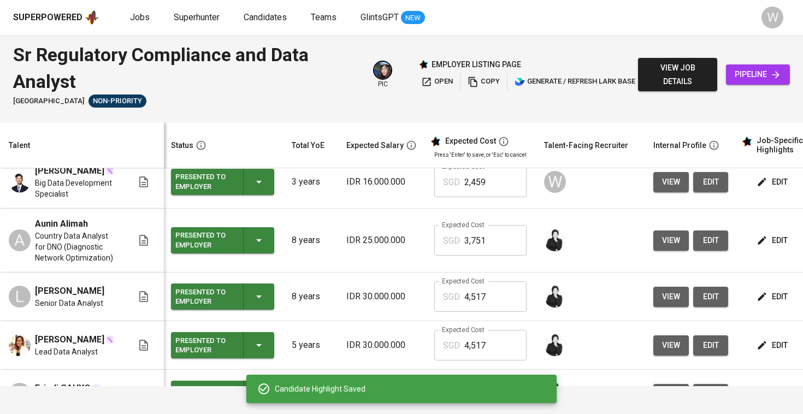
scroll to position [0, 2]
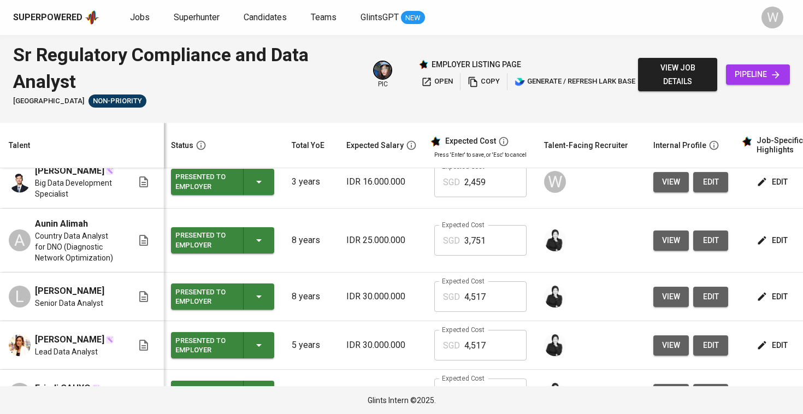
click at [770, 234] on span "edit" at bounding box center [773, 241] width 29 height 14
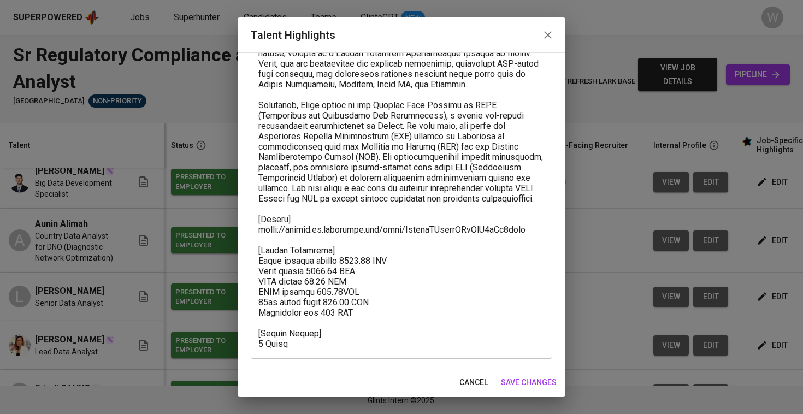
scroll to position [118, 0]
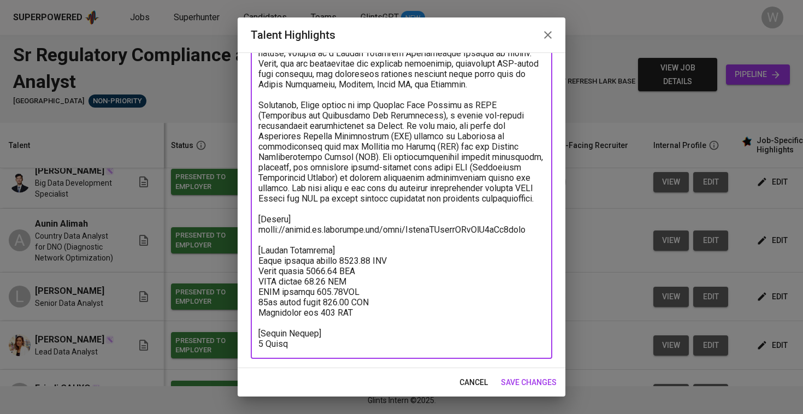
drag, startPoint x: 363, startPoint y: 312, endPoint x: 248, endPoint y: 262, distance: 125.7
click at [248, 262] on div "Enhance the Talent's profile by adding highlights relevant to this job - accomp…" at bounding box center [402, 210] width 328 height 316
click at [514, 379] on span "save changes" at bounding box center [529, 383] width 56 height 14
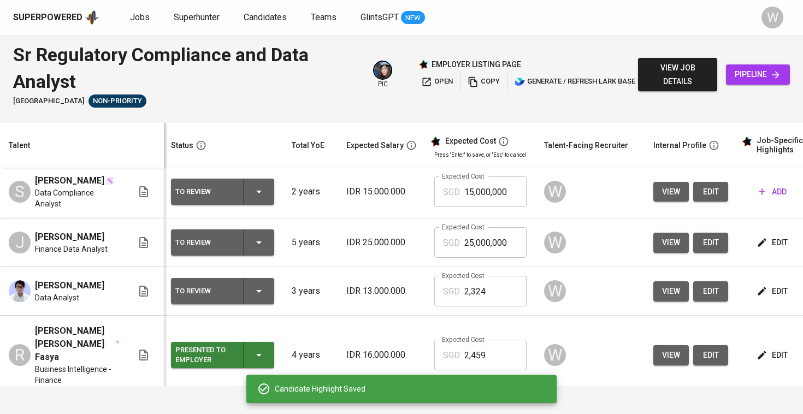
scroll to position [46, 2]
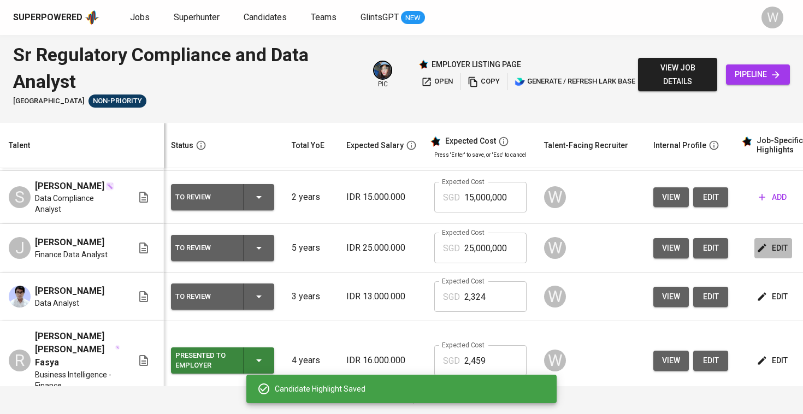
click at [759, 256] on button "edit" at bounding box center [773, 248] width 38 height 20
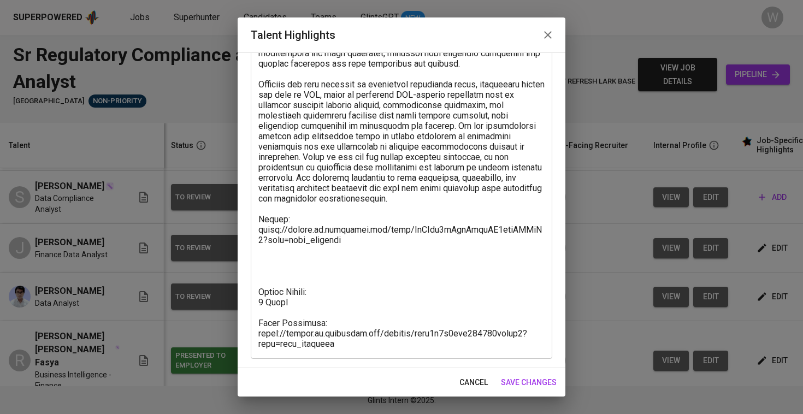
scroll to position [305, 0]
click at [353, 256] on textarea at bounding box center [401, 84] width 286 height 529
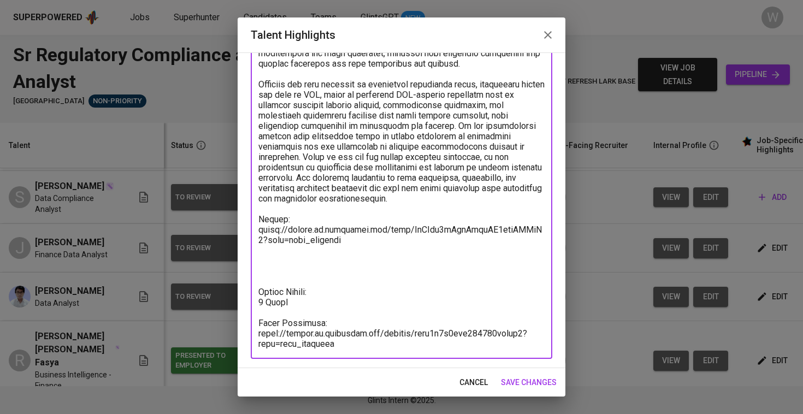
paste textarea "Total monthly salary 3750.97 SGD Basic salary 2949.08 SGD BPJS health 60.00 SGD…"
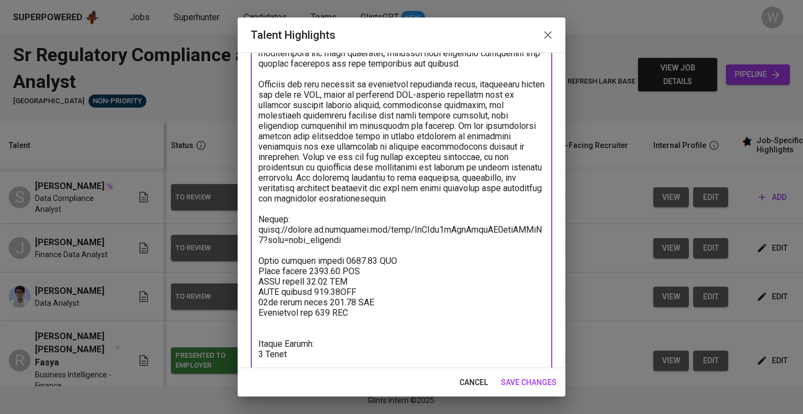
click at [295, 328] on textarea at bounding box center [401, 110] width 286 height 581
type textarea "Jonathan has four years of experience as a data analyst in the banking sector, …"
click at [533, 385] on span "save changes" at bounding box center [529, 383] width 56 height 14
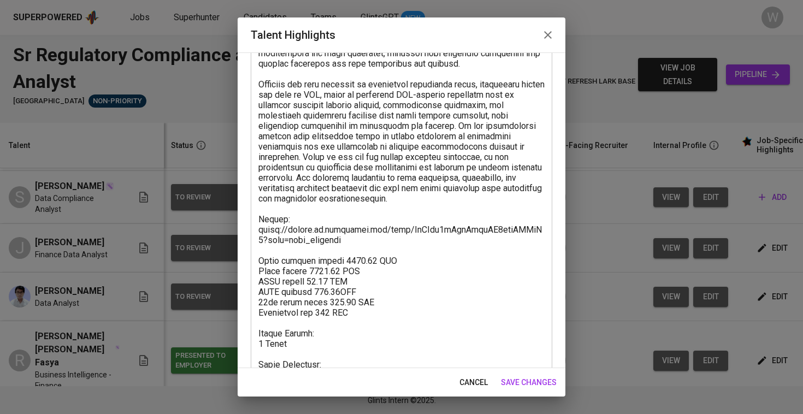
click at [540, 387] on span "save changes" at bounding box center [529, 383] width 56 height 14
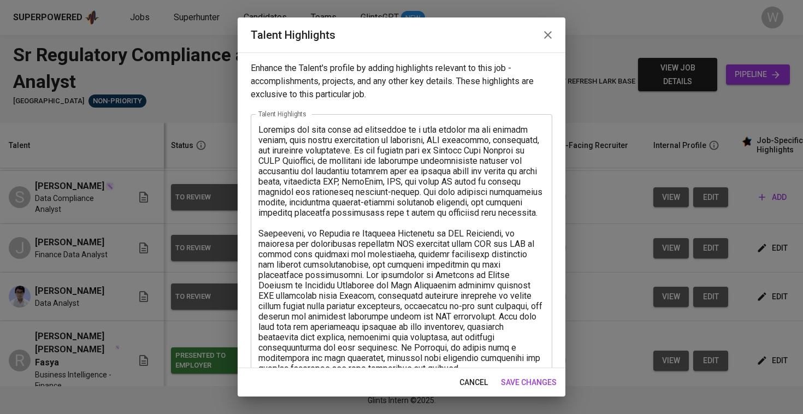
scroll to position [0, 0]
click at [542, 377] on span "save changes" at bounding box center [529, 383] width 56 height 14
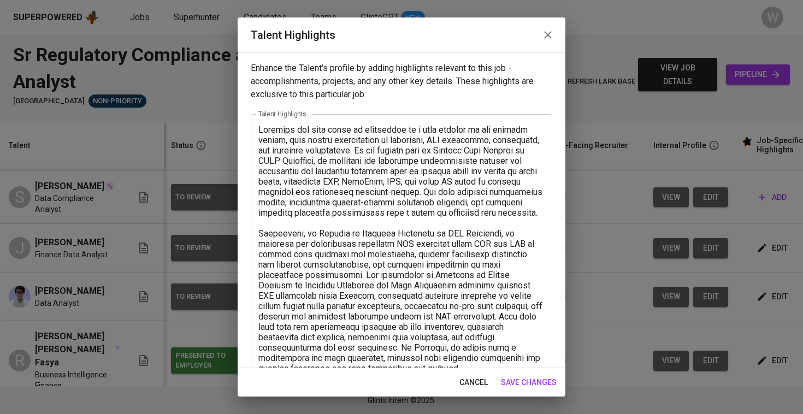
click at [542, 377] on span "save changes" at bounding box center [529, 383] width 56 height 14
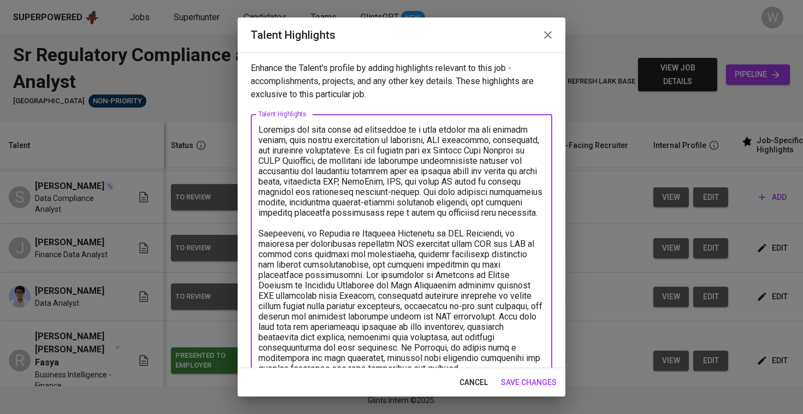
click at [529, 342] on textarea at bounding box center [401, 410] width 286 height 571
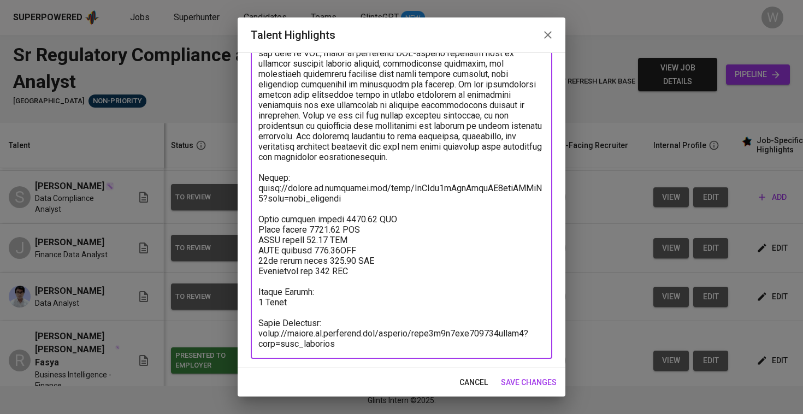
scroll to position [346, 0]
click at [526, 383] on span "save changes" at bounding box center [529, 383] width 56 height 14
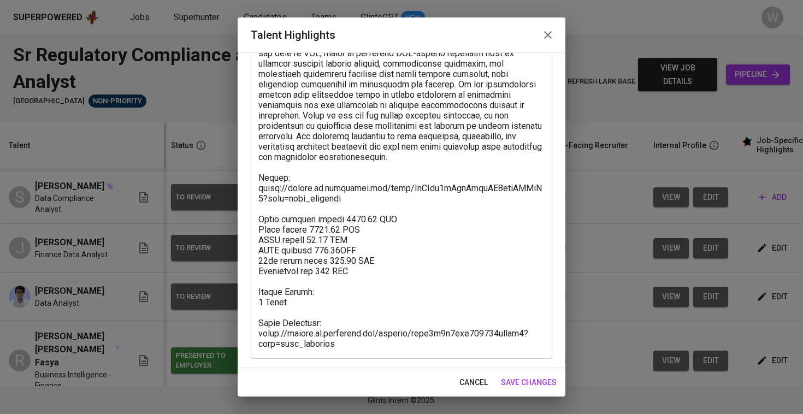
click at [474, 284] on textarea at bounding box center [401, 63] width 286 height 571
click at [512, 387] on span "save changes" at bounding box center [529, 383] width 56 height 14
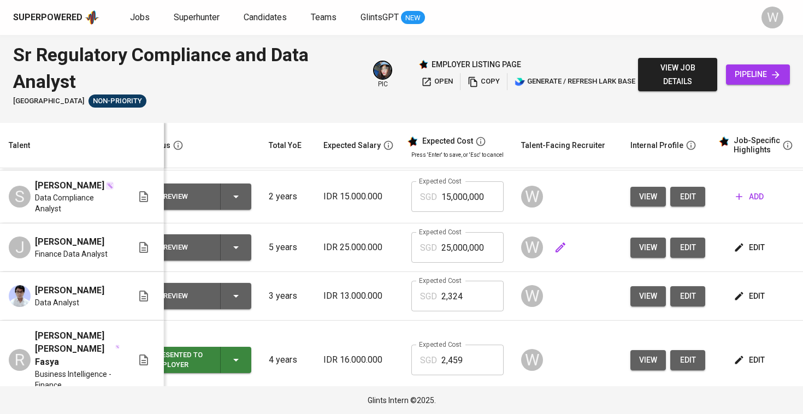
scroll to position [46, 29]
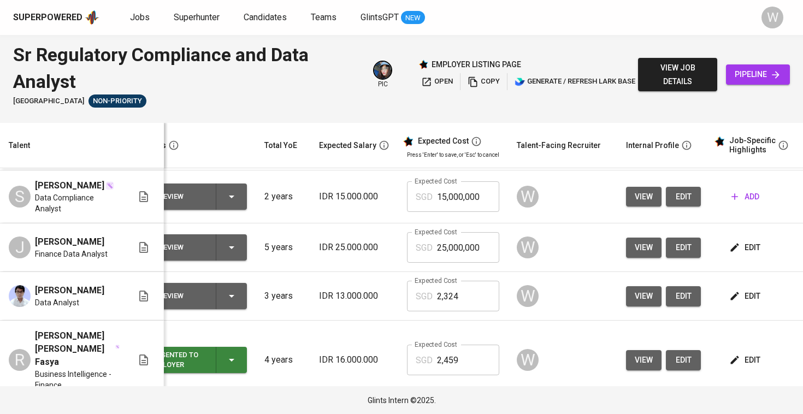
click at [753, 246] on span "edit" at bounding box center [745, 248] width 29 height 14
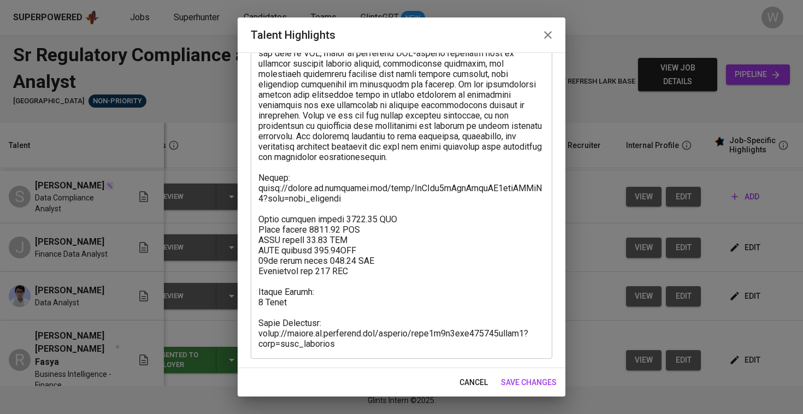
scroll to position [346, 0]
click at [523, 374] on button "save changes" at bounding box center [529, 383] width 64 height 20
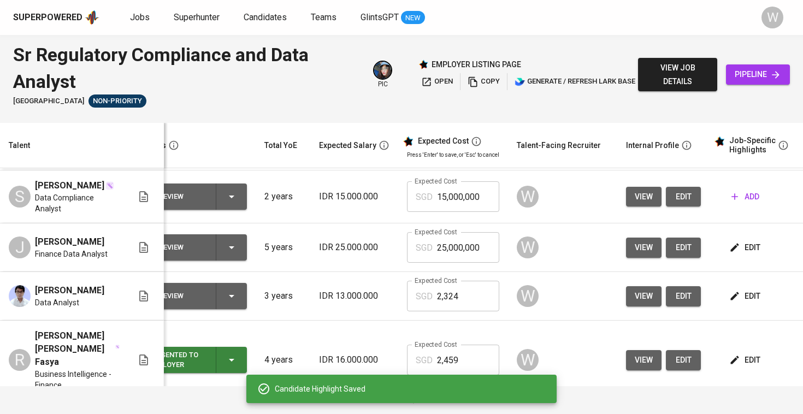
click at [476, 253] on input "25,000,000" at bounding box center [468, 247] width 62 height 31
type input "3,751"
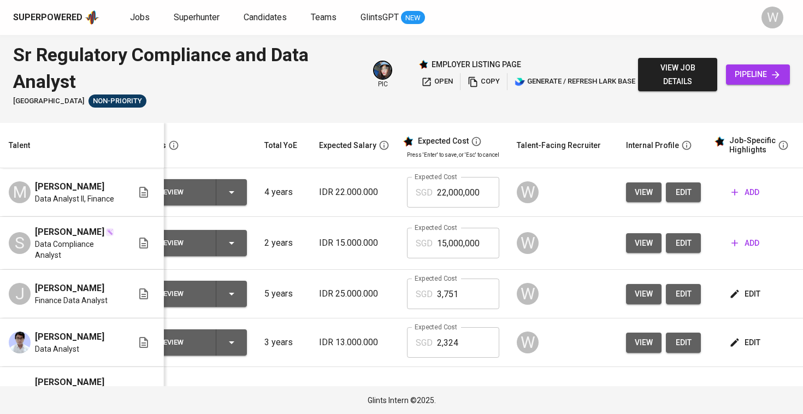
scroll to position [0, 29]
click at [737, 239] on icon "button" at bounding box center [734, 243] width 11 height 11
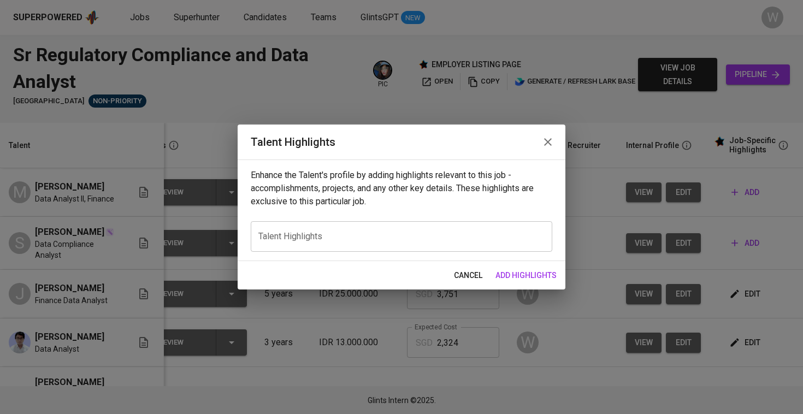
click at [357, 235] on textarea at bounding box center [401, 236] width 286 height 10
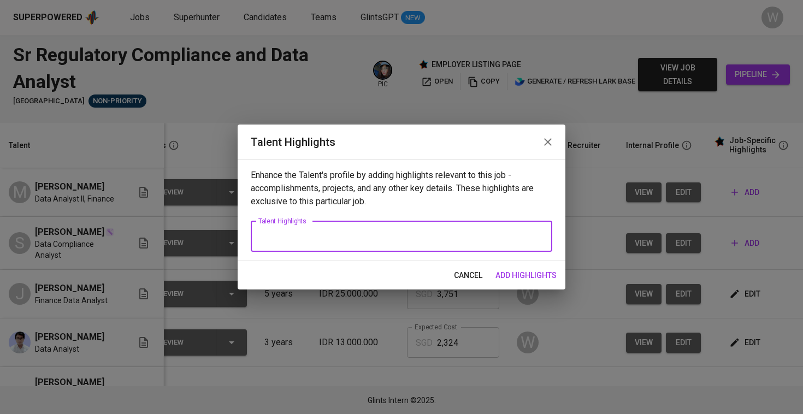
paste textarea "[PERSON_NAME] has a strong background in both data analytics and regulatory com…"
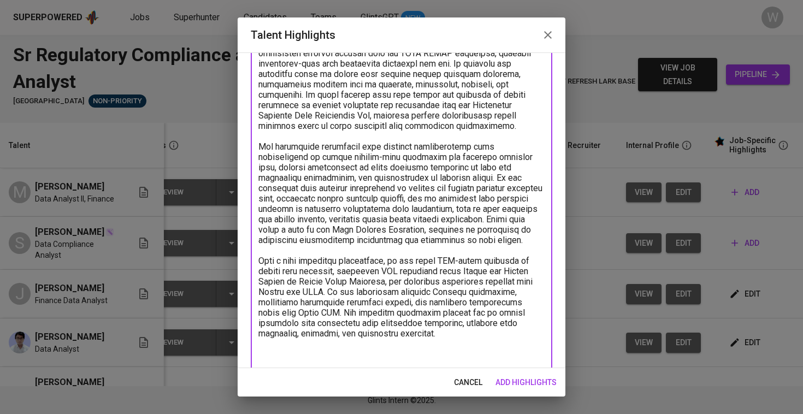
type textarea "[PERSON_NAME] has a strong background in both data analytics and regulatory com…"
click at [529, 385] on span "add highlights" at bounding box center [525, 383] width 61 height 14
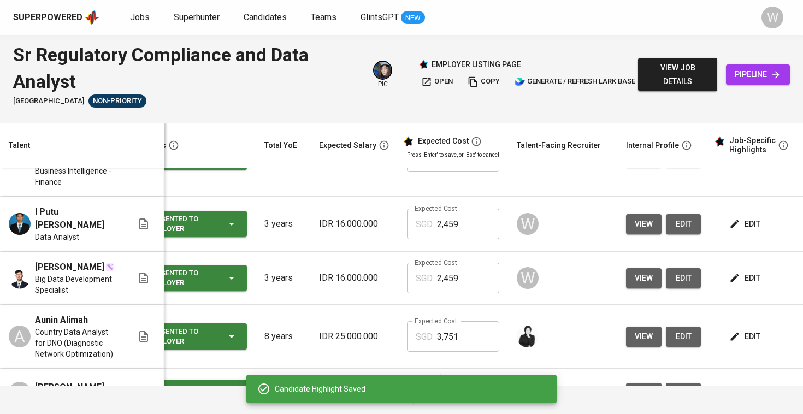
scroll to position [256, 29]
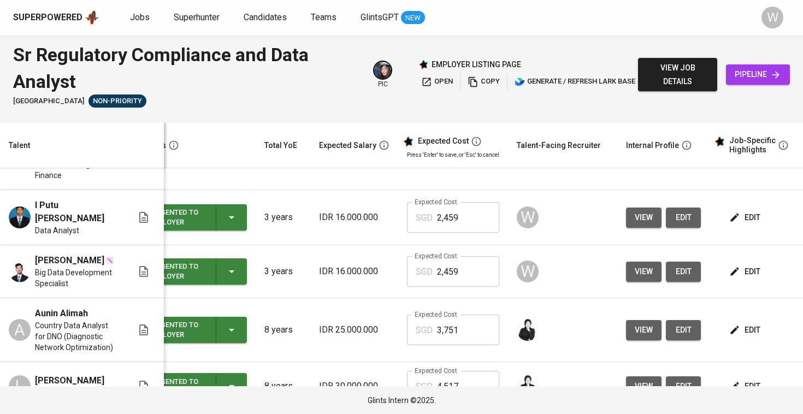
click at [751, 276] on td "edit" at bounding box center [759, 271] width 98 height 53
click at [747, 267] on button "edit" at bounding box center [746, 272] width 38 height 20
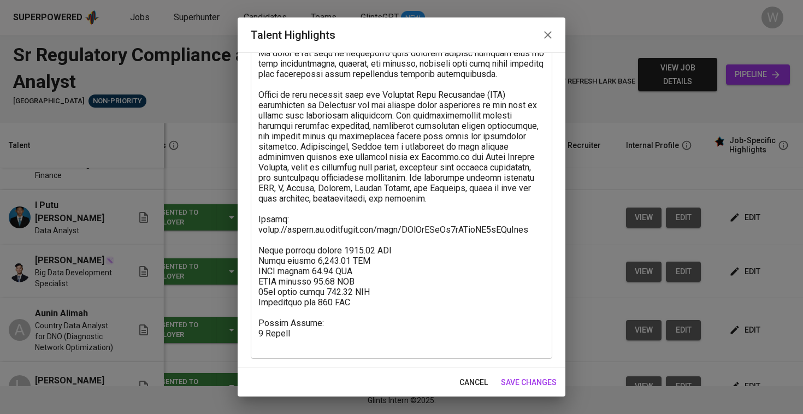
scroll to position [139, 0]
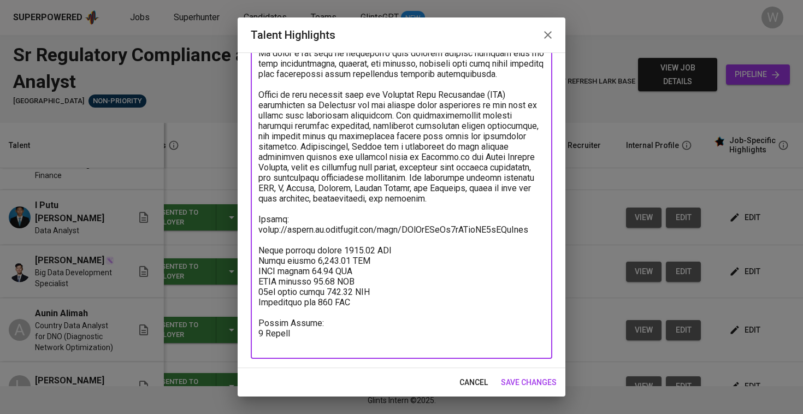
drag, startPoint x: 374, startPoint y: 313, endPoint x: 237, endPoint y: 252, distance: 150.6
click at [237, 252] on div "Talent Highlights Enhance the Talent's profile by adding highlights relevant to…" at bounding box center [401, 207] width 803 height 414
click at [539, 377] on span "save changes" at bounding box center [529, 383] width 56 height 14
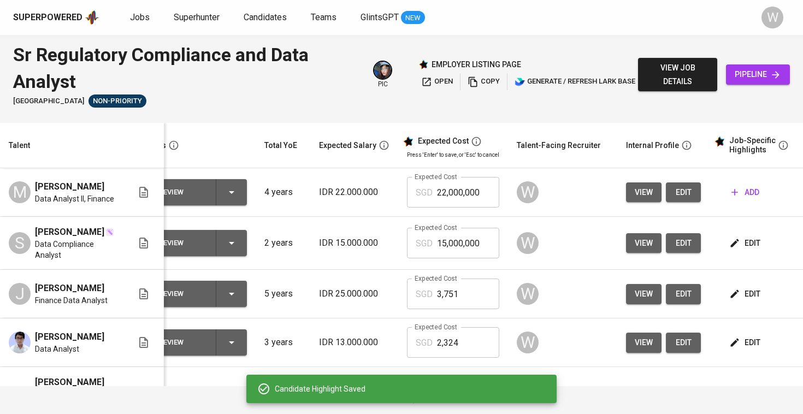
scroll to position [0, 29]
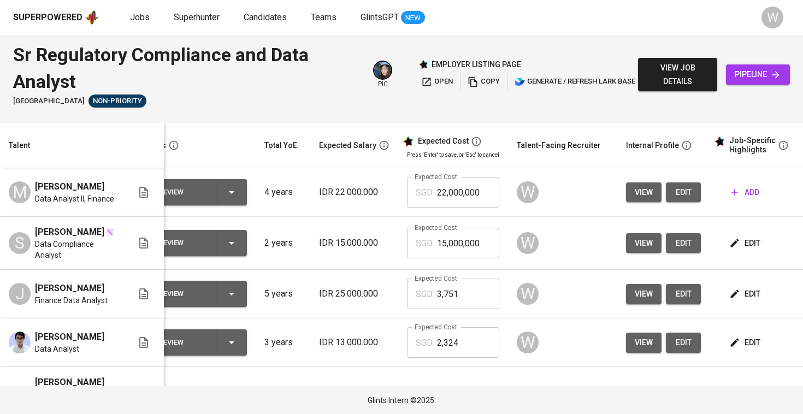
click at [729, 241] on icon "button" at bounding box center [734, 243] width 11 height 11
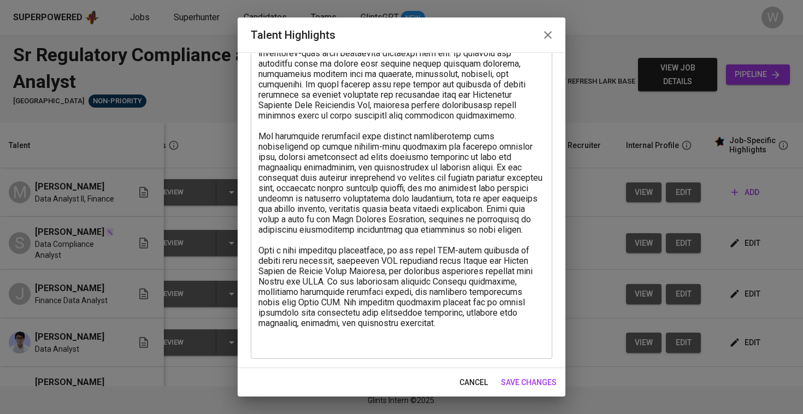
scroll to position [128, 0]
click at [411, 323] on textarea at bounding box center [401, 172] width 286 height 353
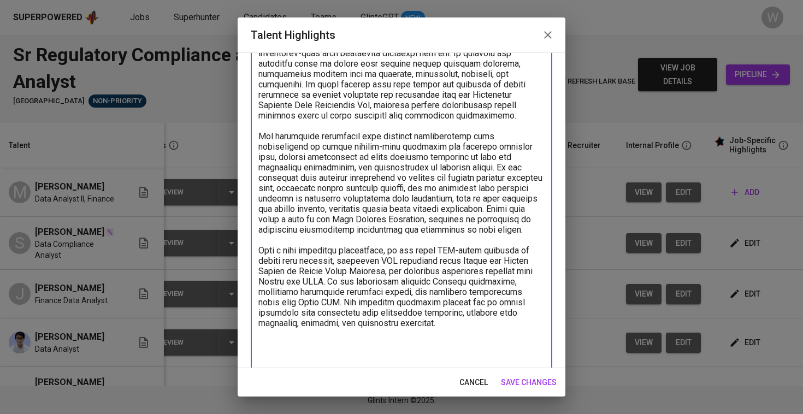
paste textarea "Total monthly salary 2458.49 SGD Basic salary 1,800.95 SGD BPJS health 60.00 SG…"
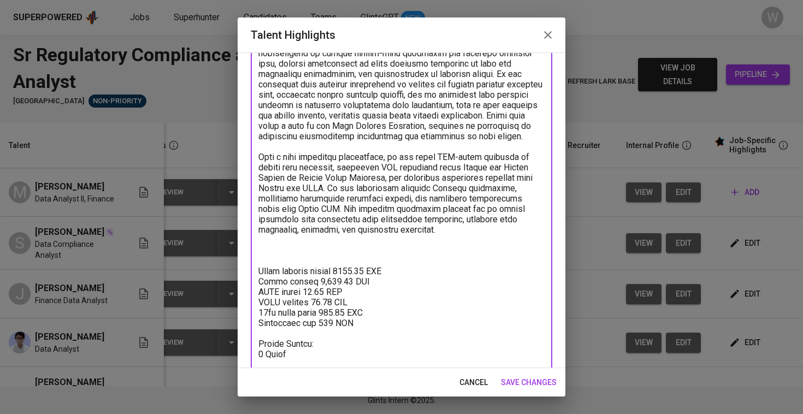
scroll to position [234, 0]
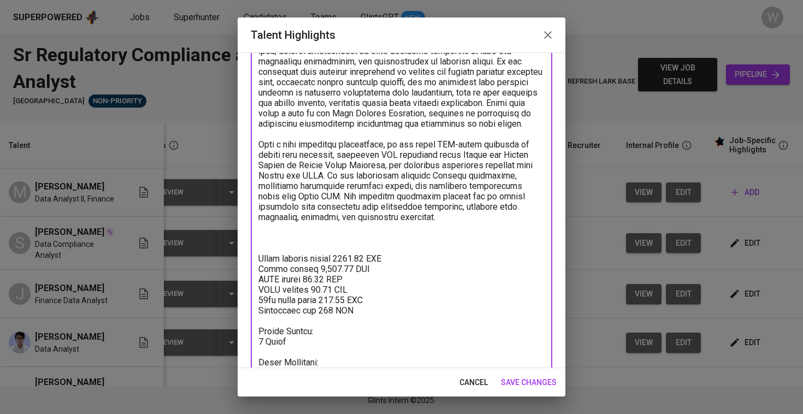
paste textarea "https://glints.sg.larksuite.com/minutes/obsg8q9ybstklcag4t47egdb?from=from_copy…"
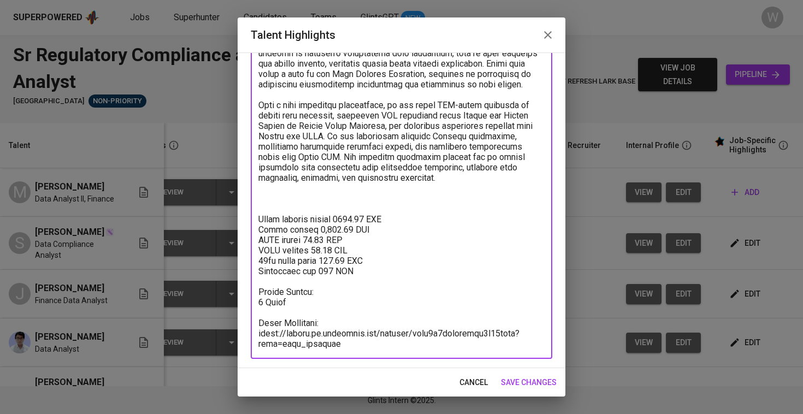
scroll to position [274, 0]
click at [298, 197] on textarea at bounding box center [401, 100] width 286 height 498
paste textarea "https://glints.sg.larksuite.com/file/BsYrbg1WroqPOrxqFGJlEWmygV8?from=from_copy…"
type textarea "Willy has a strong background in both data analytics and regulatory compliance,…"
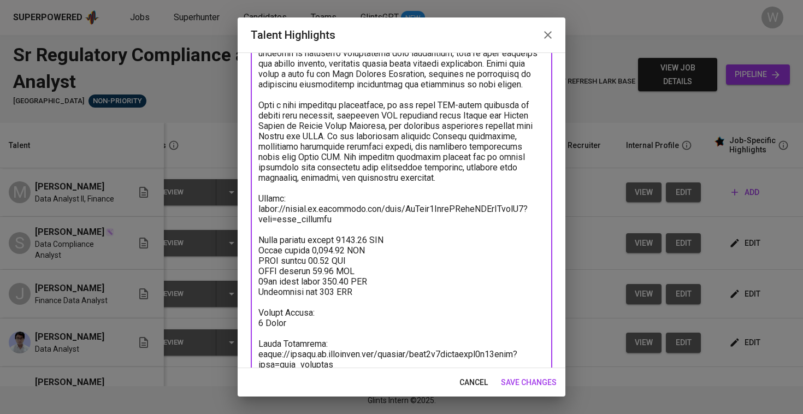
click at [528, 375] on button "save changes" at bounding box center [529, 383] width 64 height 20
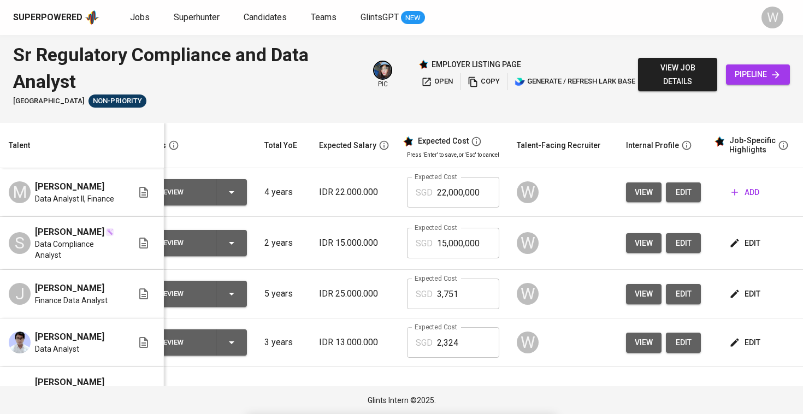
click at [486, 235] on input "15,000,000" at bounding box center [468, 243] width 62 height 31
type input "2,459"
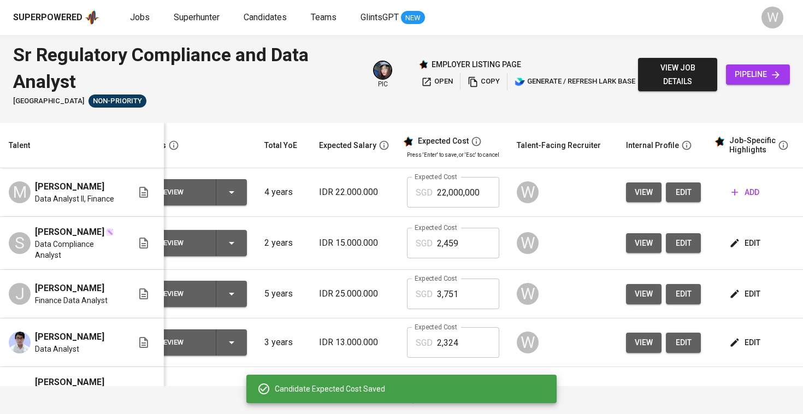
scroll to position [0, 0]
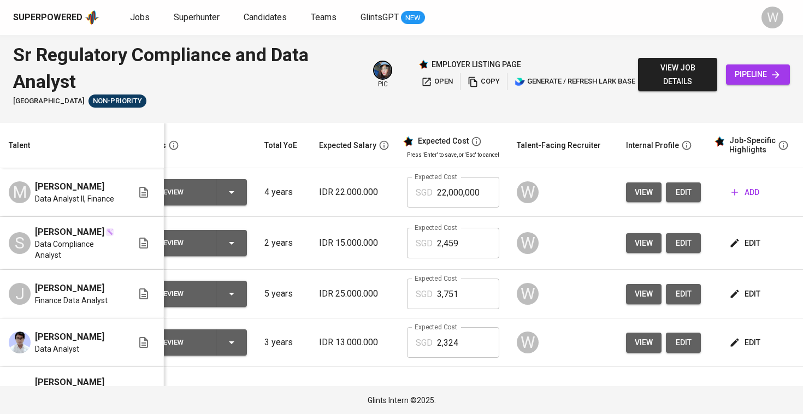
click at [734, 199] on button "add" at bounding box center [745, 192] width 37 height 20
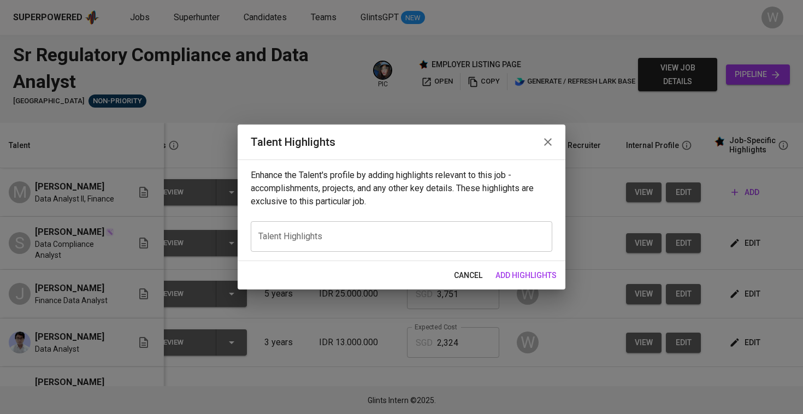
click at [493, 221] on div "x Talent Highlights" at bounding box center [402, 236] width 302 height 31
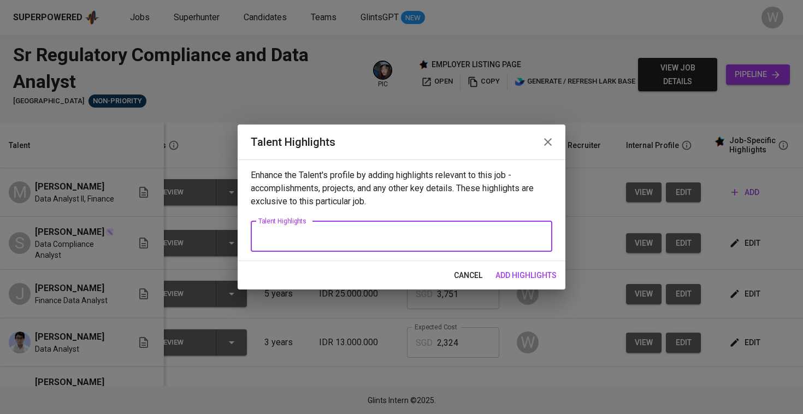
paste textarea "Hadhari has more than three years of experience as a data analyst, with his cur…"
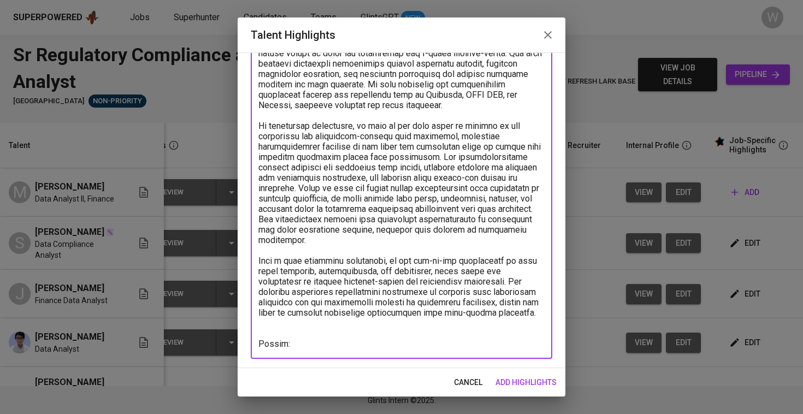
scroll to position [118, 0]
paste textarea "https://glints.sg.larksuite.com/file/PBUVbz8tZoAjuDxIdp7lH2Fsgyb?from=from_copy…"
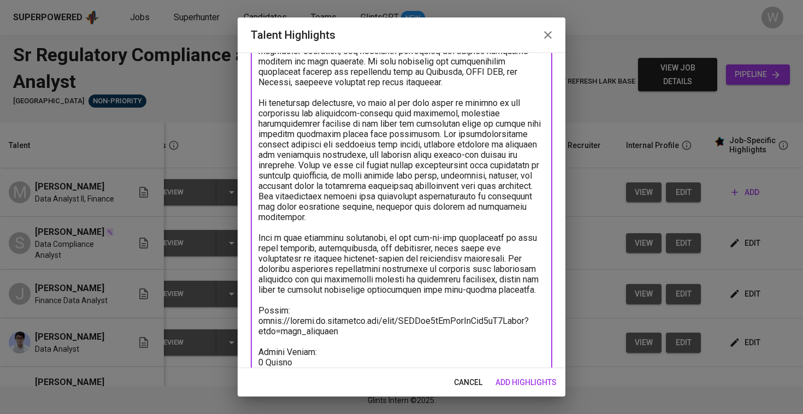
scroll to position [162, 0]
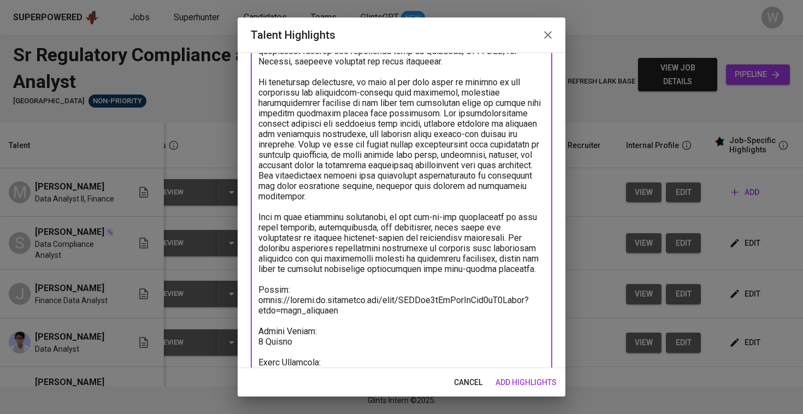
paste textarea "https://glints.sg.larksuite.com/minutes/obsg9a571yc8wg3rz169uocz?from=from_copy…"
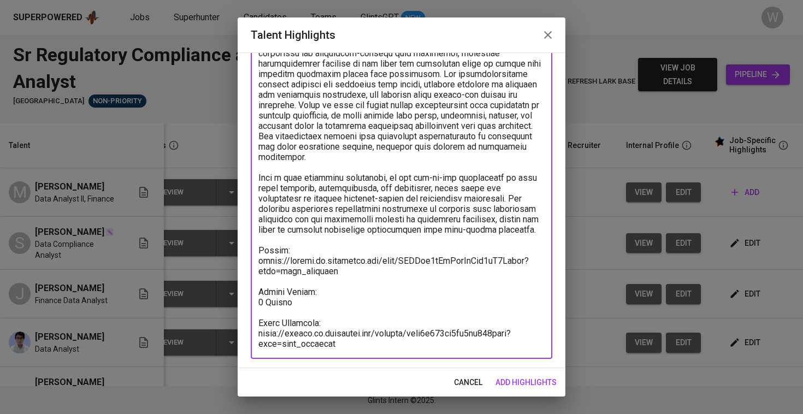
type textarea "Hadhari has more than three years of experience as a data analyst, with his cur…"
click at [524, 394] on div "cancel add highlights" at bounding box center [402, 382] width 328 height 29
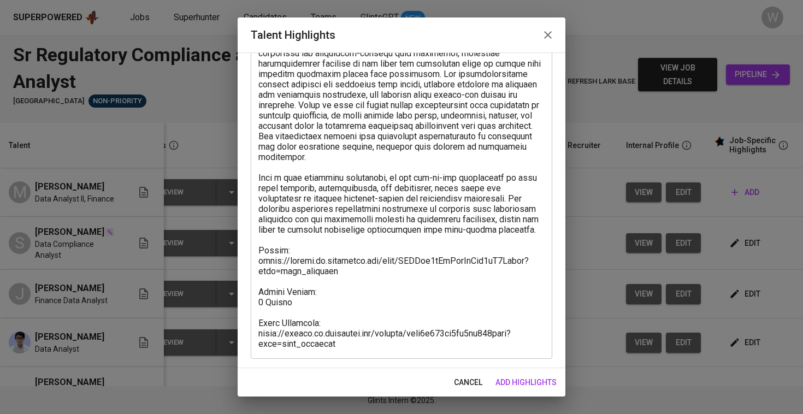
click at [522, 387] on span "add highlights" at bounding box center [525, 383] width 61 height 14
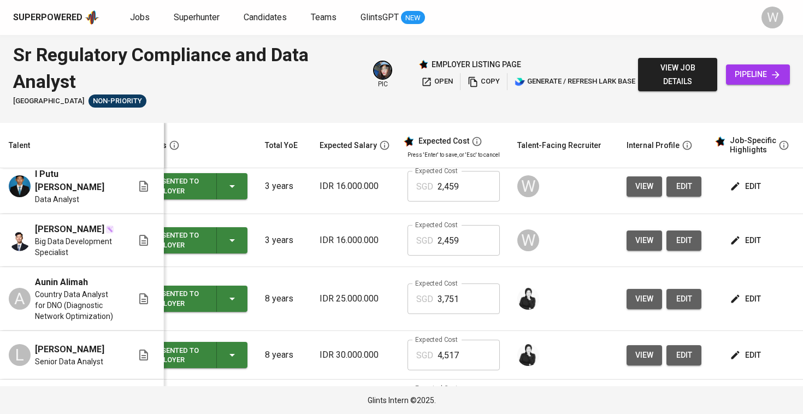
scroll to position [0, 28]
click at [740, 292] on span "edit" at bounding box center [746, 299] width 29 height 14
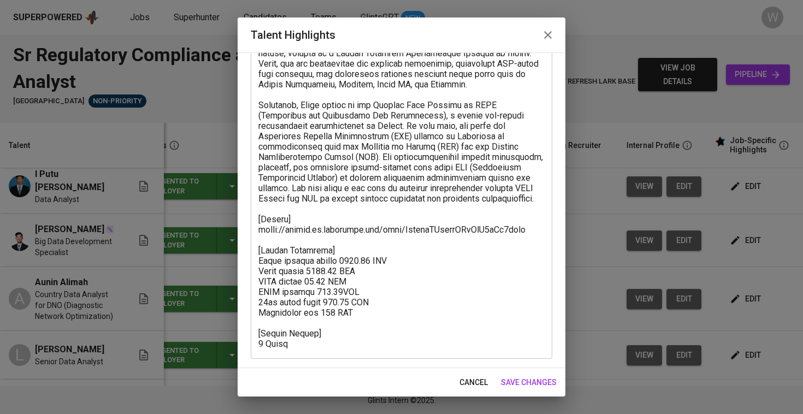
scroll to position [118, 0]
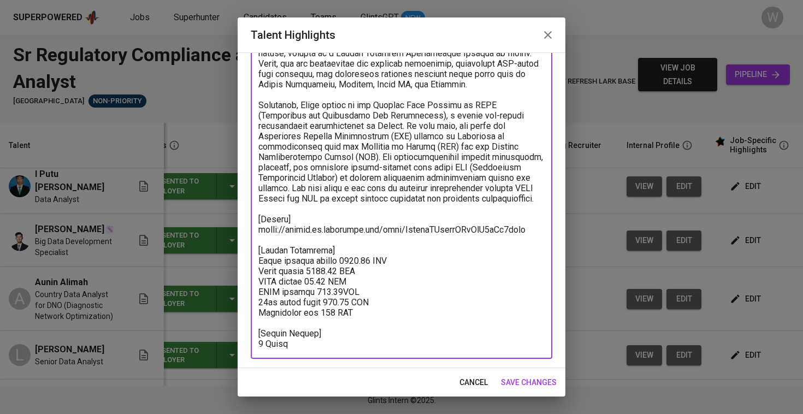
drag, startPoint x: 389, startPoint y: 311, endPoint x: 259, endPoint y: 264, distance: 138.2
click at [259, 264] on textarea at bounding box center [401, 178] width 286 height 342
click at [554, 387] on span "save changes" at bounding box center [529, 383] width 56 height 14
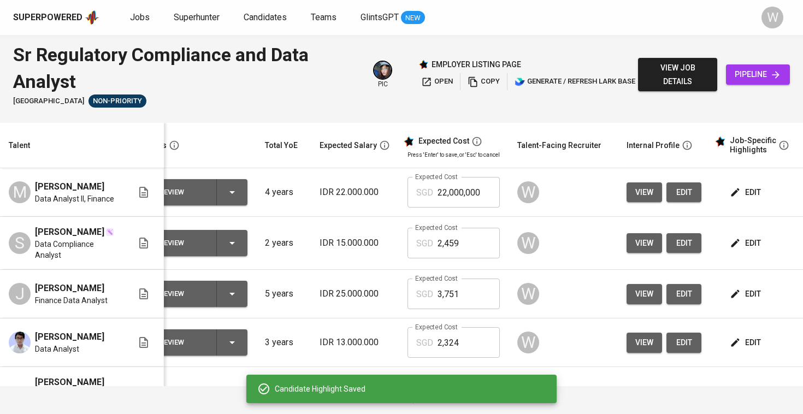
scroll to position [0, 28]
click at [750, 189] on span "edit" at bounding box center [746, 193] width 29 height 14
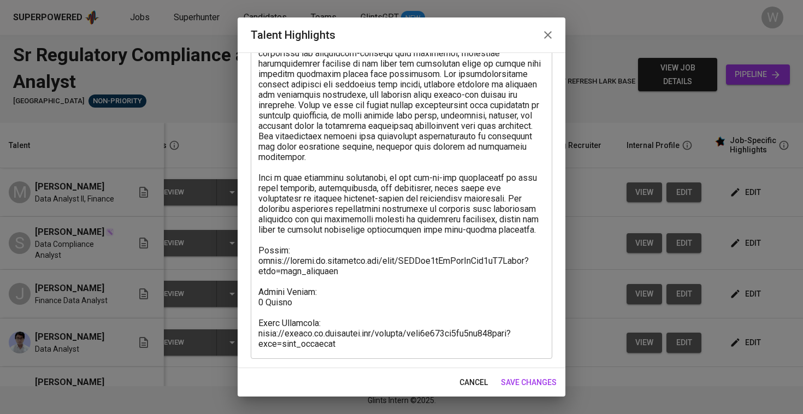
scroll to position [201, 0]
click at [363, 275] on textarea at bounding box center [401, 137] width 286 height 426
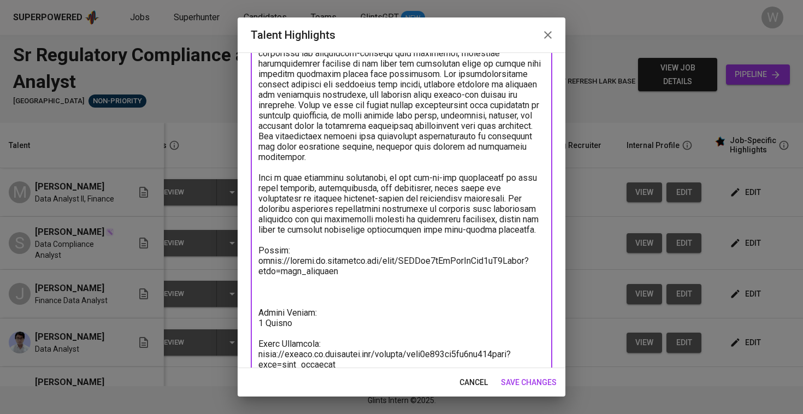
paste textarea "Total monthly salary 3750.97 SGD Basic salary 2949.08 SGD BPJS health 60.00 SGD…"
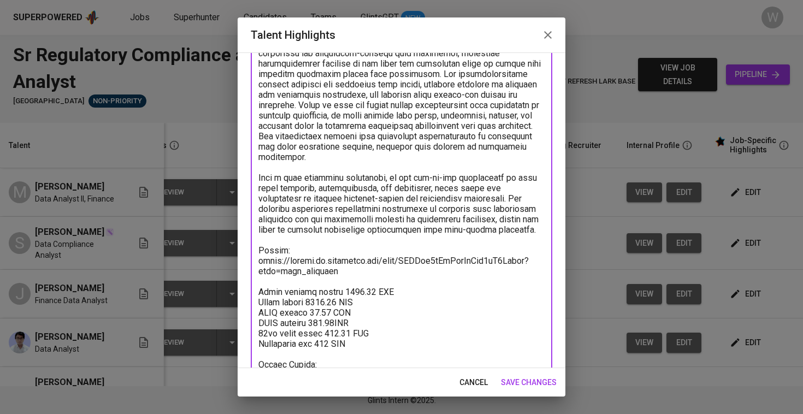
click at [368, 283] on textarea at bounding box center [401, 173] width 286 height 498
type textarea "Hadhari has more than three years of experience as a data analyst, with his cur…"
click at [522, 383] on span "save changes" at bounding box center [529, 383] width 56 height 14
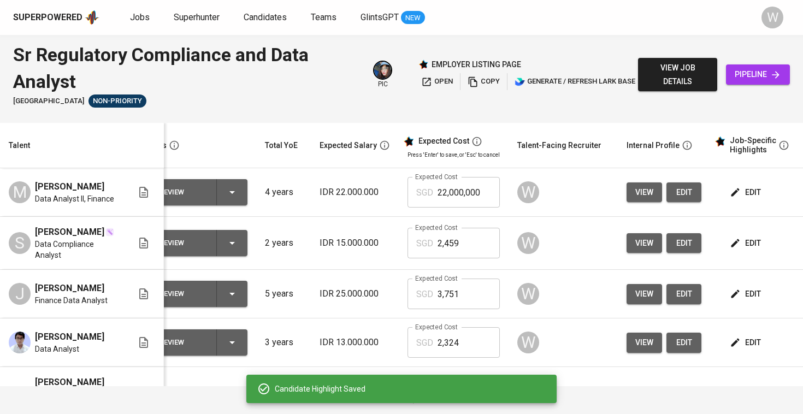
click at [453, 184] on input "22,000,000" at bounding box center [469, 192] width 62 height 31
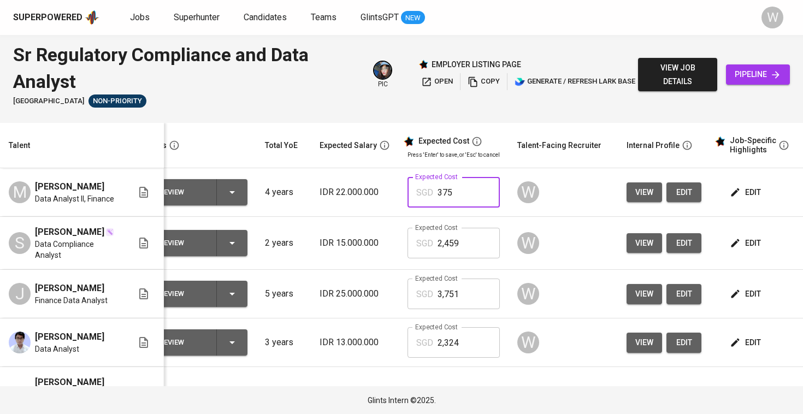
type input "3,751"
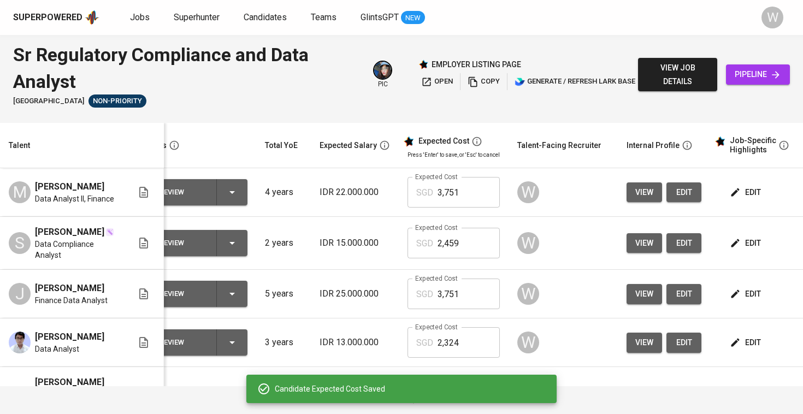
click at [675, 187] on span "edit" at bounding box center [683, 193] width 17 height 14
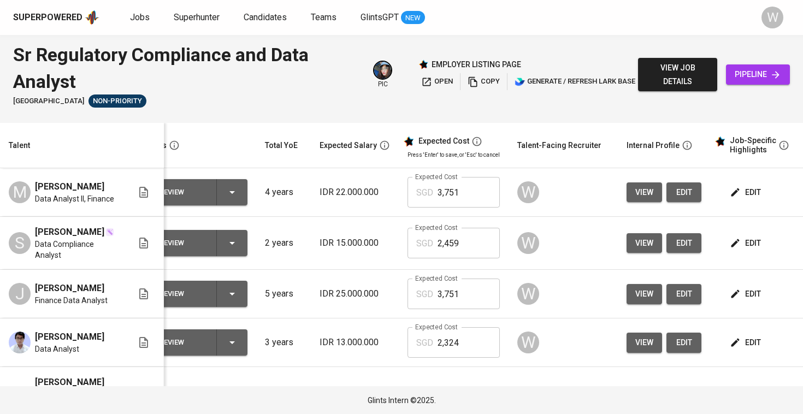
click at [671, 233] on button "edit" at bounding box center [683, 243] width 35 height 20
click at [688, 346] on span "edit" at bounding box center [683, 343] width 17 height 14
click at [86, 21] on img at bounding box center [92, 17] width 15 height 16
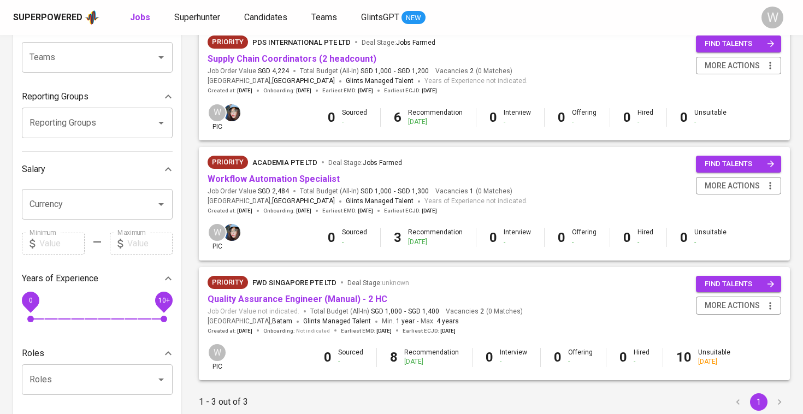
scroll to position [131, 0]
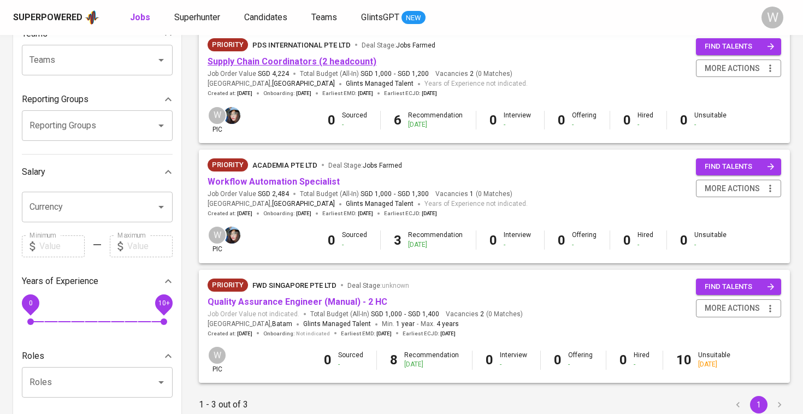
click at [274, 60] on link "Supply Chain Coordinators (2 headcount)" at bounding box center [292, 61] width 169 height 10
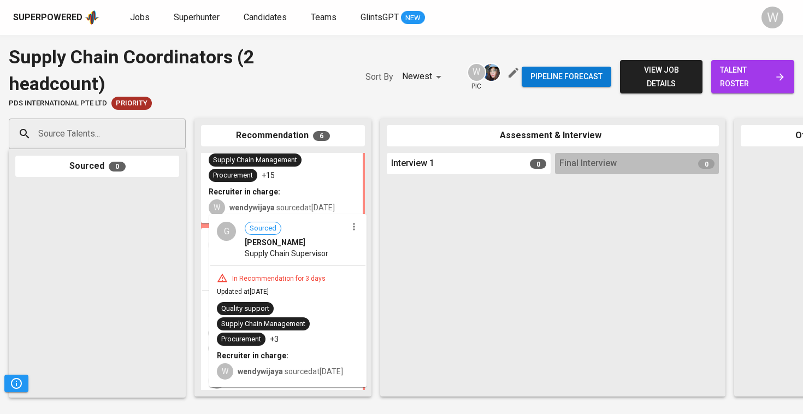
scroll to position [367, 0]
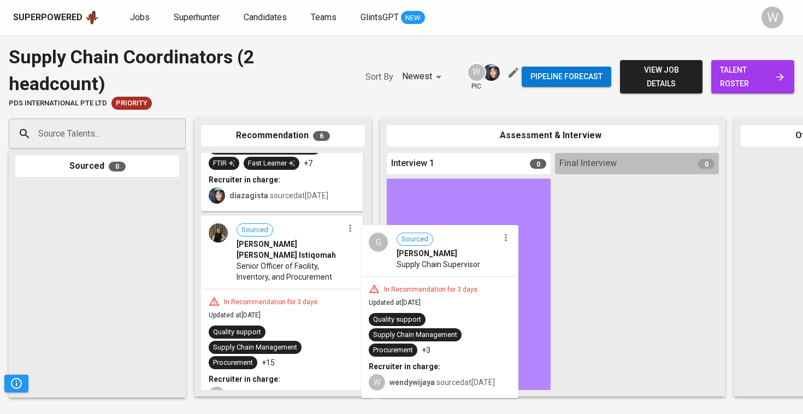
drag, startPoint x: 306, startPoint y: 242, endPoint x: 463, endPoint y: 253, distance: 157.2
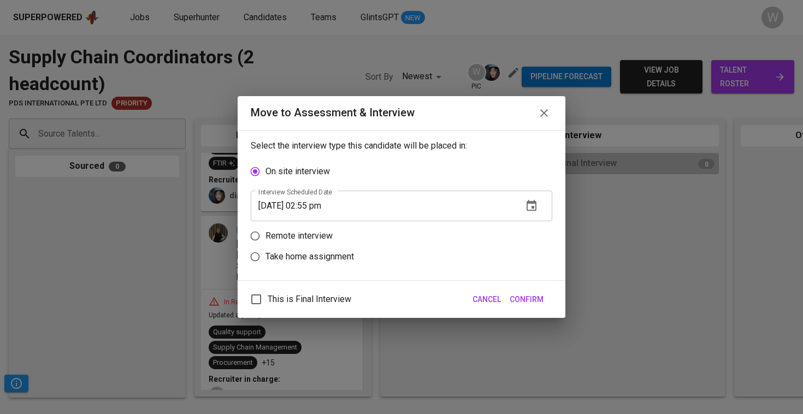
click at [317, 229] on p "Remote interview" at bounding box center [298, 235] width 67 height 13
click at [265, 229] on input "Remote interview" at bounding box center [255, 236] width 21 height 21
radio input "true"
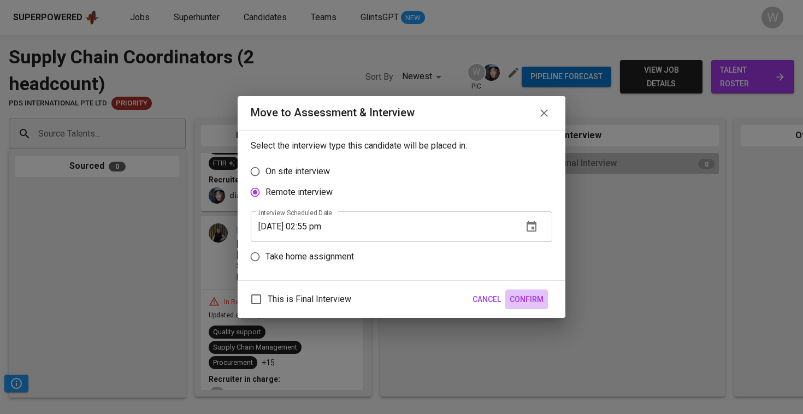
click at [528, 296] on span "Confirm" at bounding box center [527, 300] width 34 height 14
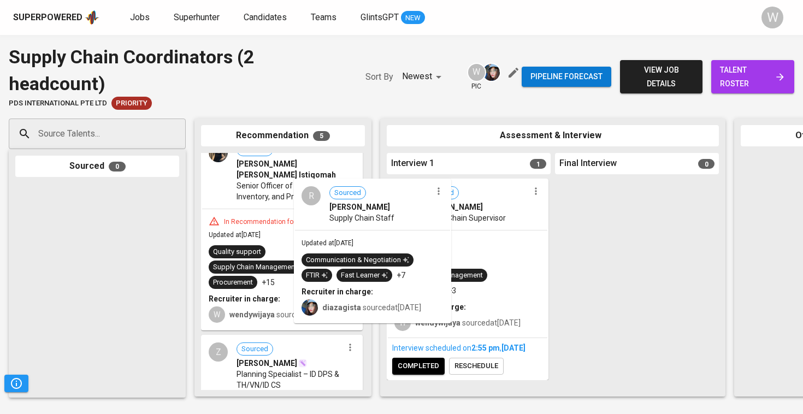
scroll to position [303, 0]
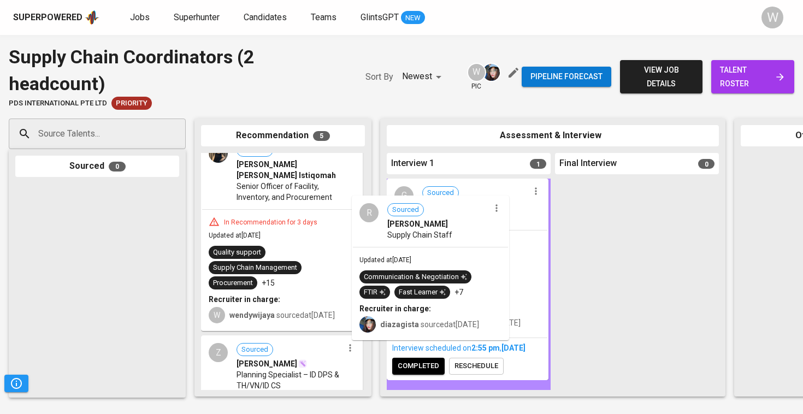
drag, startPoint x: 253, startPoint y: 180, endPoint x: 401, endPoint y: 246, distance: 162.8
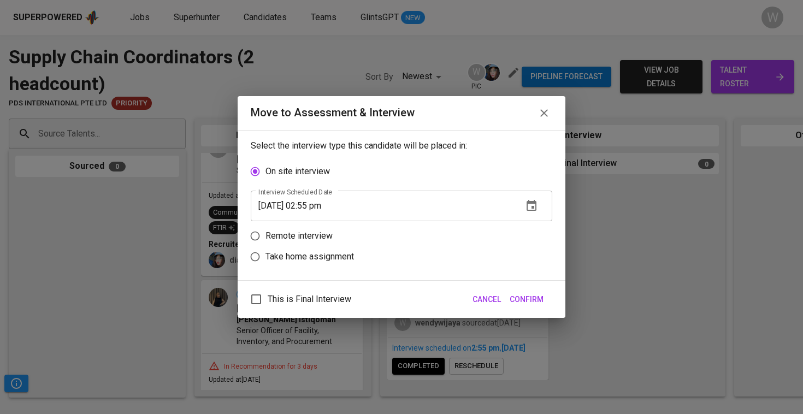
click at [271, 232] on p "Remote interview" at bounding box center [298, 235] width 67 height 13
click at [265, 232] on input "Remote interview" at bounding box center [255, 236] width 21 height 21
radio input "true"
click at [539, 297] on span "Confirm" at bounding box center [527, 300] width 34 height 14
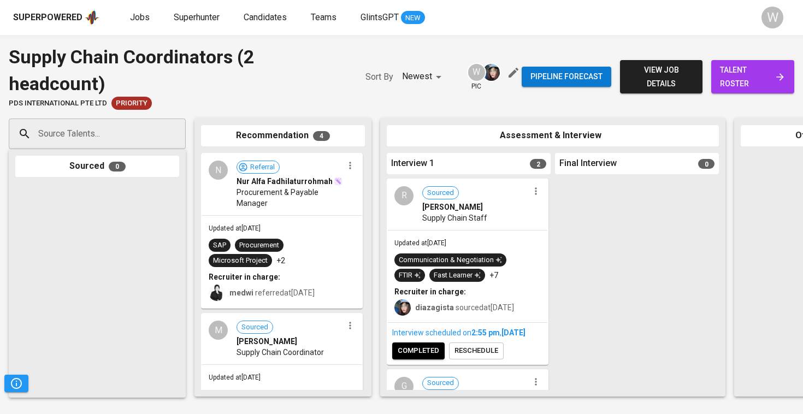
scroll to position [0, 0]
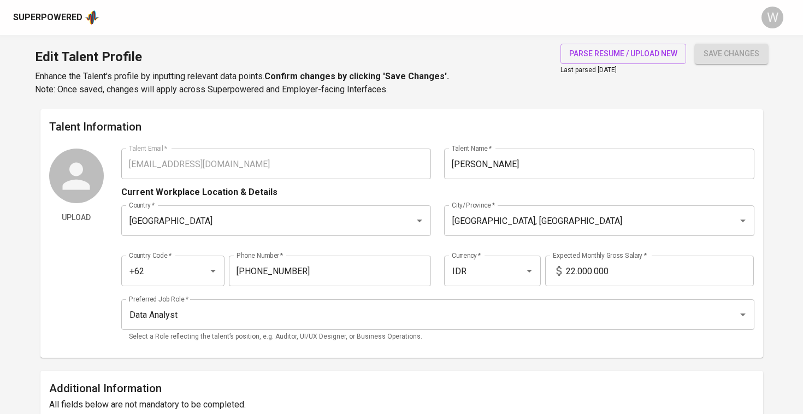
click at [574, 270] on input "22.000.000" at bounding box center [660, 271] width 188 height 31
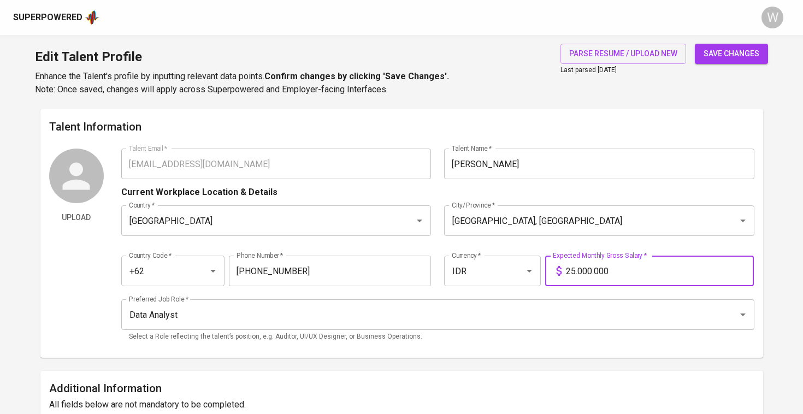
type input "25.000.000"
click at [731, 54] on button "save changes" at bounding box center [731, 54] width 73 height 20
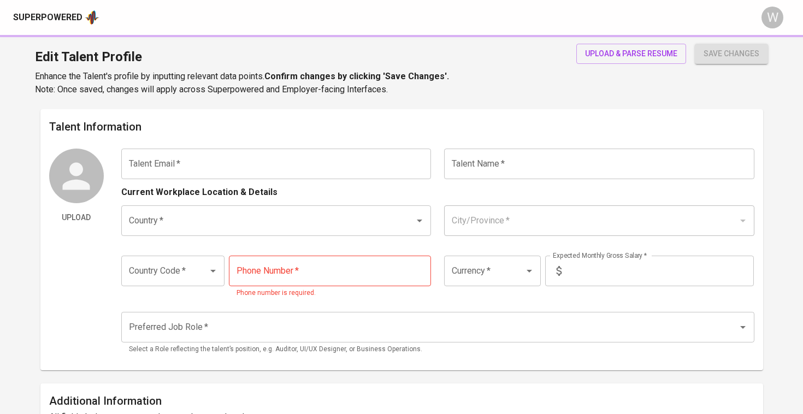
type input "[EMAIL_ADDRESS][DOMAIN_NAME]"
type input "[PERSON_NAME]"
type input "[GEOGRAPHIC_DATA]"
type input "[GEOGRAPHIC_DATA], [GEOGRAPHIC_DATA]"
type input "+62"
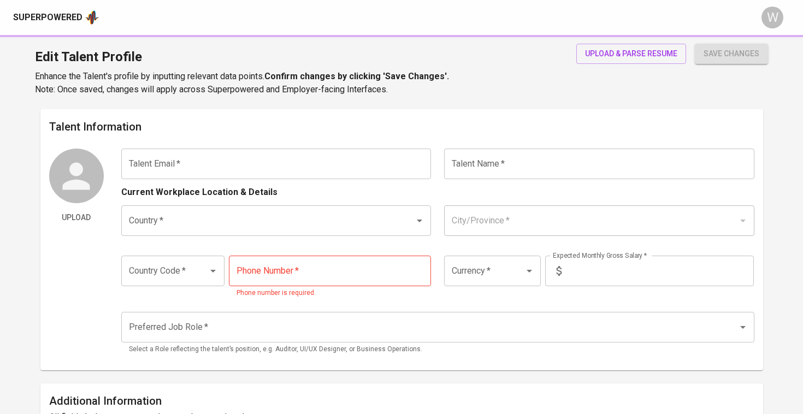
type input "[PHONE_NUMBER]"
type input "IDR"
type input "Data Analyst"
radio input "true"
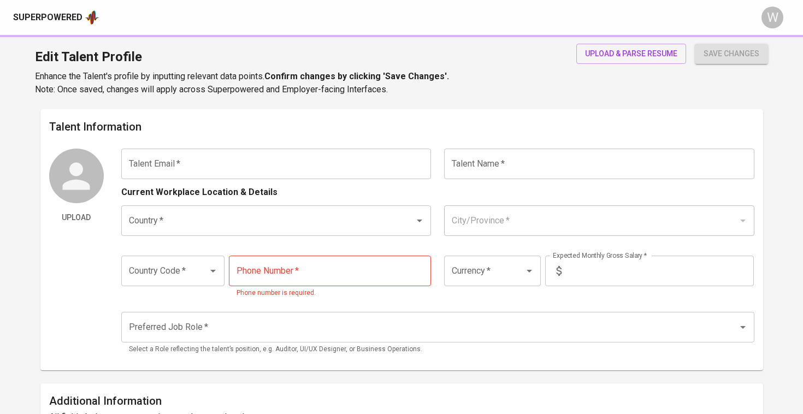
type input "2"
type input "1 Month"
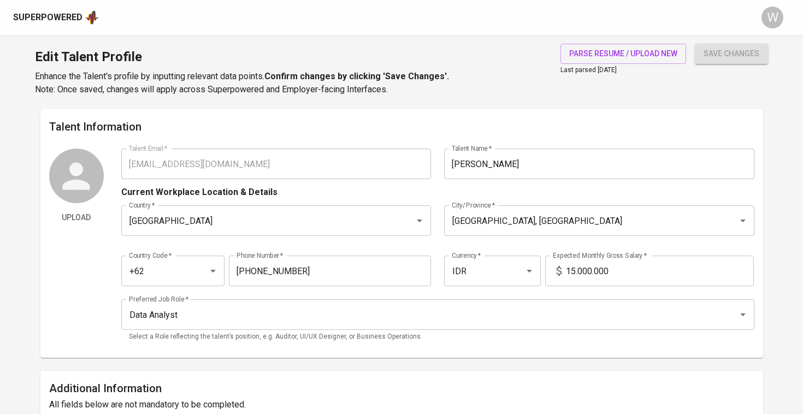
click at [574, 268] on input "15.000.000" at bounding box center [660, 271] width 188 height 31
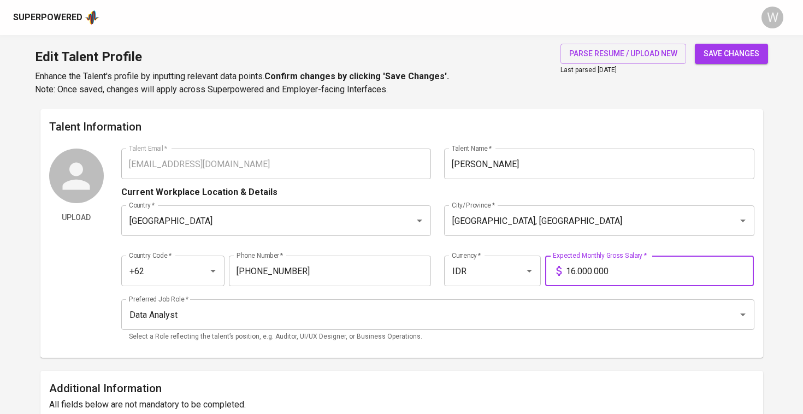
type input "16.000.000"
click at [731, 54] on button "save changes" at bounding box center [731, 54] width 73 height 20
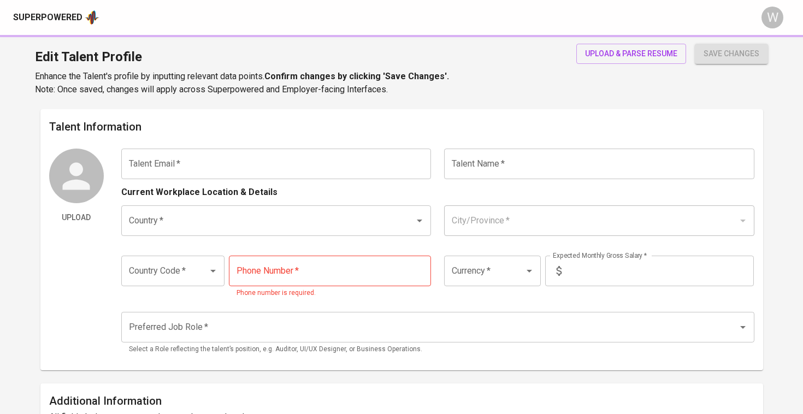
type input "[DOMAIN_NAME][EMAIL_ADDRESS][DOMAIN_NAME]"
type input "[PERSON_NAME]"
type input "[GEOGRAPHIC_DATA]"
type input "[GEOGRAPHIC_DATA], [GEOGRAPHIC_DATA]"
type input "+62"
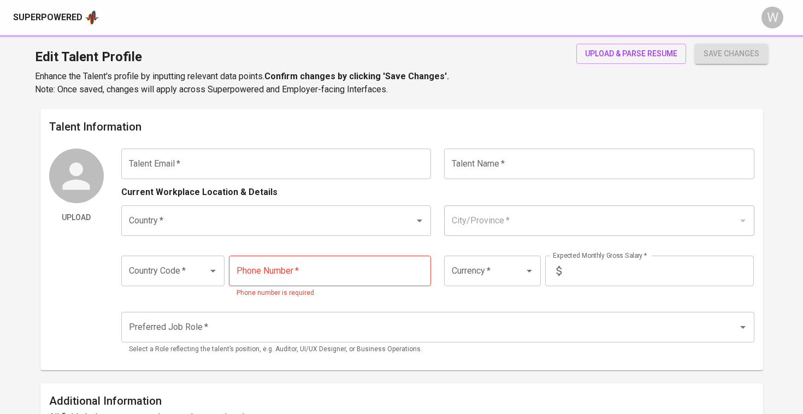
type input "88888888"
type input "IDR"
type input "Data Analyst"
radio input "true"
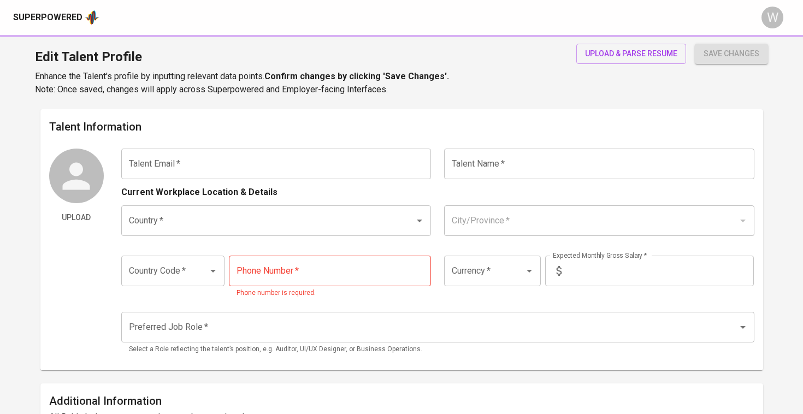
type input "3"
type input "1 Month"
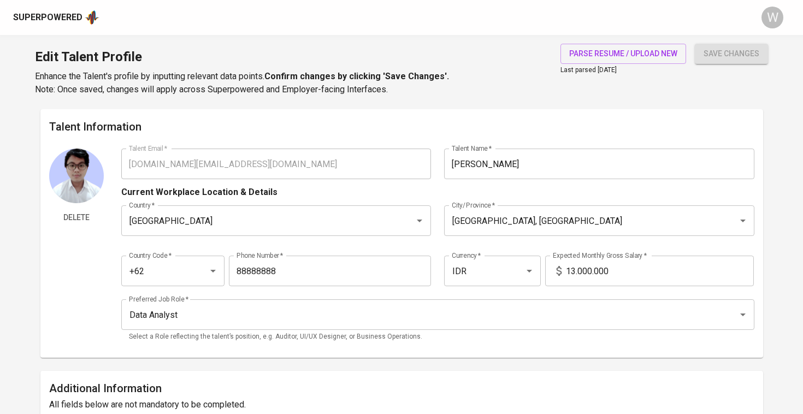
click at [574, 269] on input "13.000.000" at bounding box center [660, 271] width 188 height 31
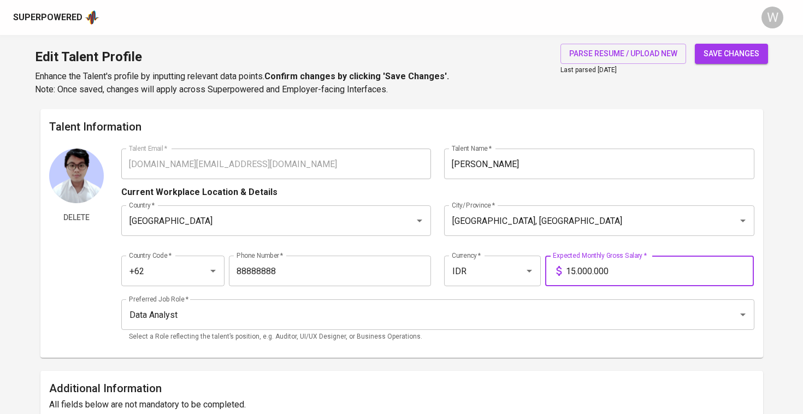
type input "15.000.000"
click at [731, 54] on button "save changes" at bounding box center [731, 54] width 73 height 20
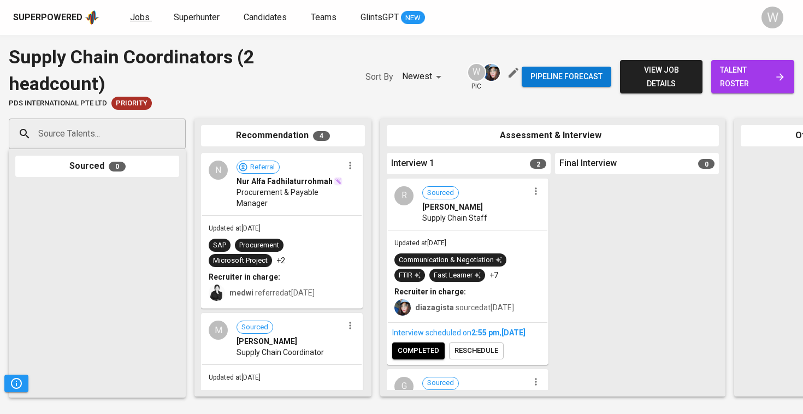
click at [136, 12] on span "Jobs" at bounding box center [140, 17] width 20 height 10
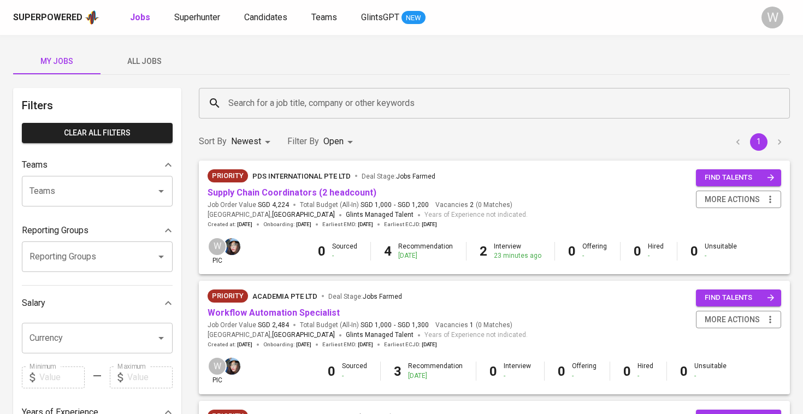
click at [162, 56] on span "All Jobs" at bounding box center [144, 62] width 74 height 14
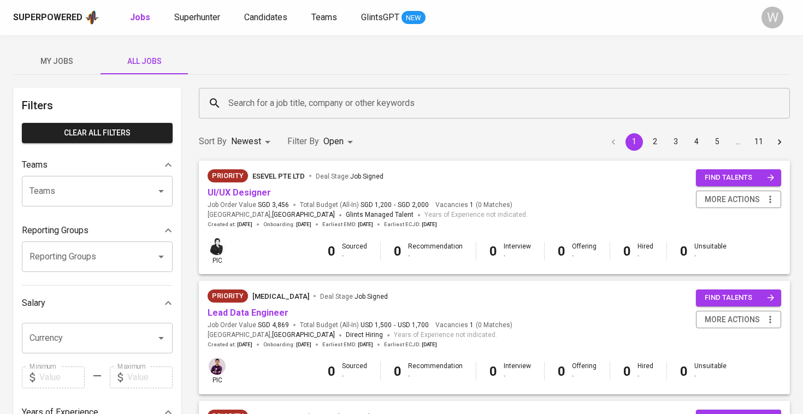
click at [73, 71] on button "My Jobs" at bounding box center [56, 61] width 87 height 26
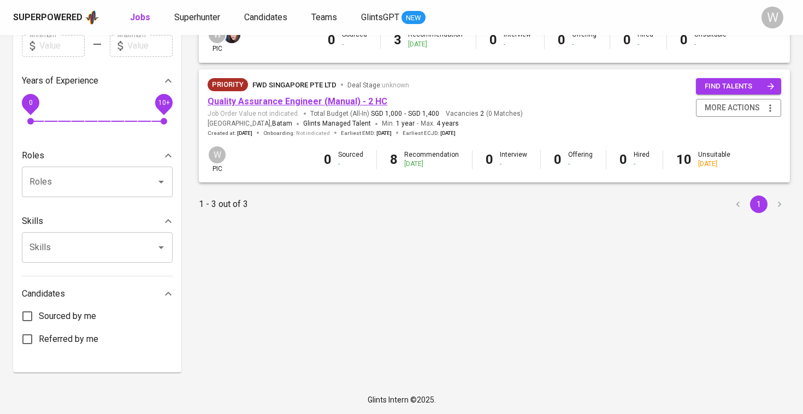
scroll to position [331, 0]
click at [264, 97] on link "Quality Assurance Engineer (Manual) - 2 HC" at bounding box center [298, 102] width 180 height 10
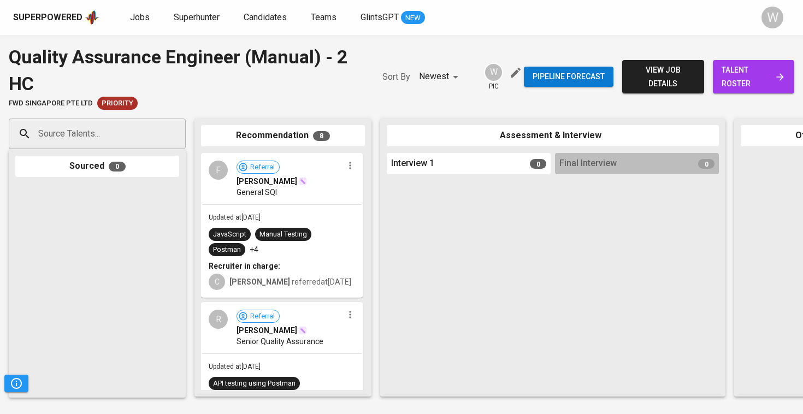
click at [722, 67] on span "talent roster" at bounding box center [754, 76] width 64 height 27
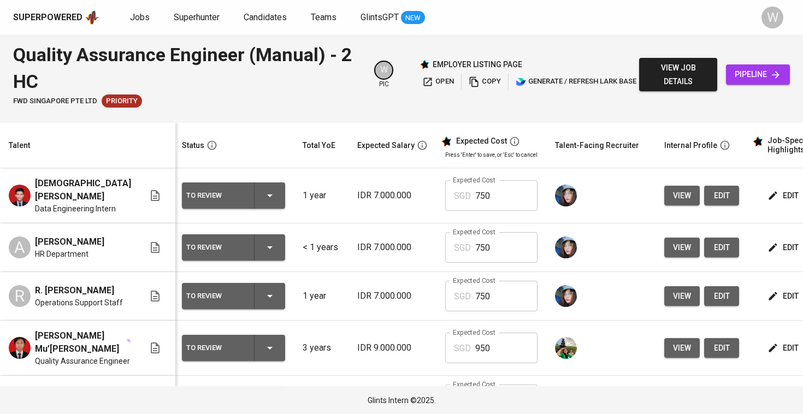
scroll to position [0, 2]
click at [138, 20] on span "Jobs" at bounding box center [140, 17] width 20 height 10
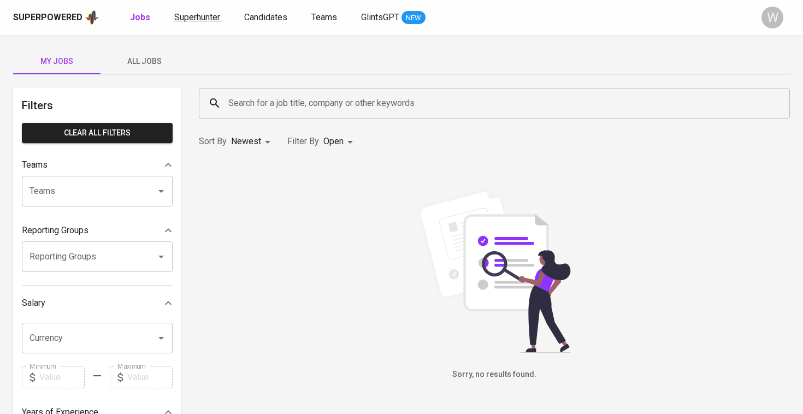
click at [182, 13] on span "Superhunter" at bounding box center [197, 17] width 46 height 10
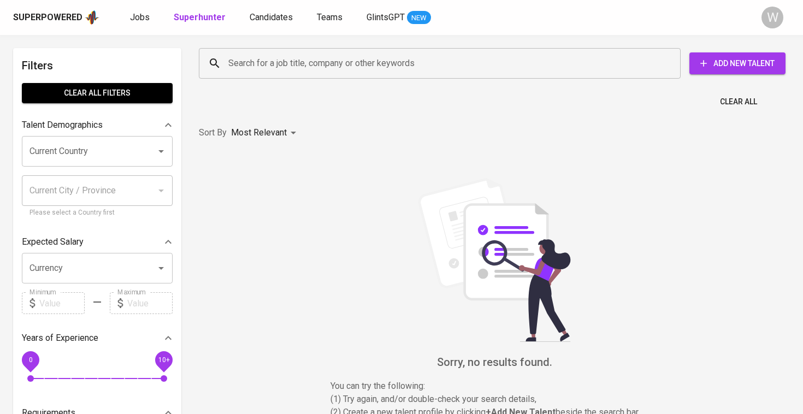
click at [290, 58] on input "Search for a job title, company or other keywords" at bounding box center [443, 63] width 434 height 21
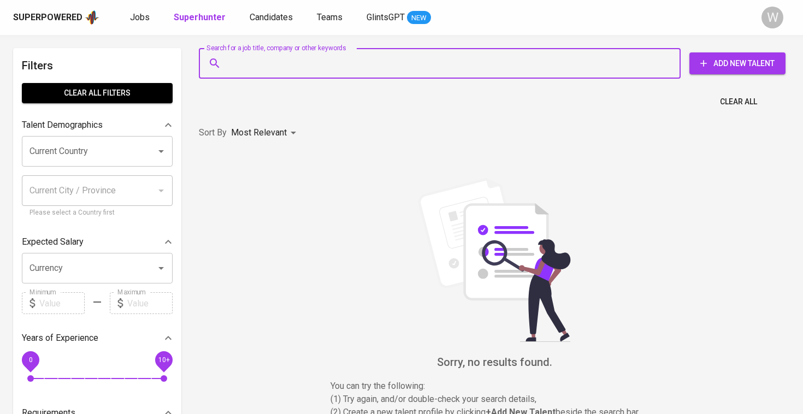
paste input "nasraniiii123@gmail.com"
type input "nasraniiii123@gmail.com"
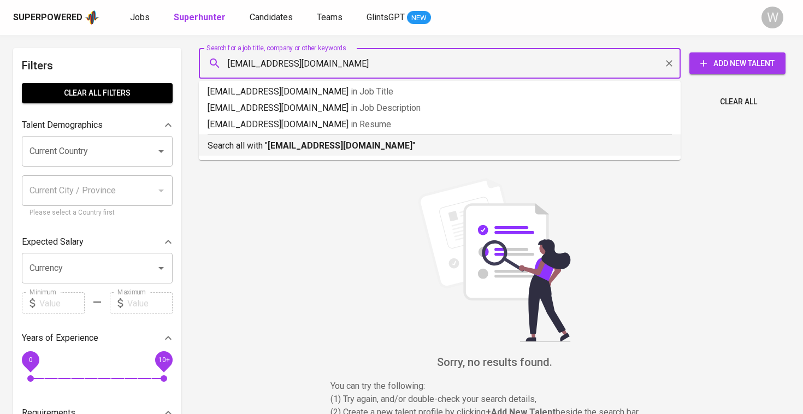
click at [335, 152] on p "Search all with " nasraniiii123@gmail.com "" at bounding box center [440, 145] width 464 height 13
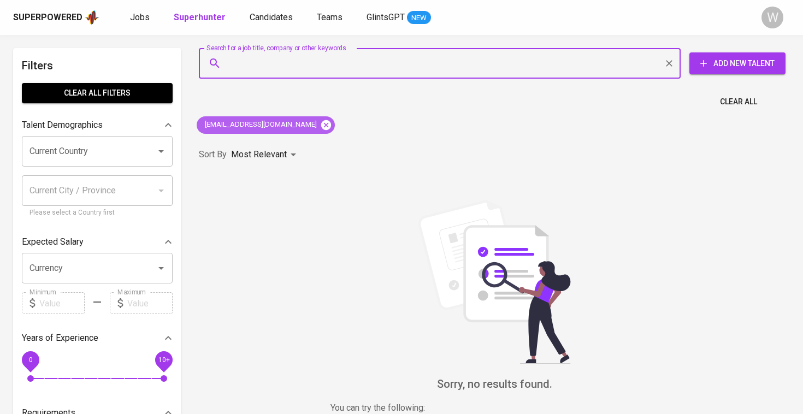
click at [321, 123] on icon at bounding box center [326, 125] width 10 height 10
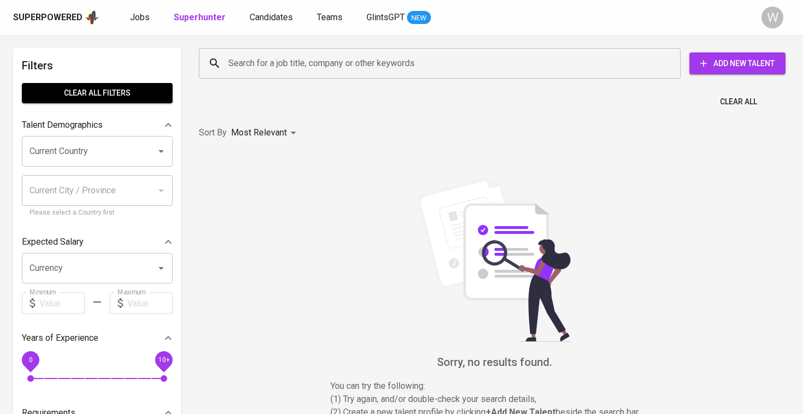
click at [282, 62] on input "Search for a job title, company or other keywords" at bounding box center [443, 63] width 434 height 21
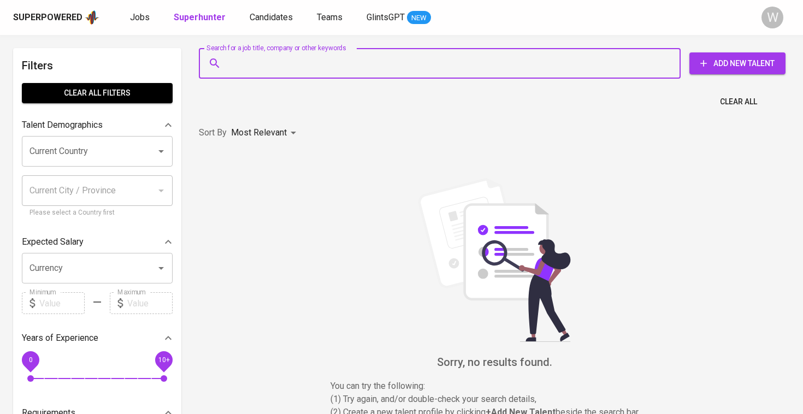
paste input "nasraniiii123@gmail.com"
type input "nasraniiii123@gmail.com"
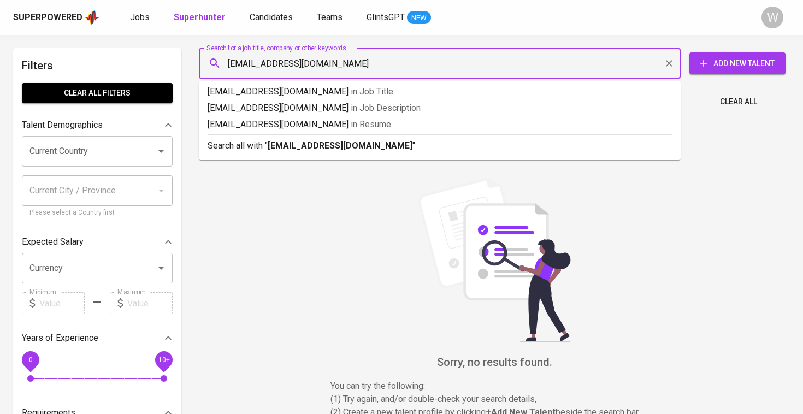
click at [231, 64] on input "nasraniiii123@gmail.com" at bounding box center [443, 63] width 434 height 21
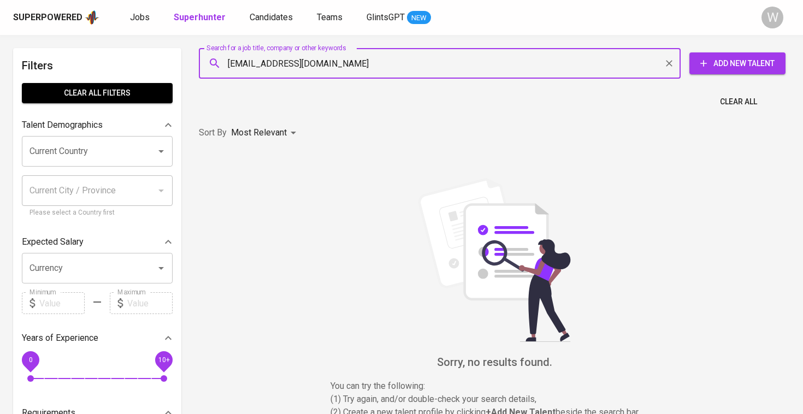
click at [324, 64] on input "nasraniiii123@gmail.com" at bounding box center [443, 63] width 434 height 21
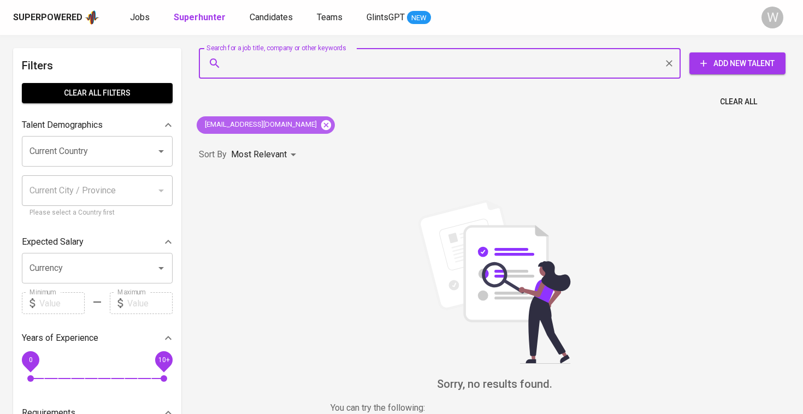
click at [321, 124] on icon at bounding box center [326, 125] width 10 height 10
